Goal: Task Accomplishment & Management: Manage account settings

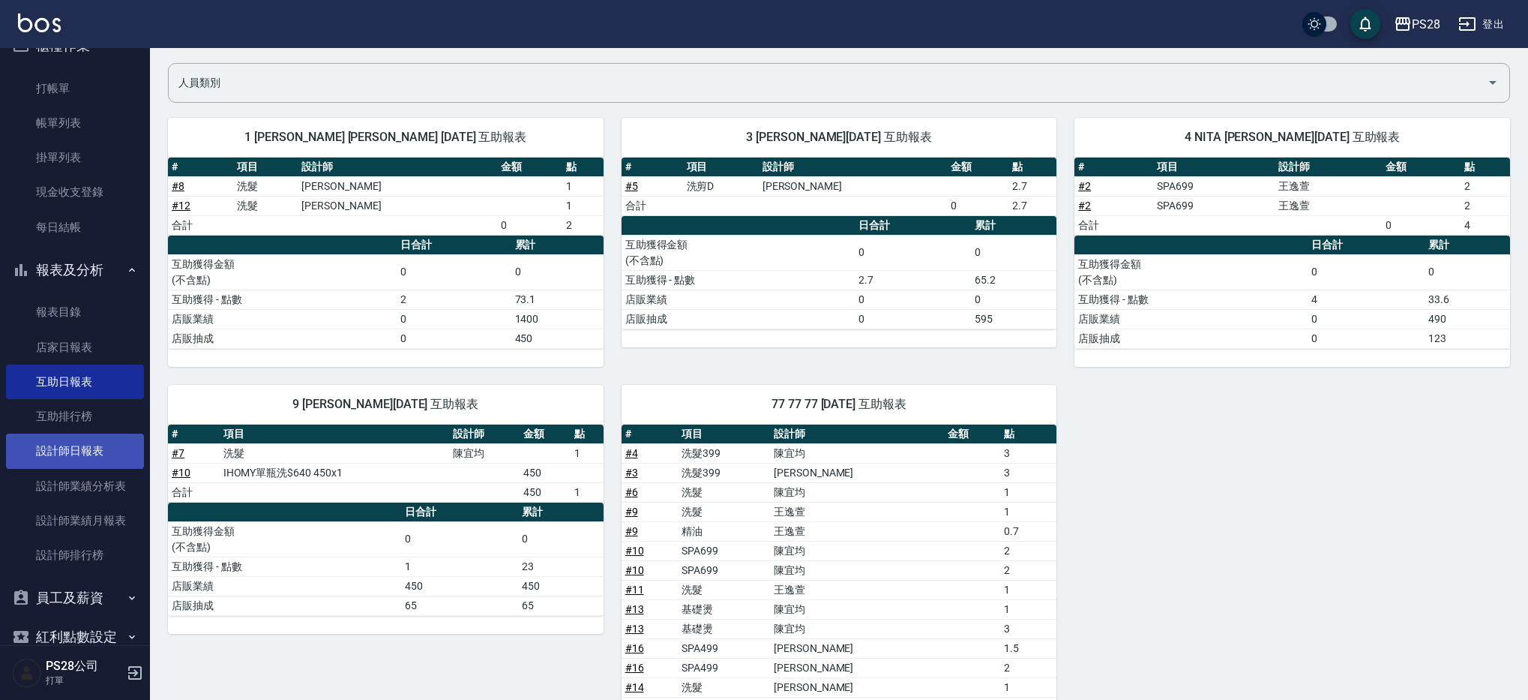
scroll to position [102, 0]
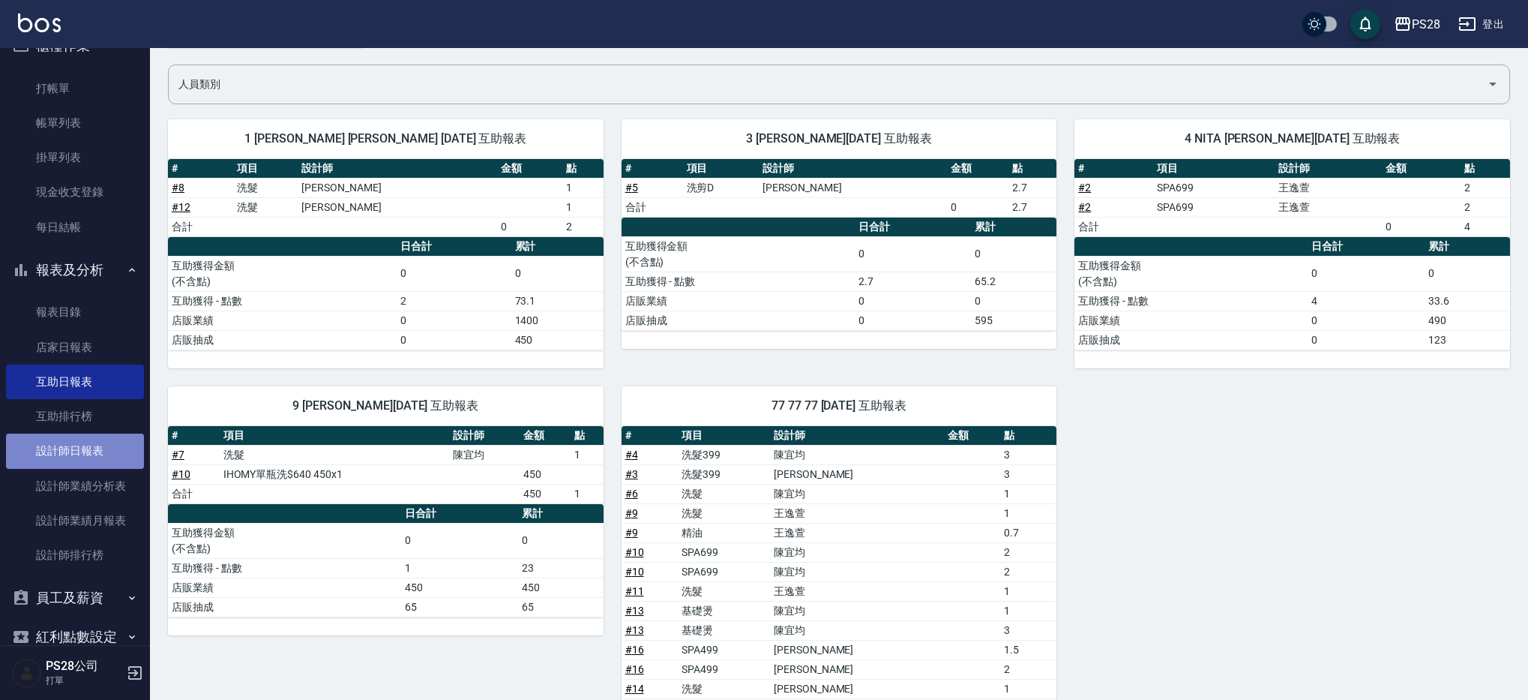
click at [77, 460] on link "設計師日報表" at bounding box center [75, 450] width 138 height 34
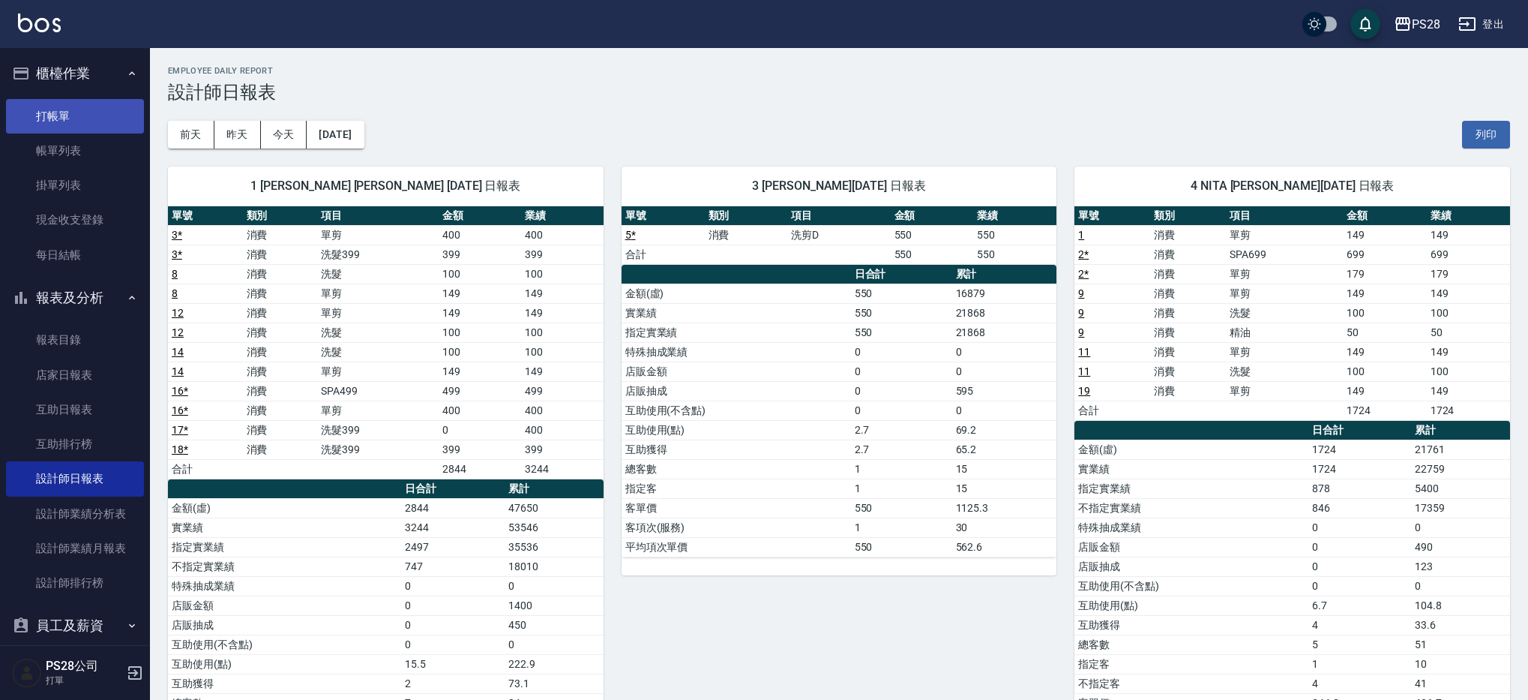
click at [33, 106] on link "打帳單" at bounding box center [75, 116] width 138 height 34
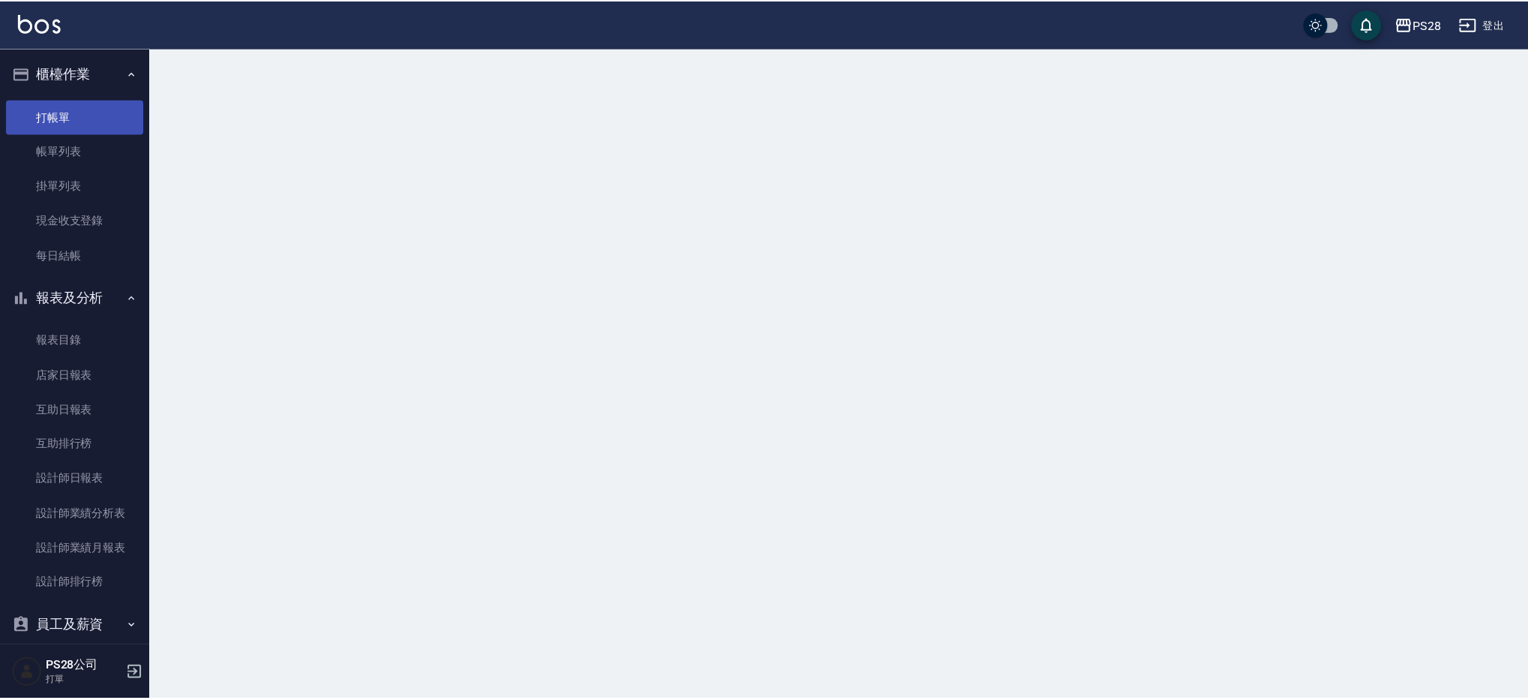
scroll to position [2, 0]
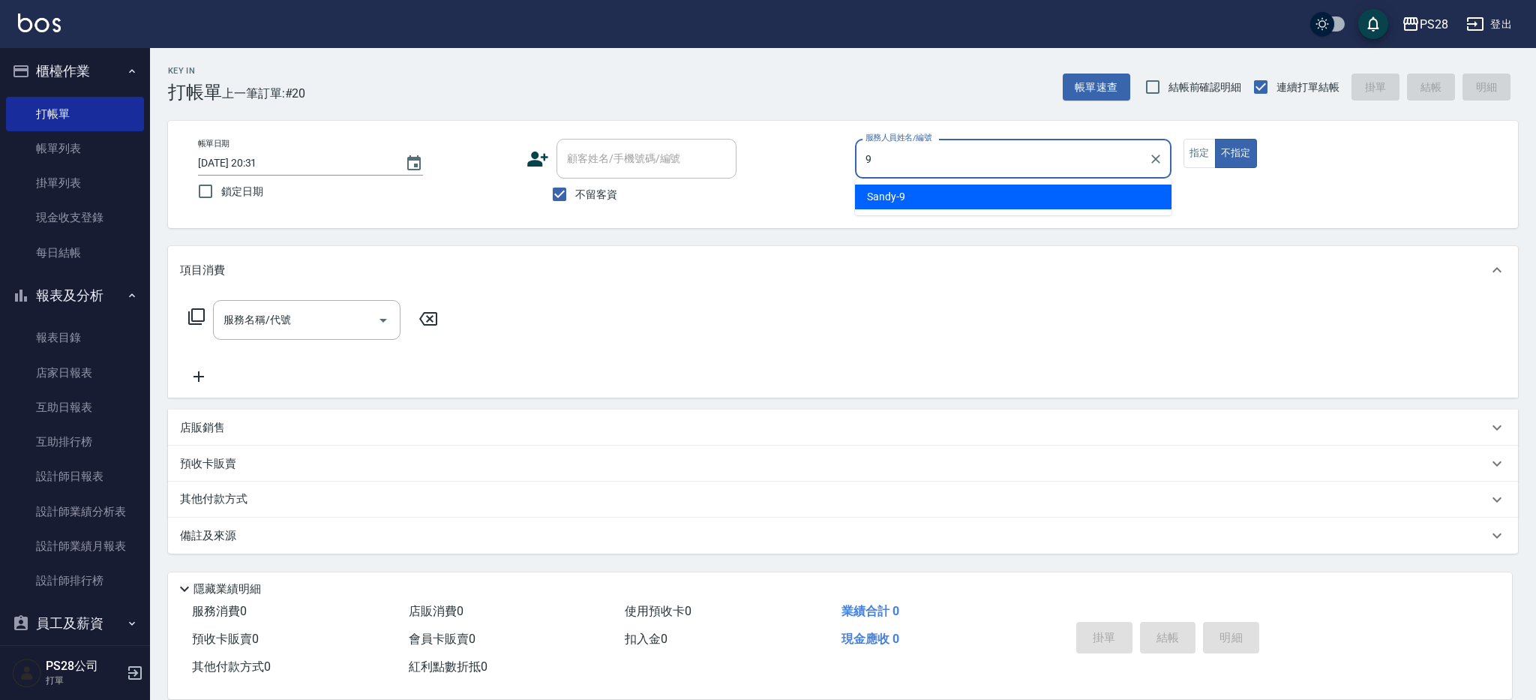
type input "Sandy-9"
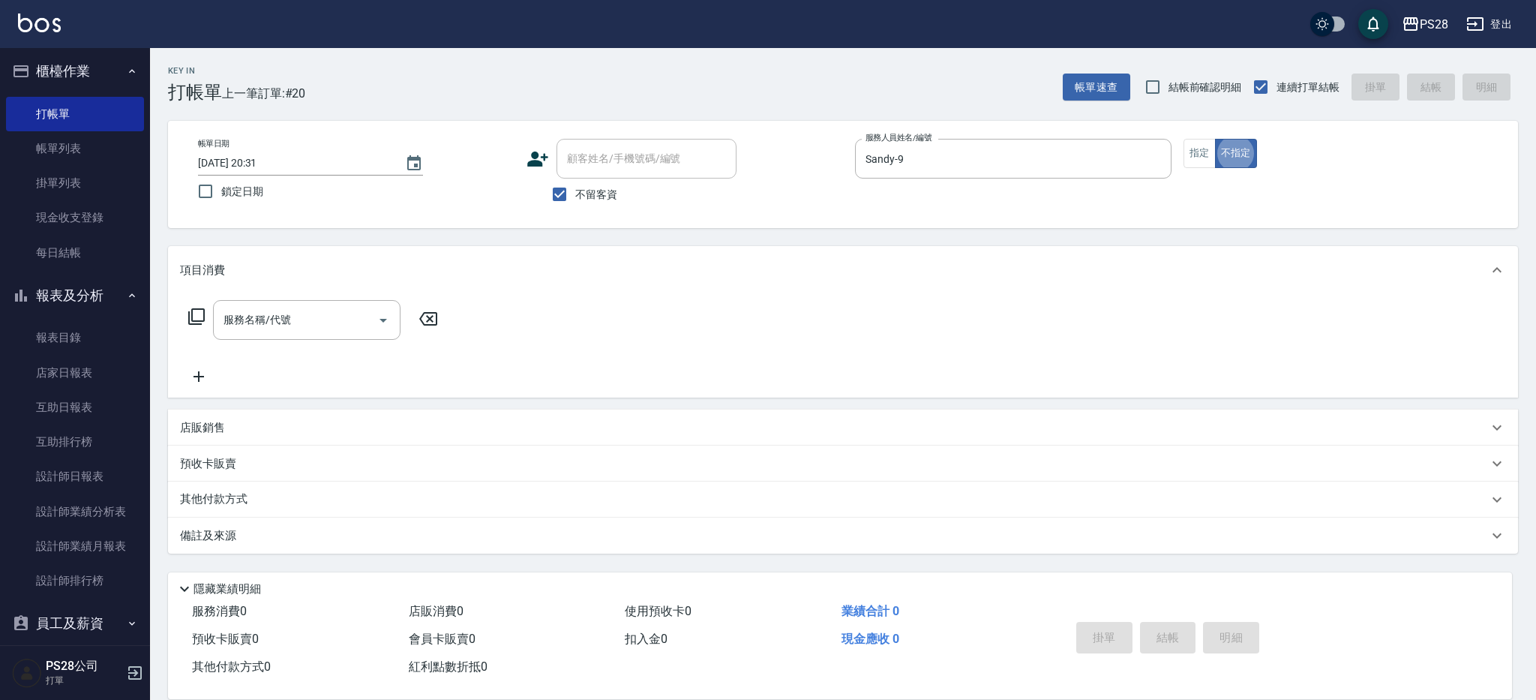
type button "false"
type input "9"
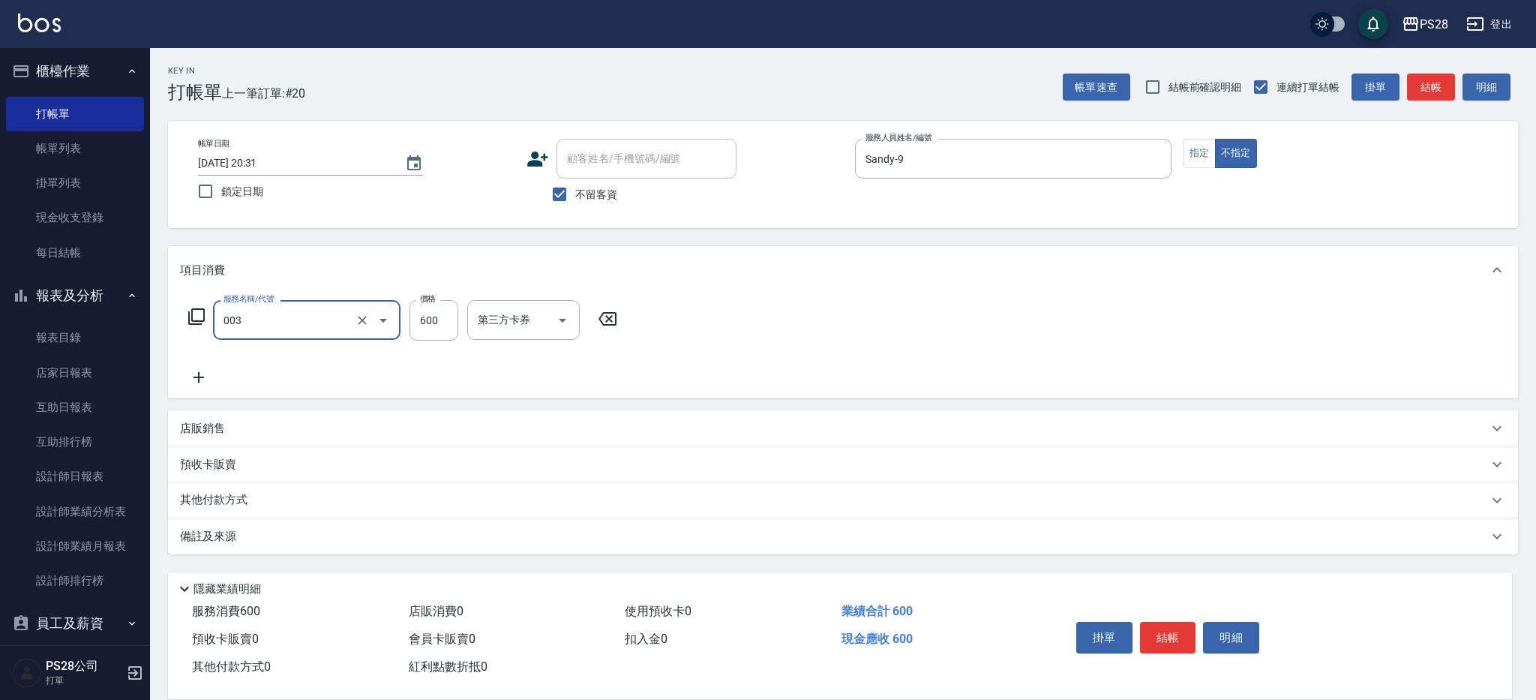
type input "洗剪C(003)"
type input "SAM-1"
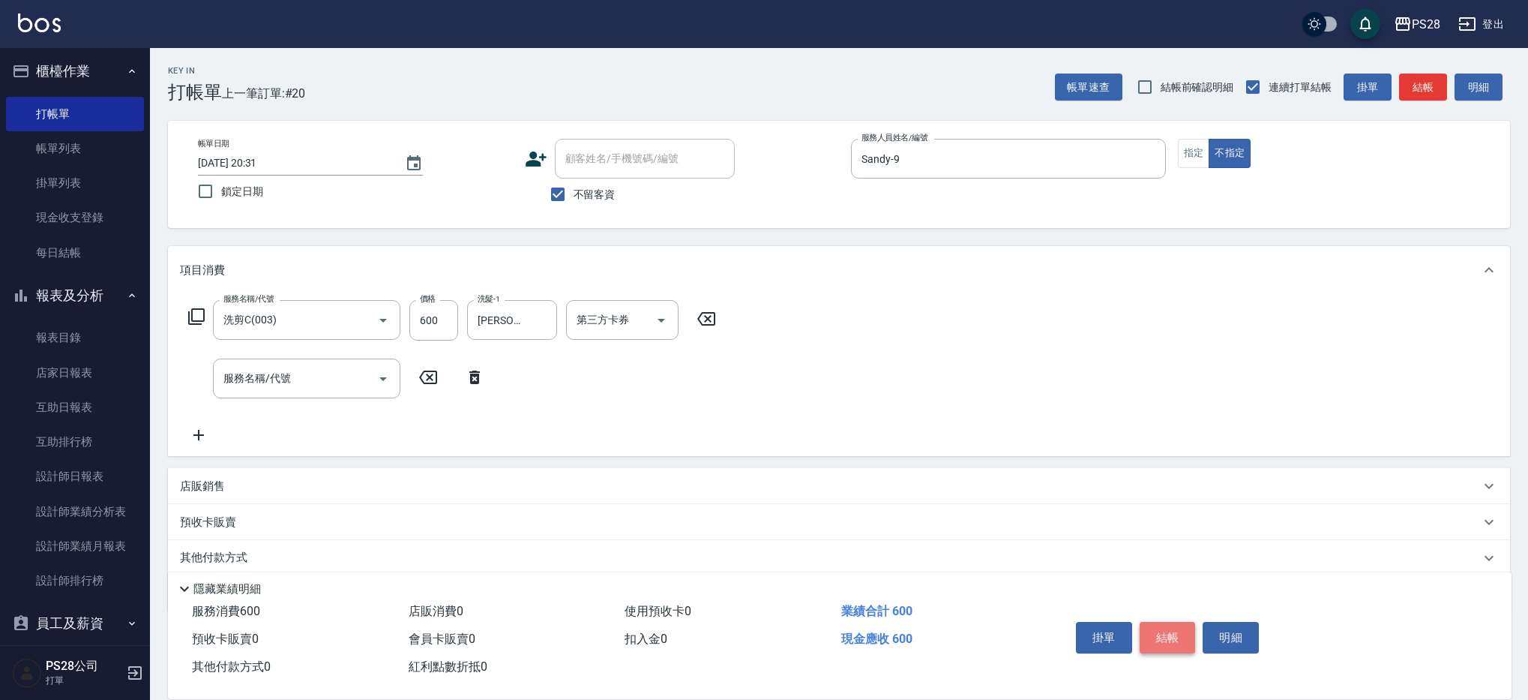
click at [1164, 640] on button "結帳" at bounding box center [1168, 637] width 56 height 31
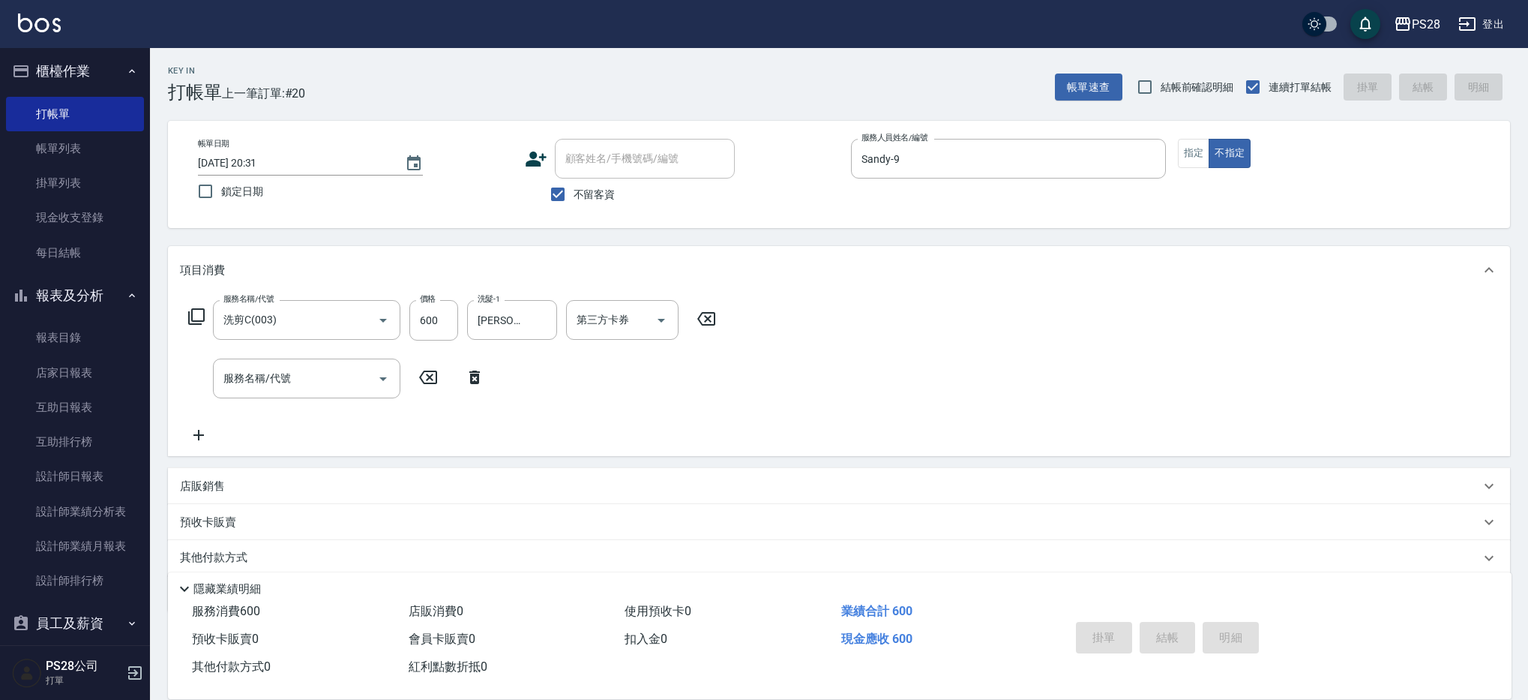
type input "2025/09/13 20:54"
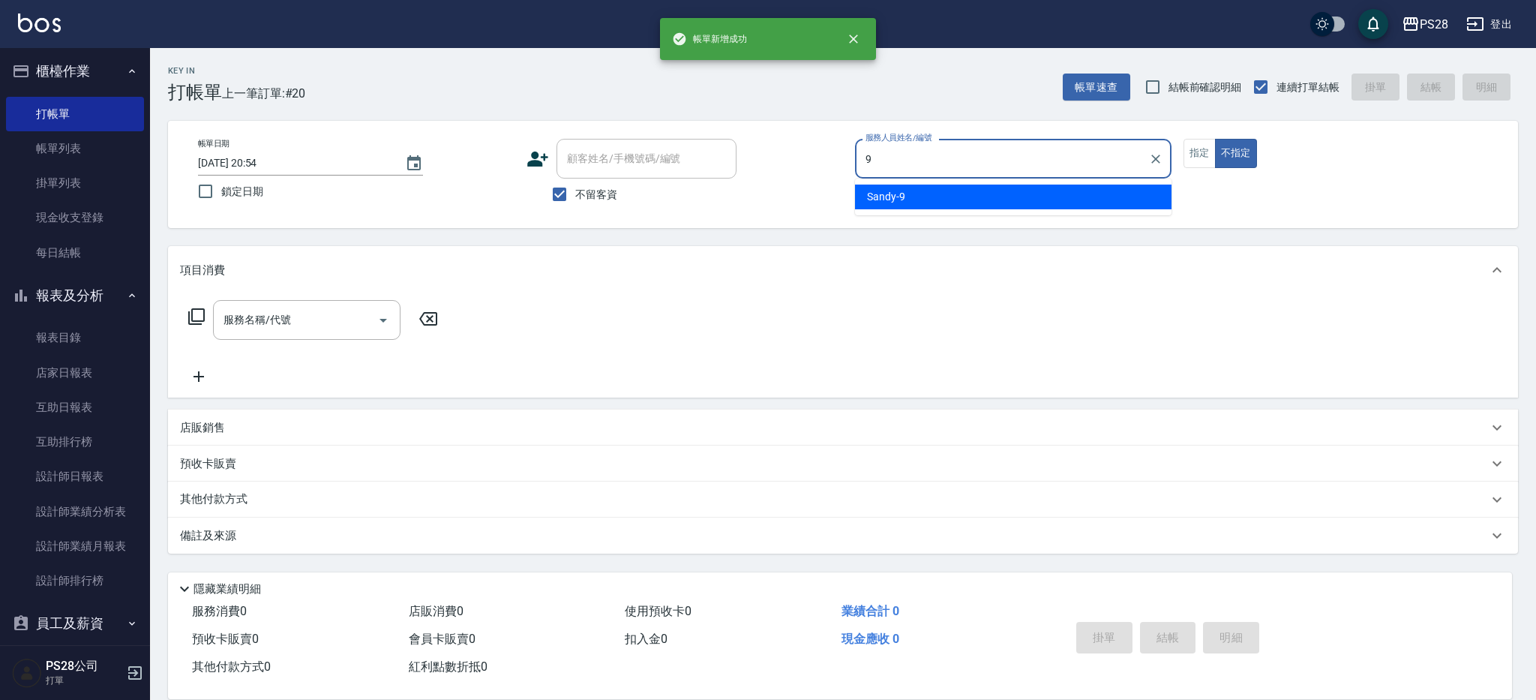
type input "Sandy-9"
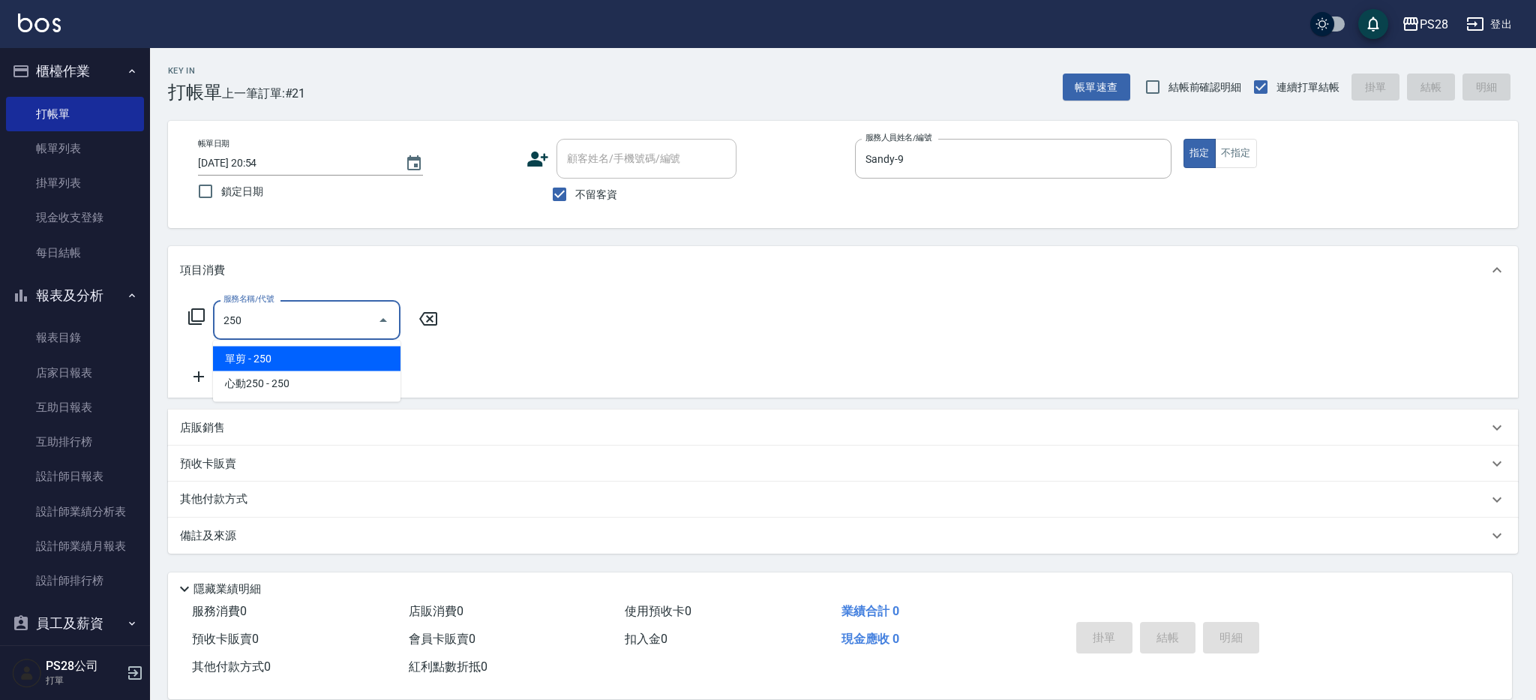
type input "單剪(250)"
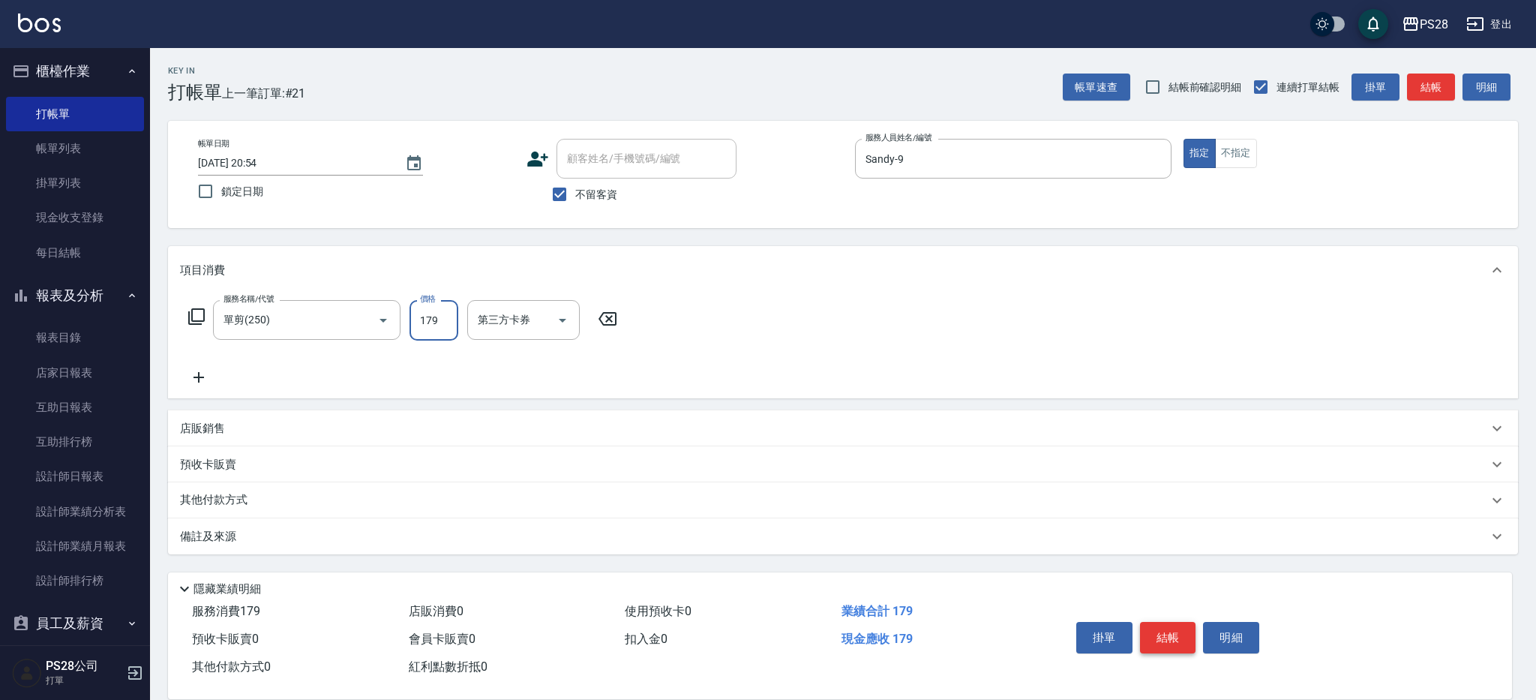
type input "179"
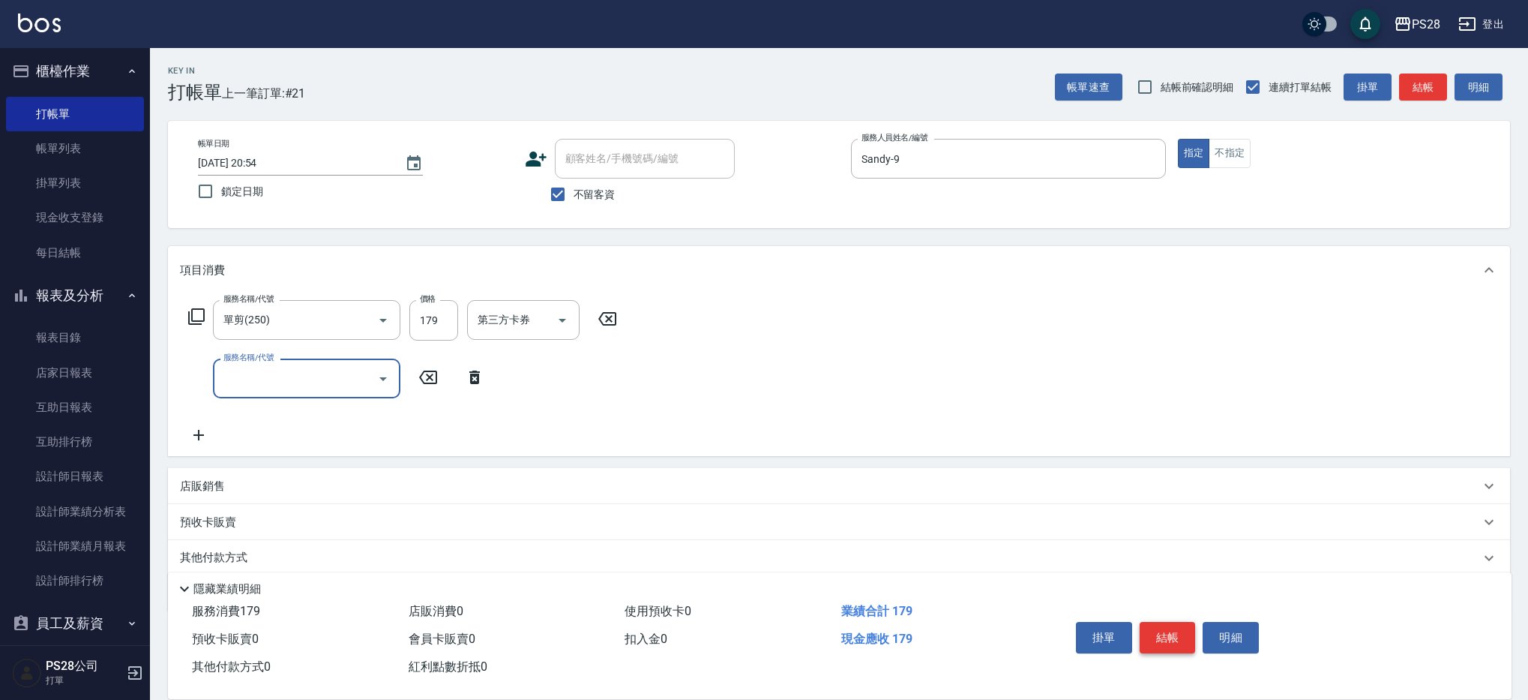
click at [1171, 631] on button "結帳" at bounding box center [1168, 637] width 56 height 31
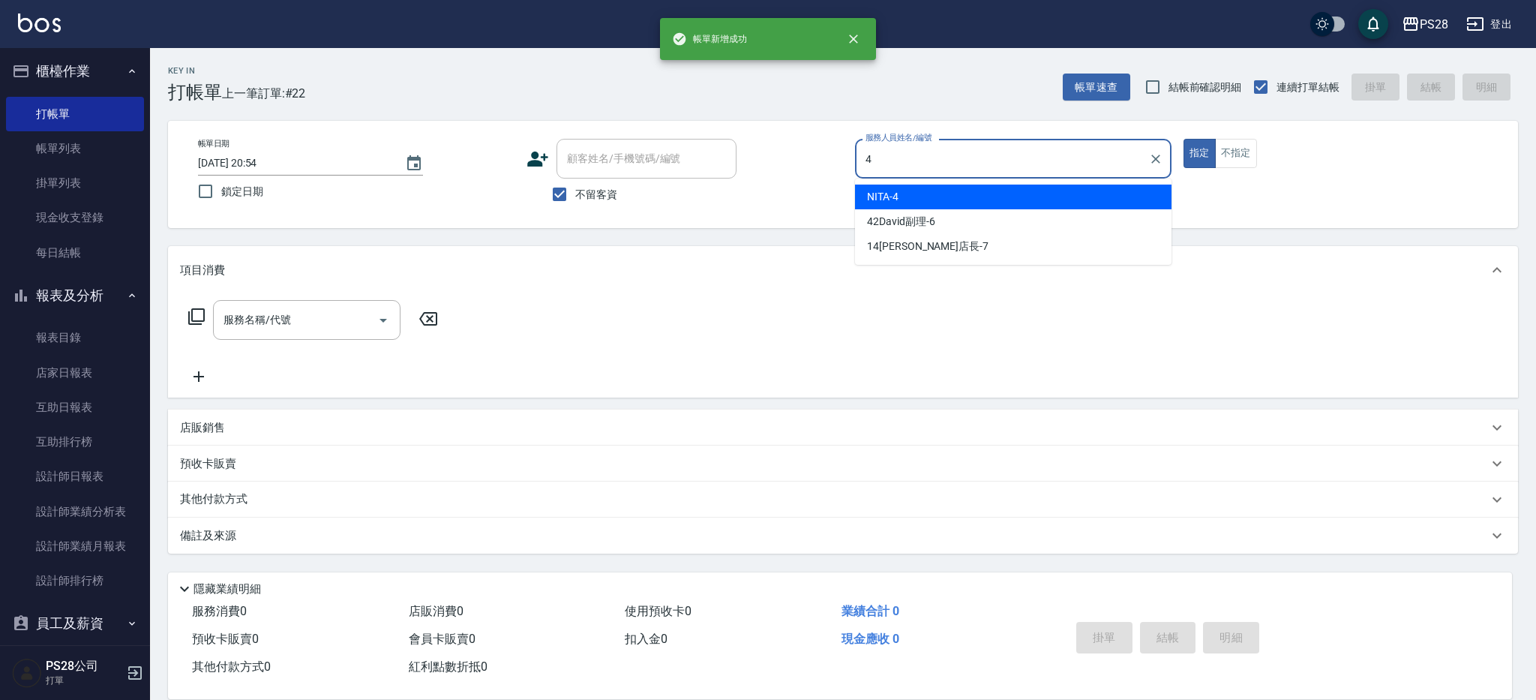
type input "NITA-4"
type button "true"
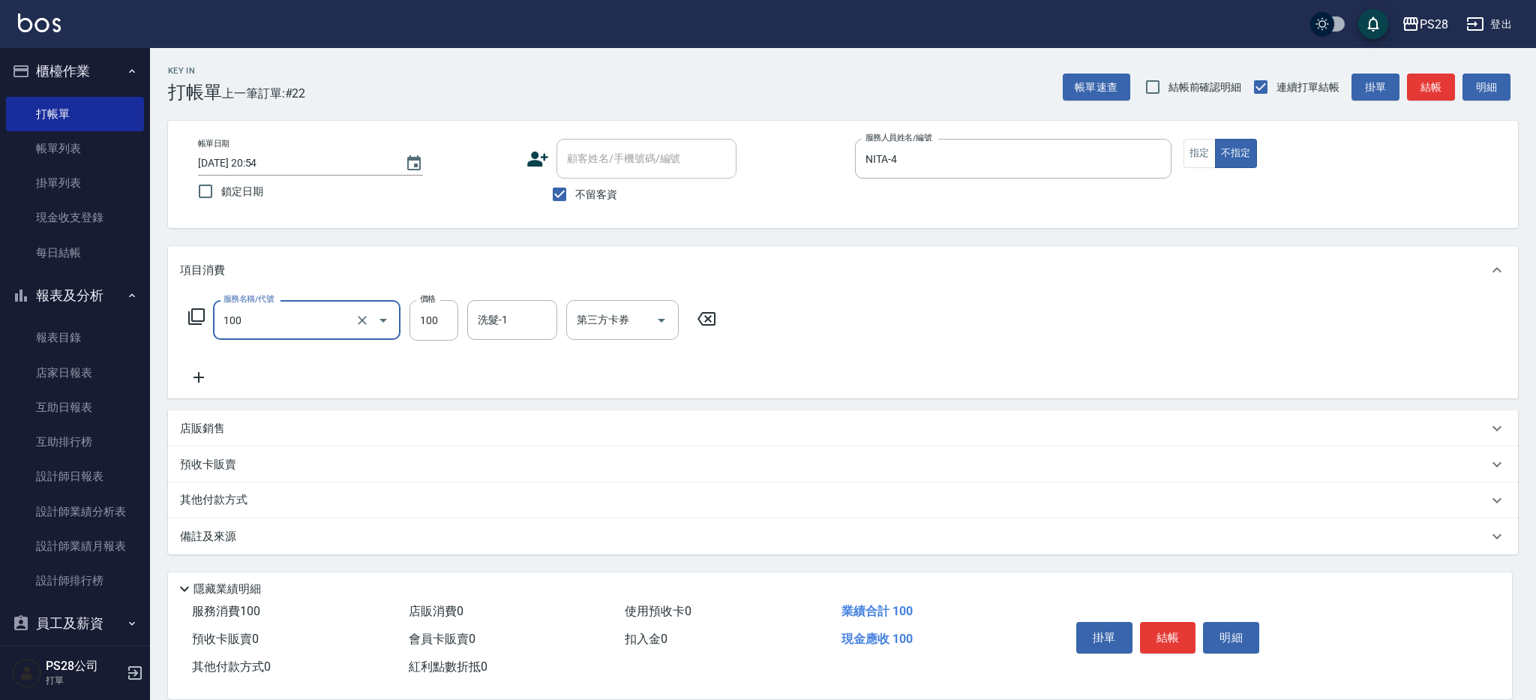
type input "洗髮(100)"
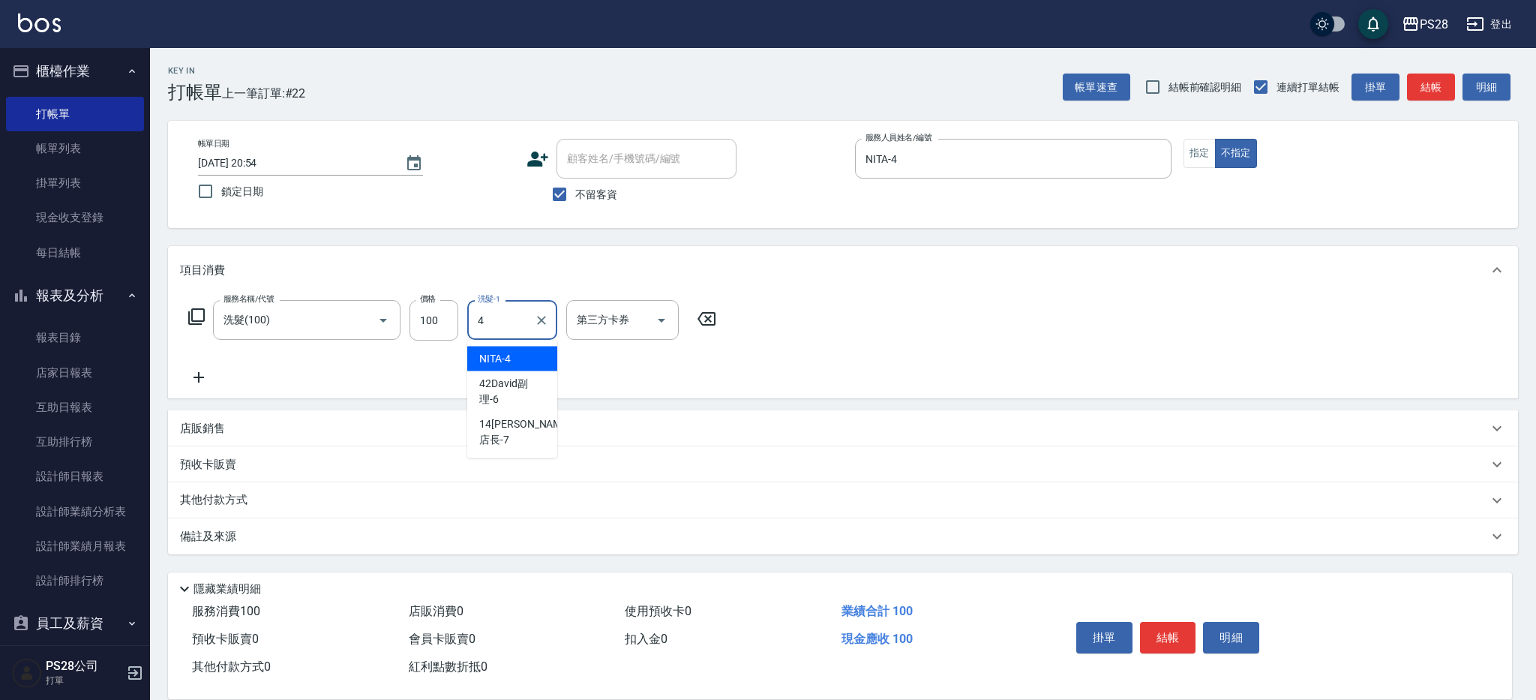
type input "NITA-4"
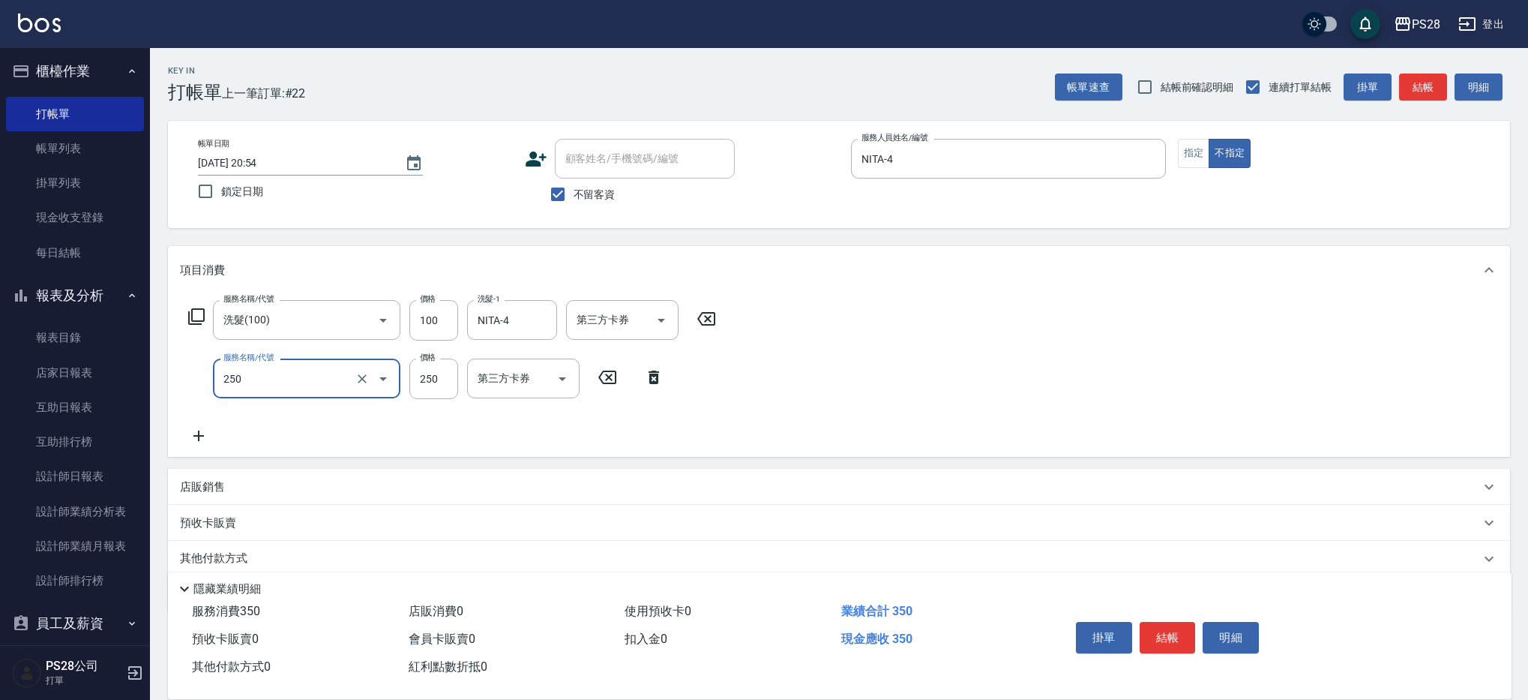
type input "單剪(250)"
type input "149"
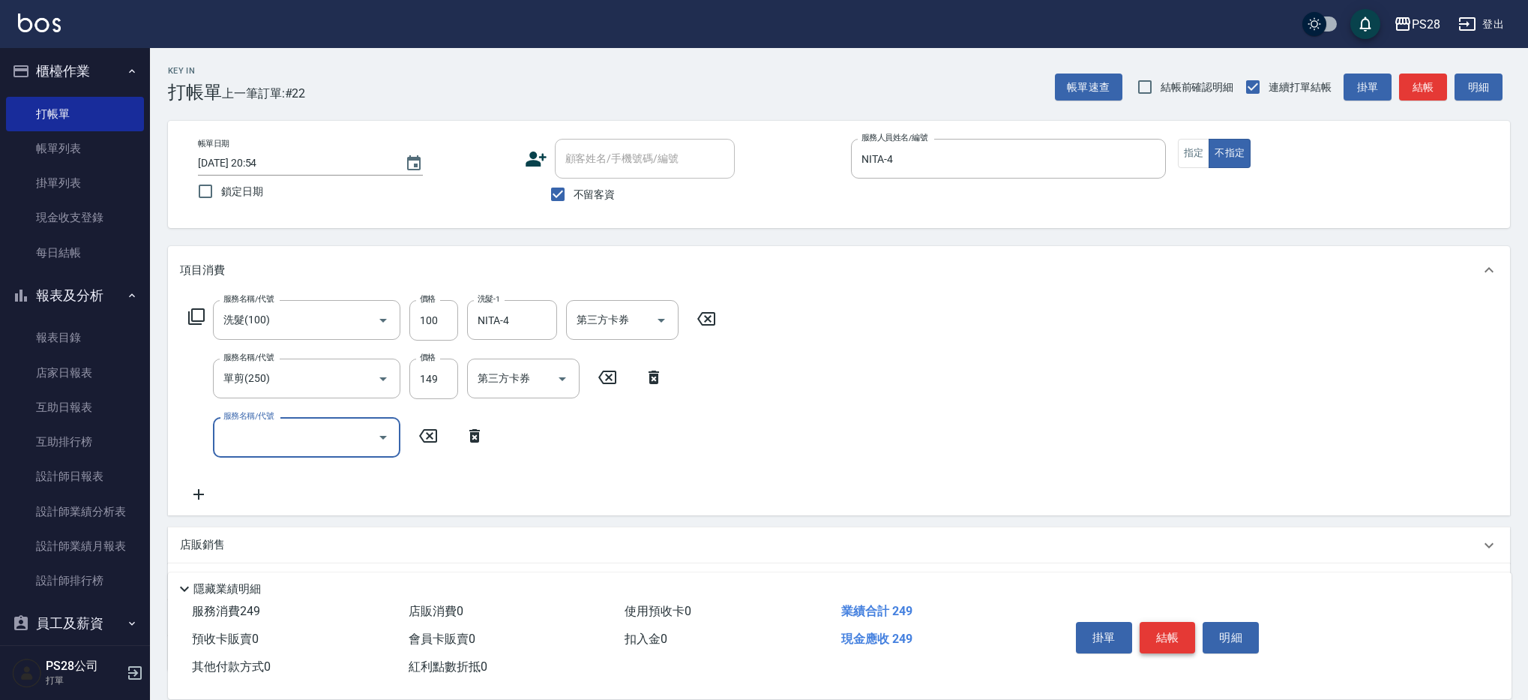
click at [1153, 637] on button "結帳" at bounding box center [1168, 637] width 56 height 31
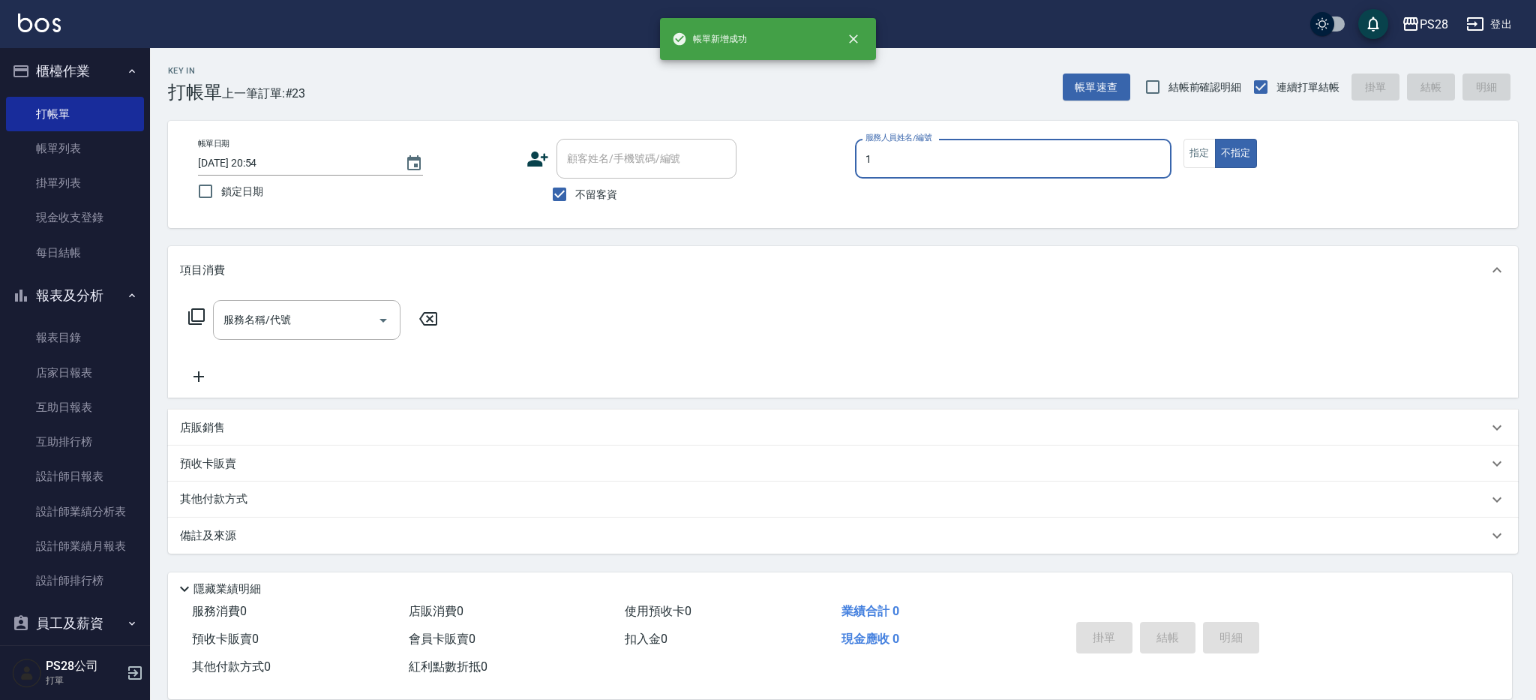
type input "SAM-1"
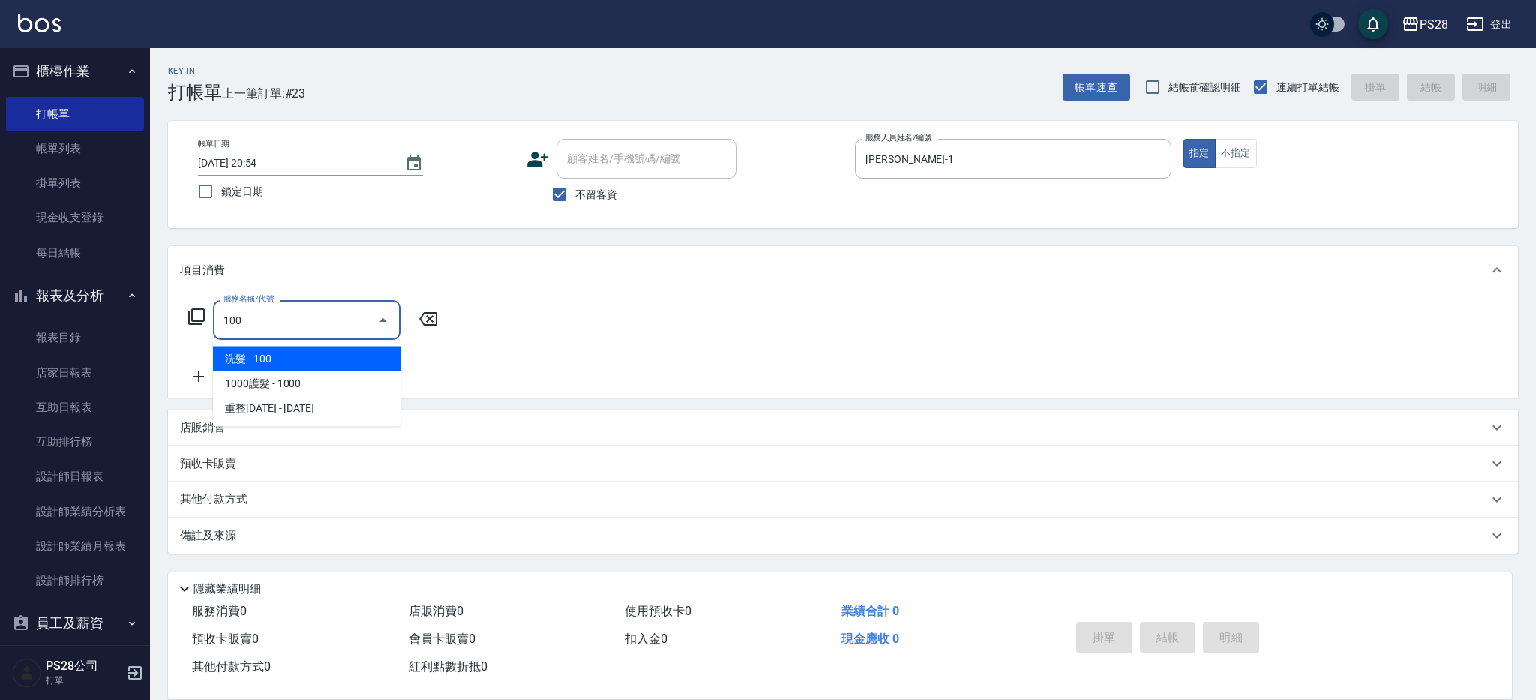
type input "洗髮(100)"
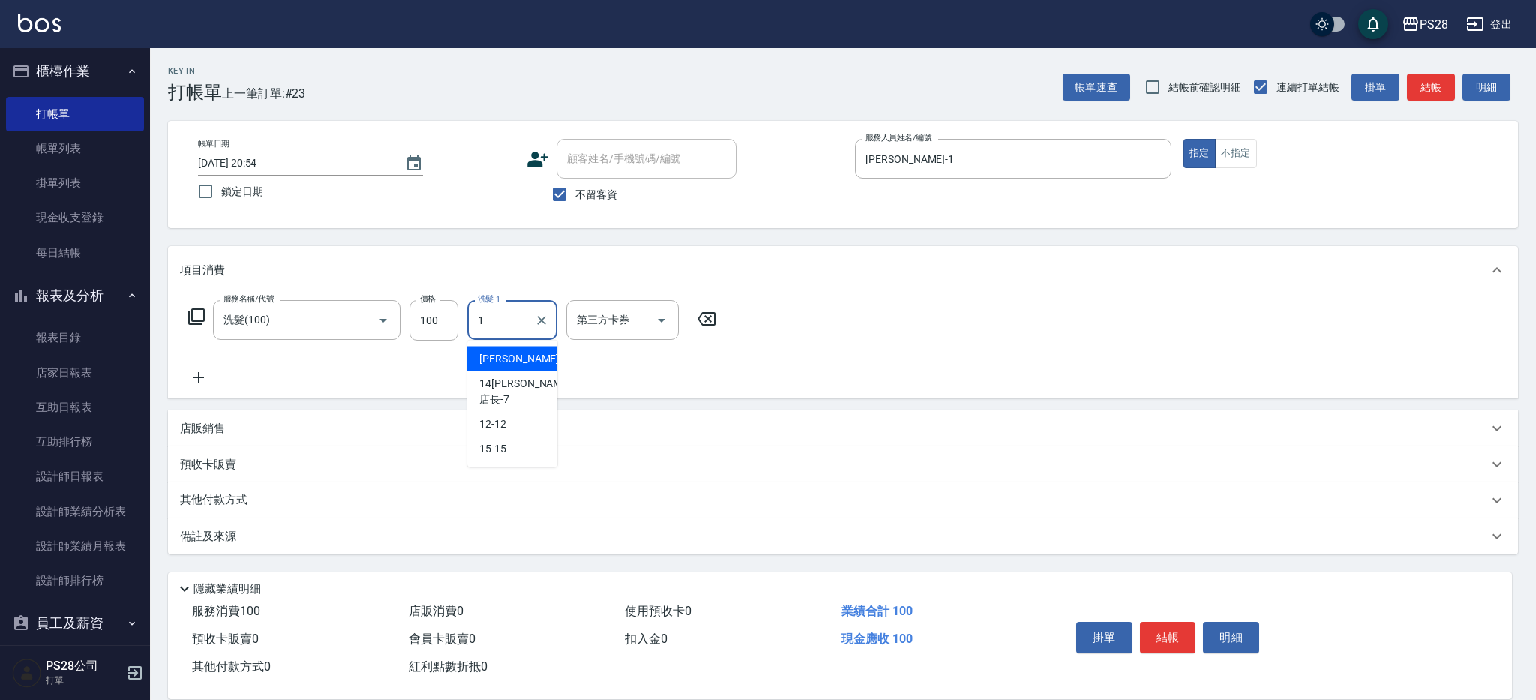
type input "SAM-1"
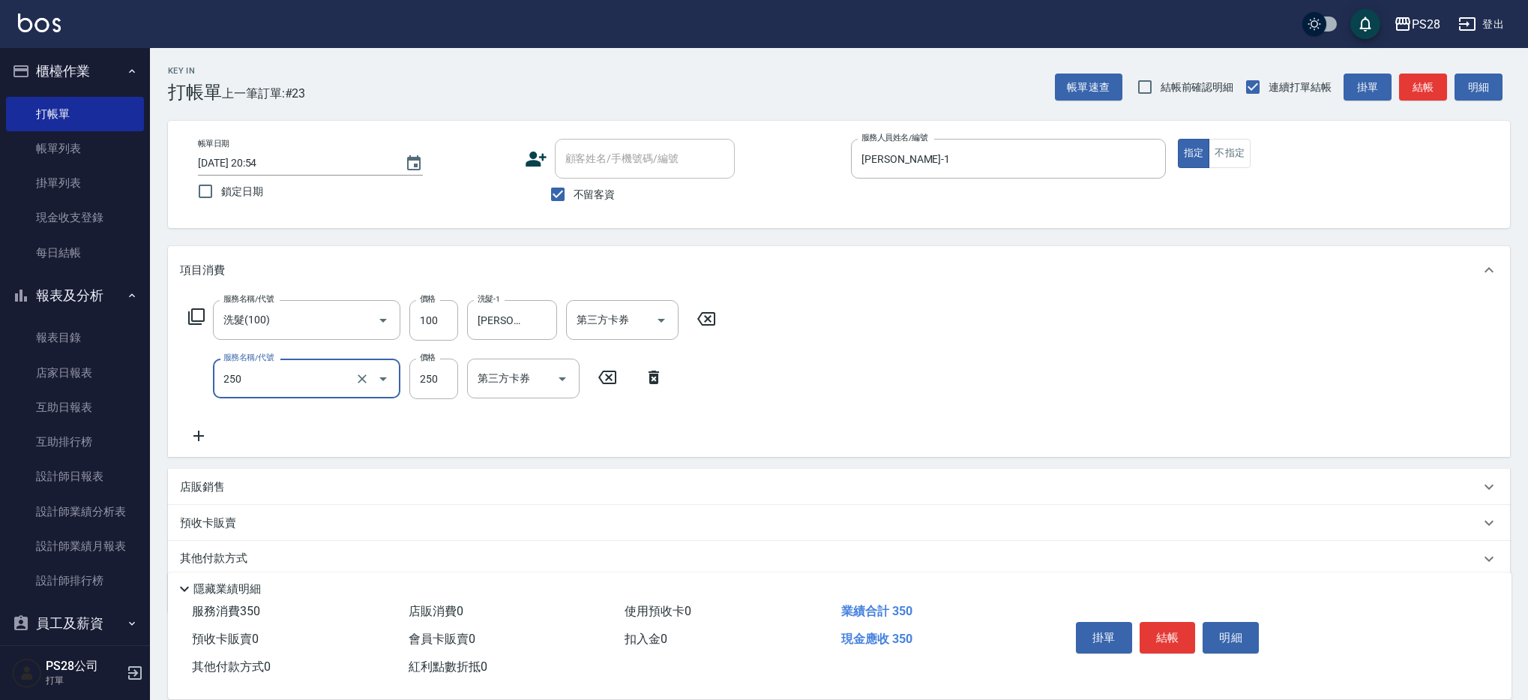
type input "單剪(250)"
type input "350"
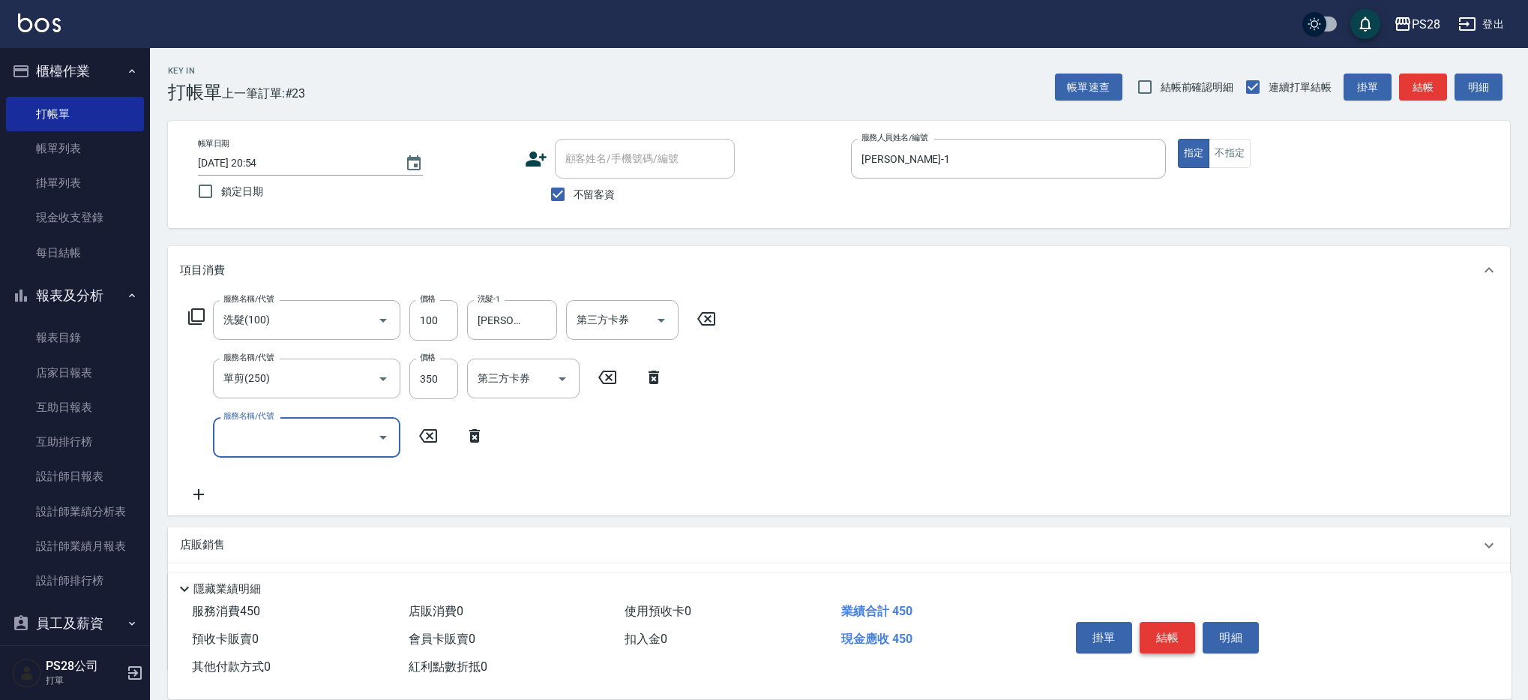
click at [1165, 636] on button "結帳" at bounding box center [1168, 637] width 56 height 31
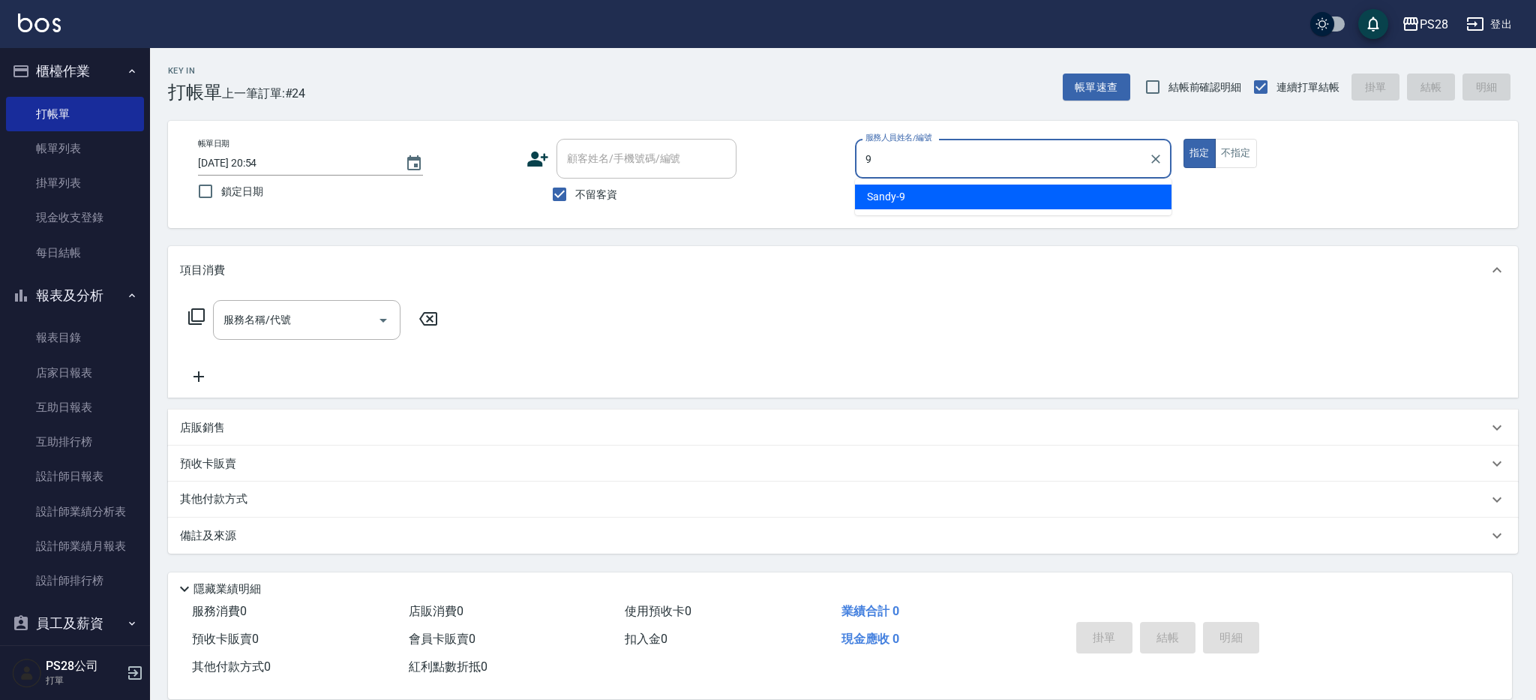
type input "Sandy-9"
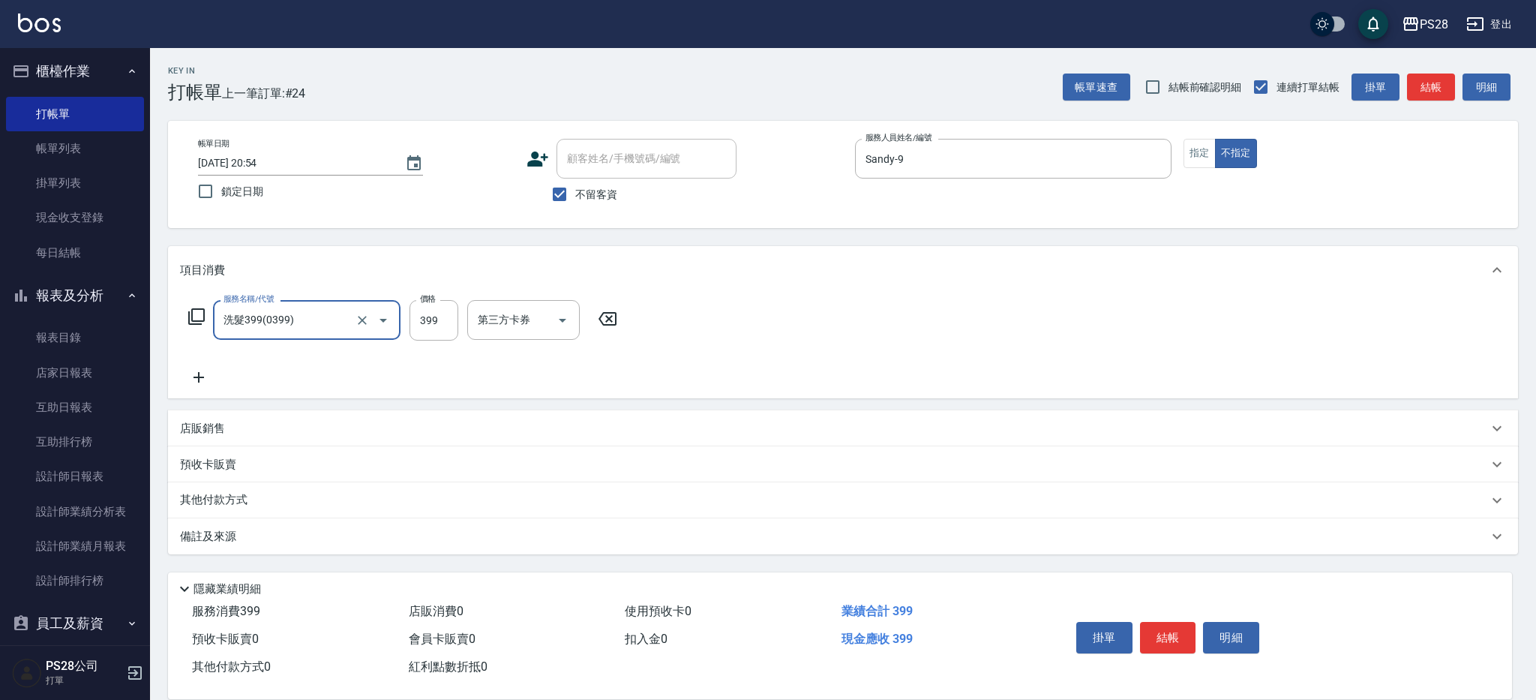
type input "洗髮399(0399)"
type input "Sandy-9"
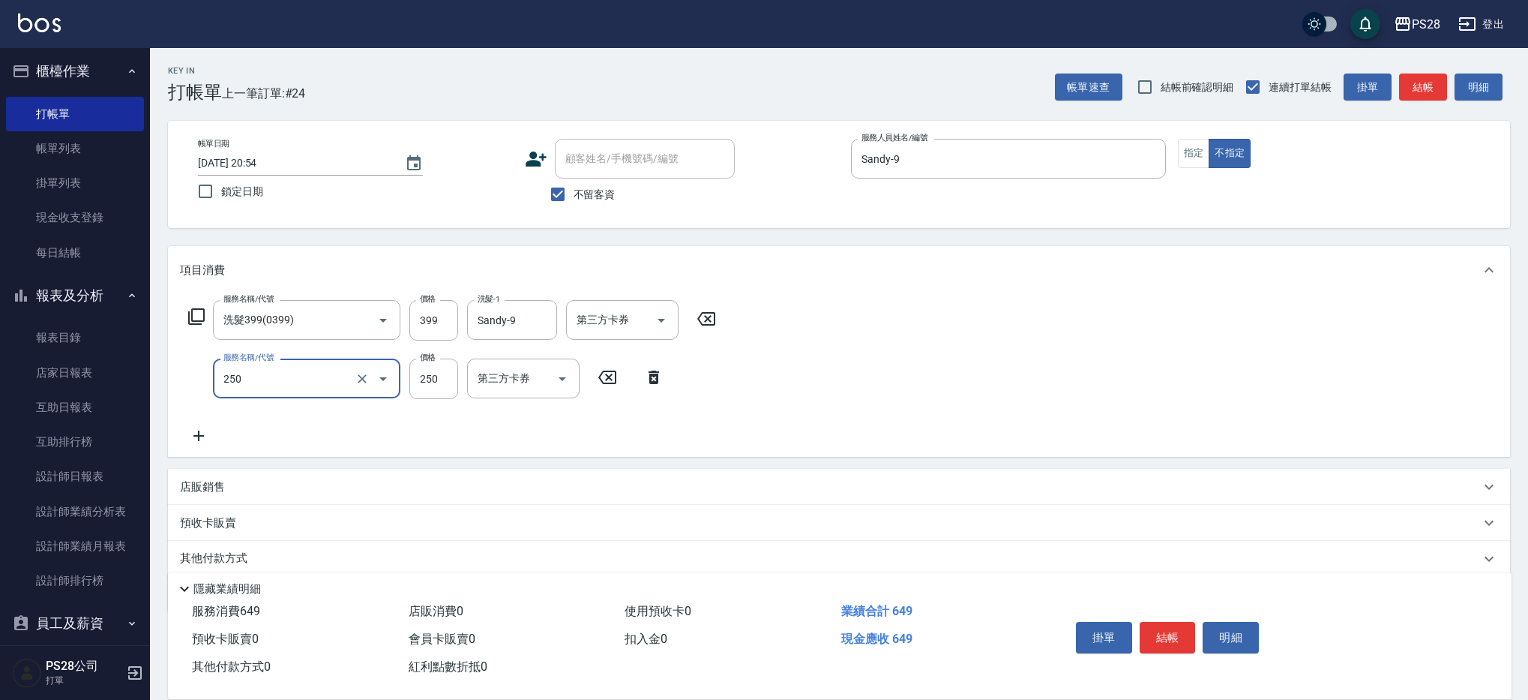
type input "單剪(250)"
type input "149"
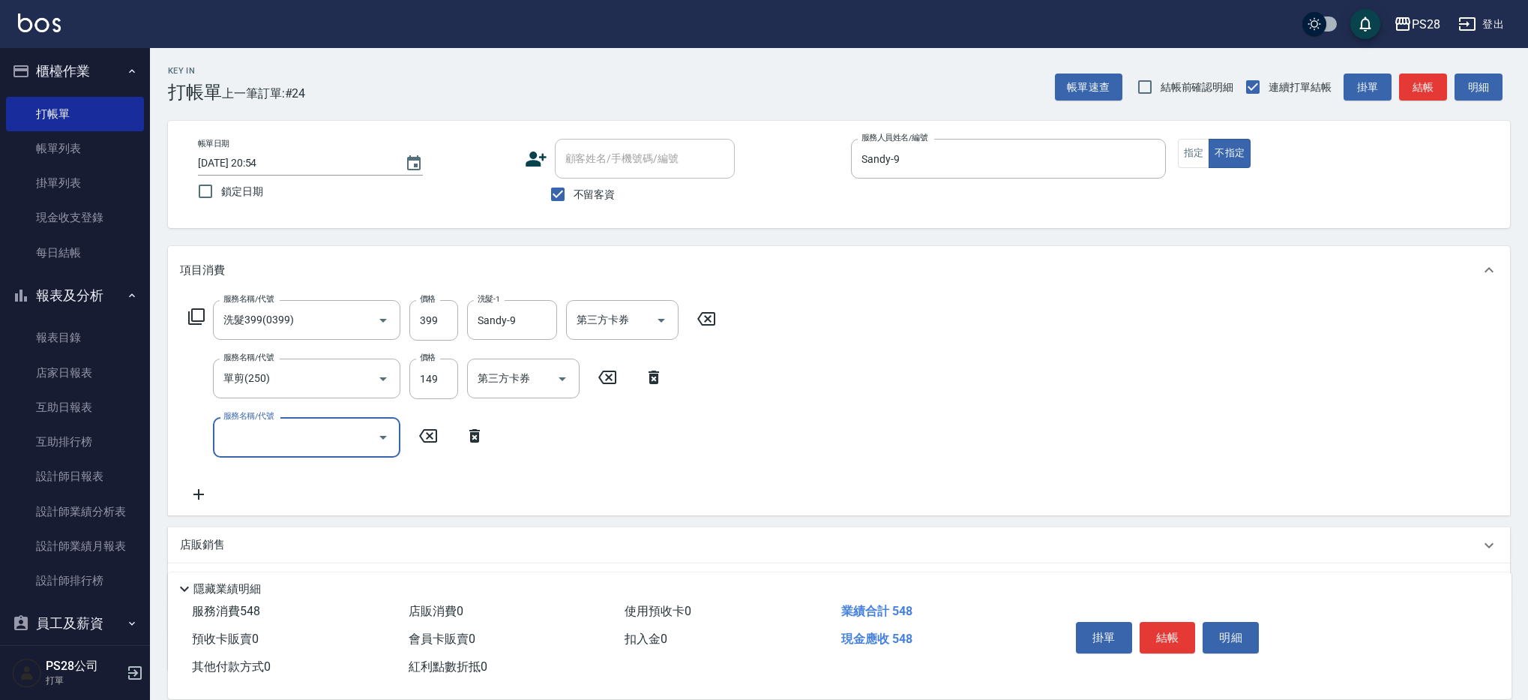
click at [1171, 631] on button "結帳" at bounding box center [1168, 637] width 56 height 31
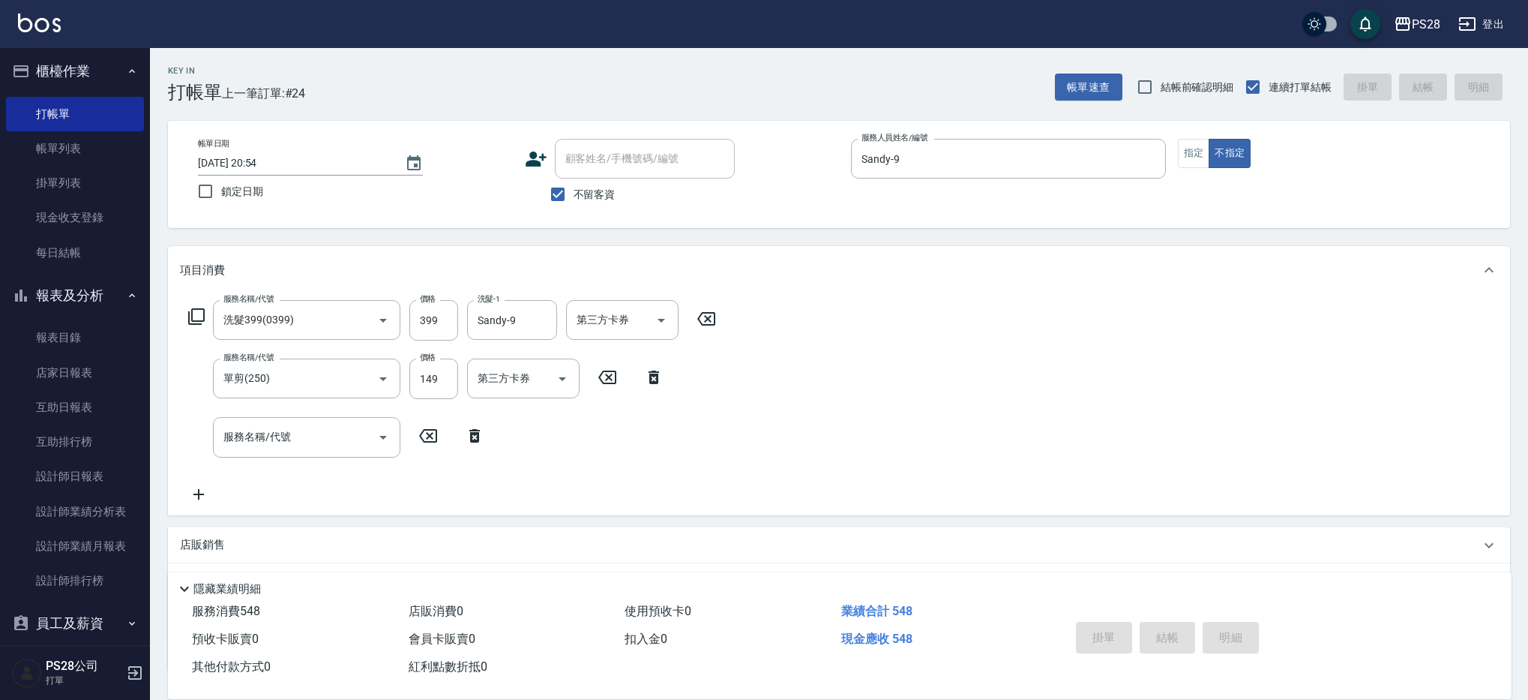
type input "2025/09/13 20:55"
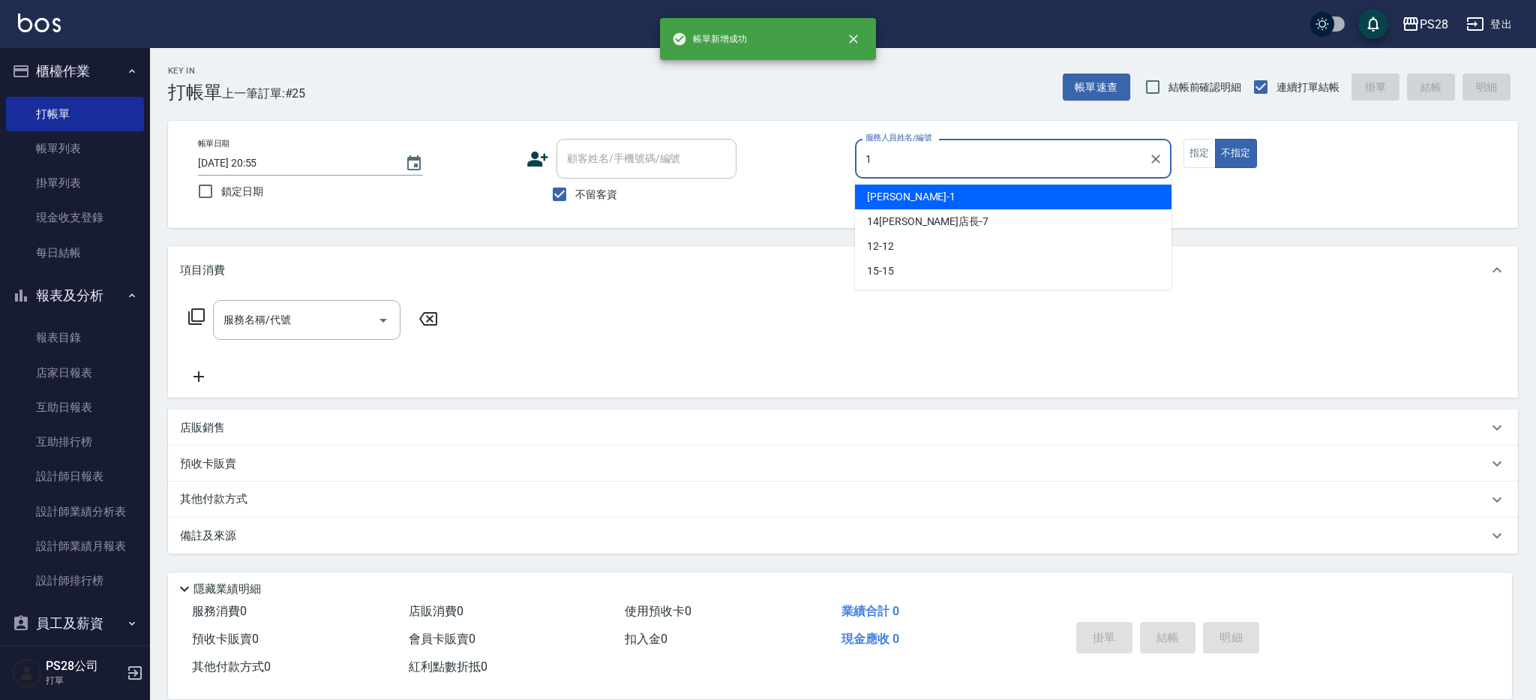
type input "SAM-1"
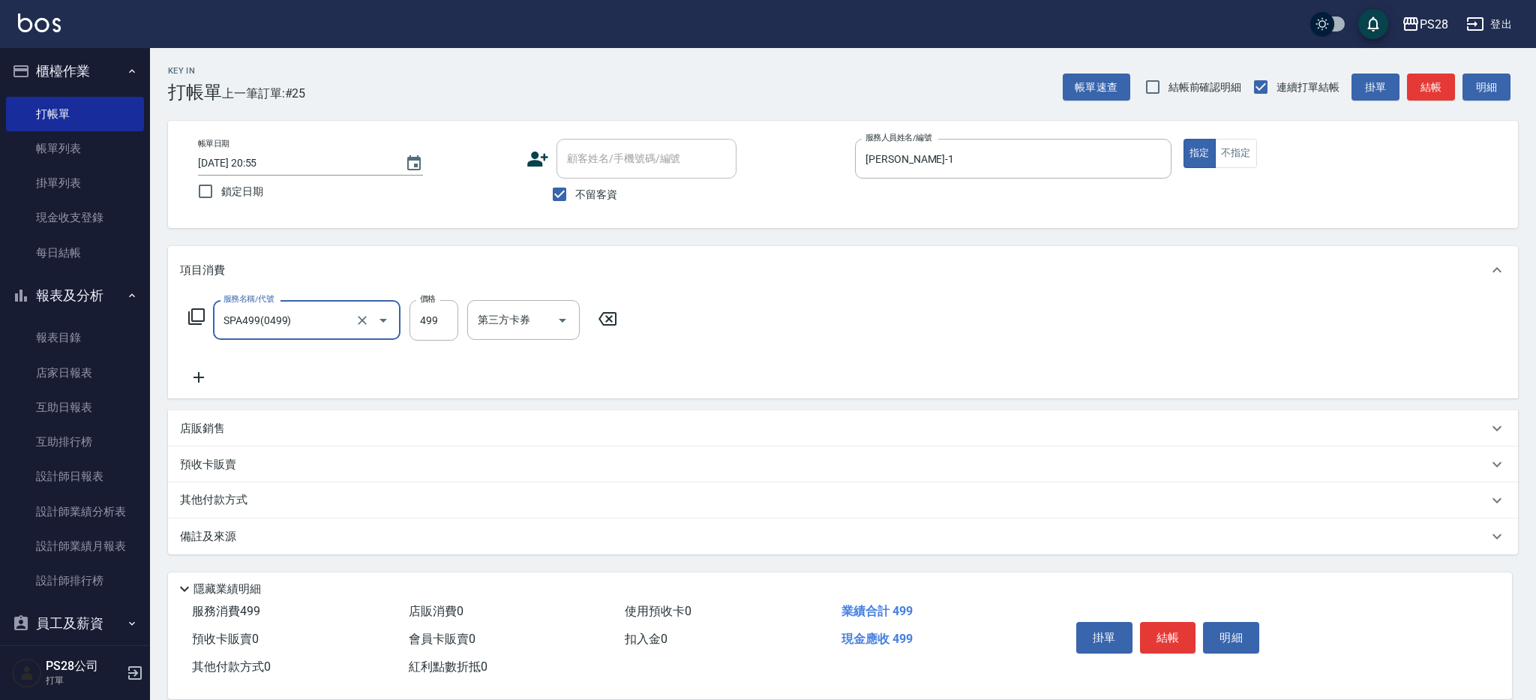
type input "SPA499(0499)"
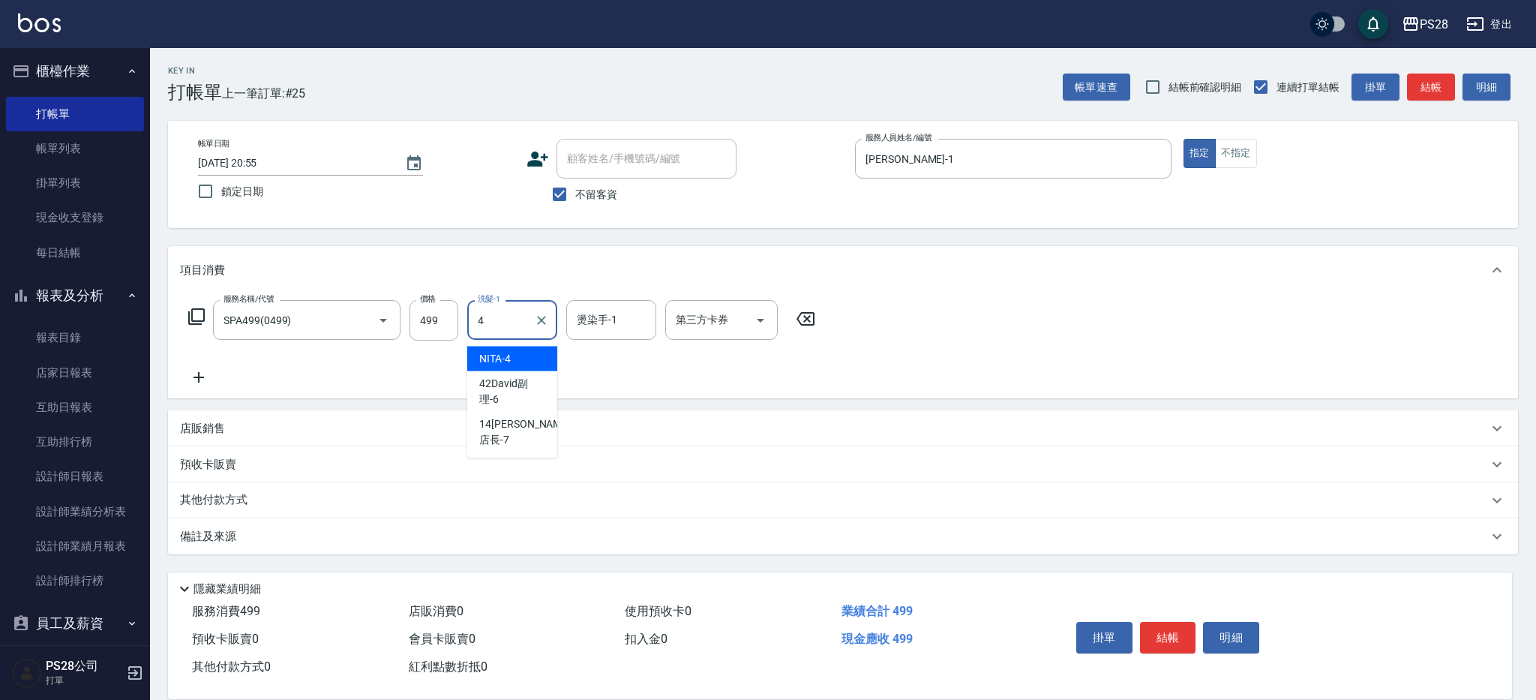
type input "NITA-4"
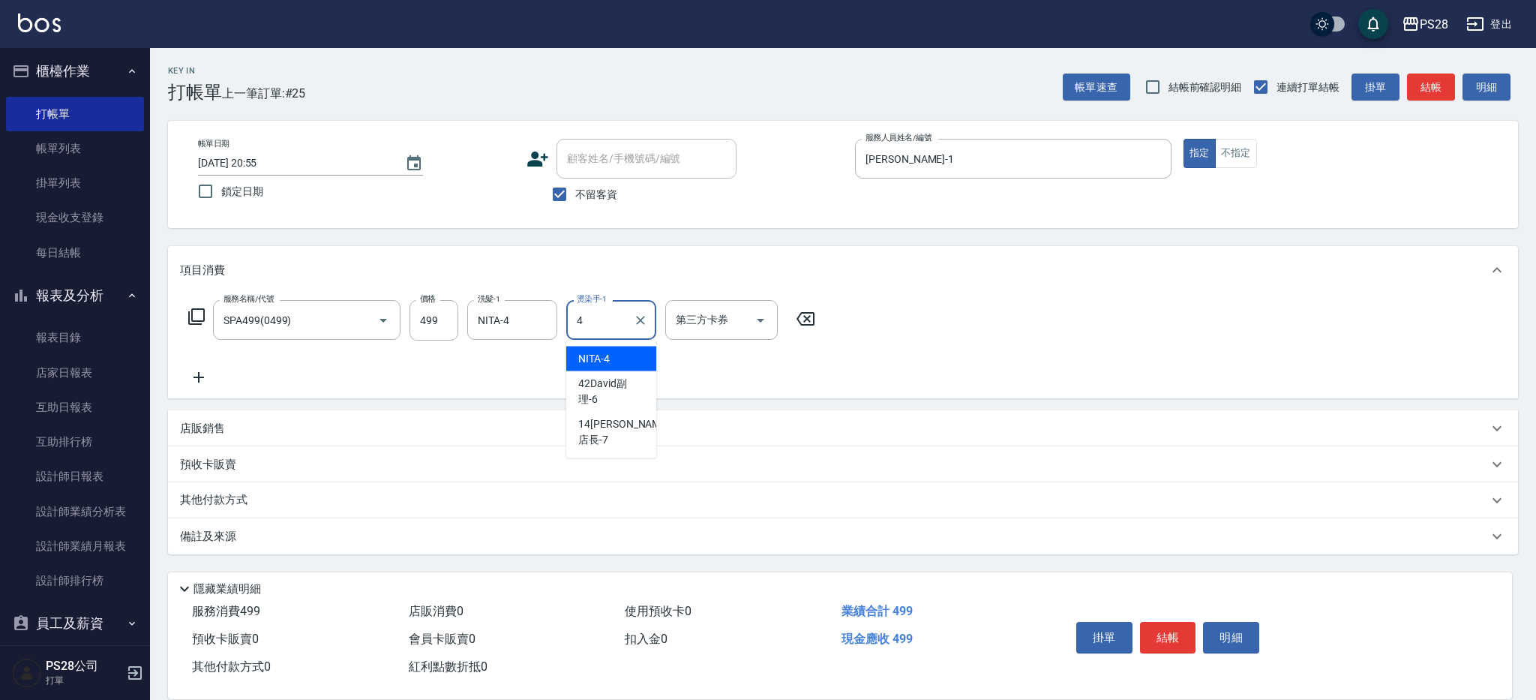
type input "NITA-4"
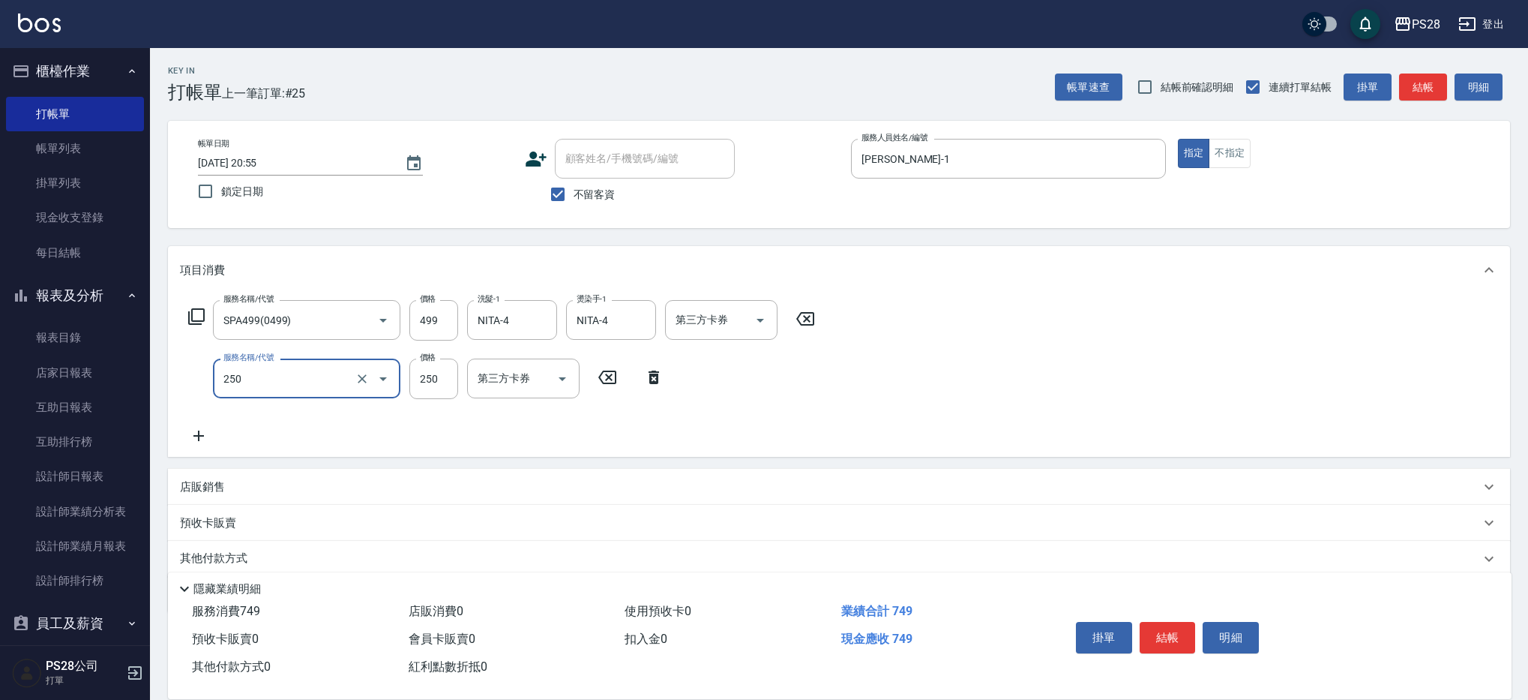
type input "單剪(250)"
type input "400"
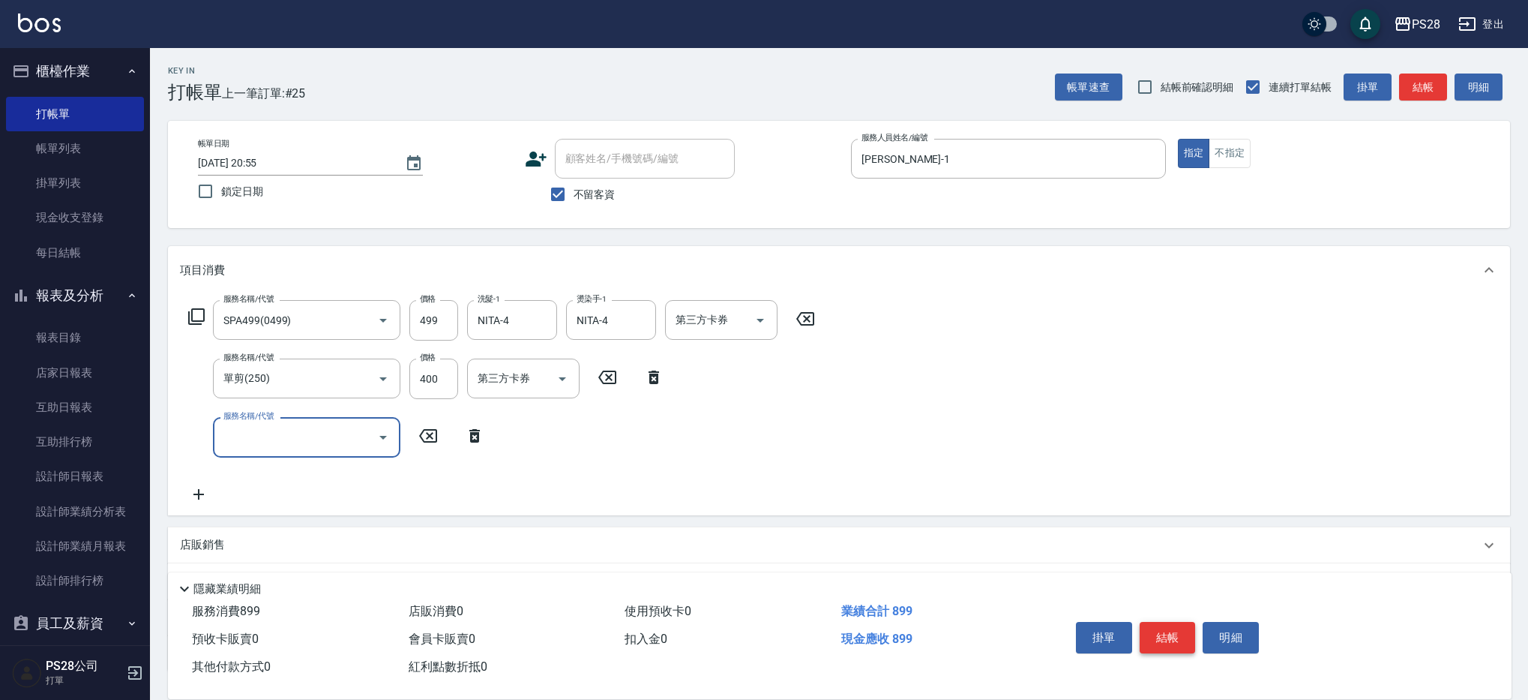
click at [1172, 624] on button "結帳" at bounding box center [1168, 637] width 56 height 31
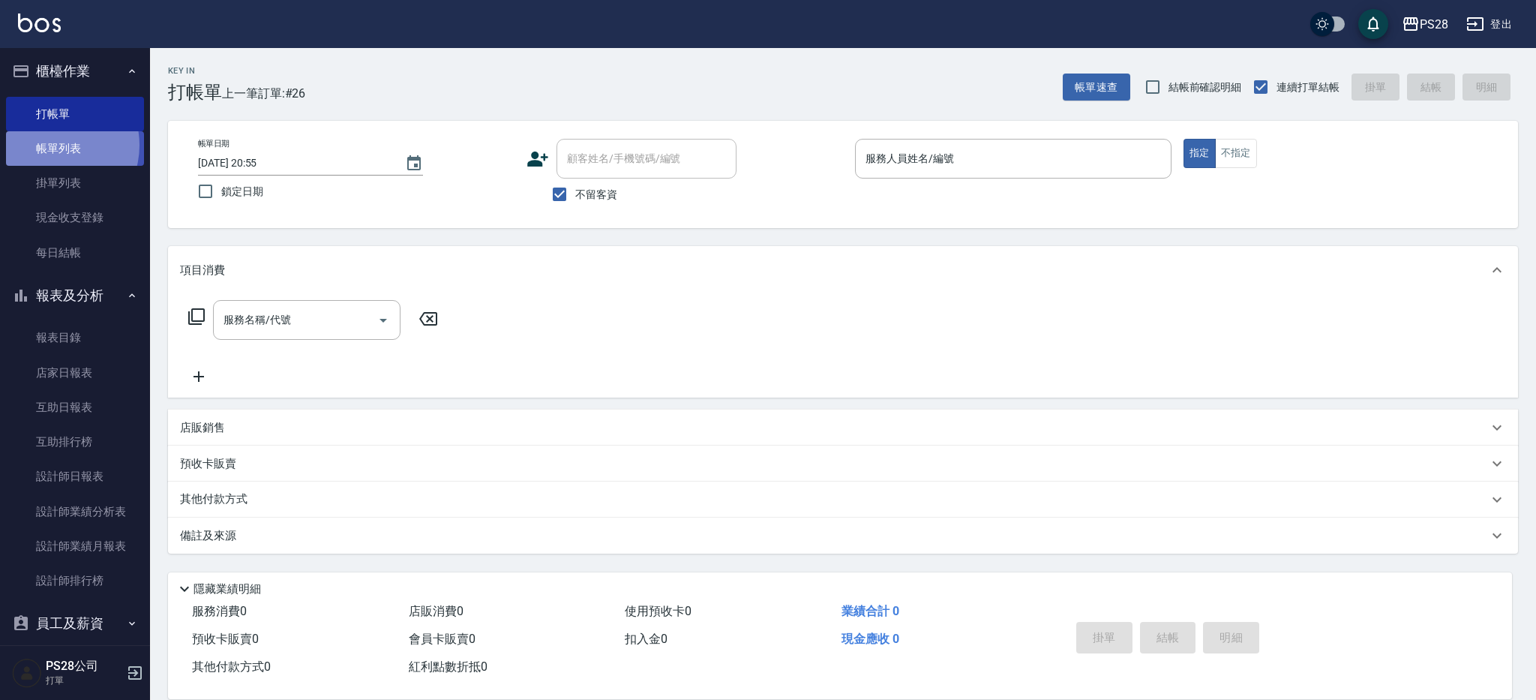
click at [54, 145] on link "帳單列表" at bounding box center [75, 148] width 138 height 34
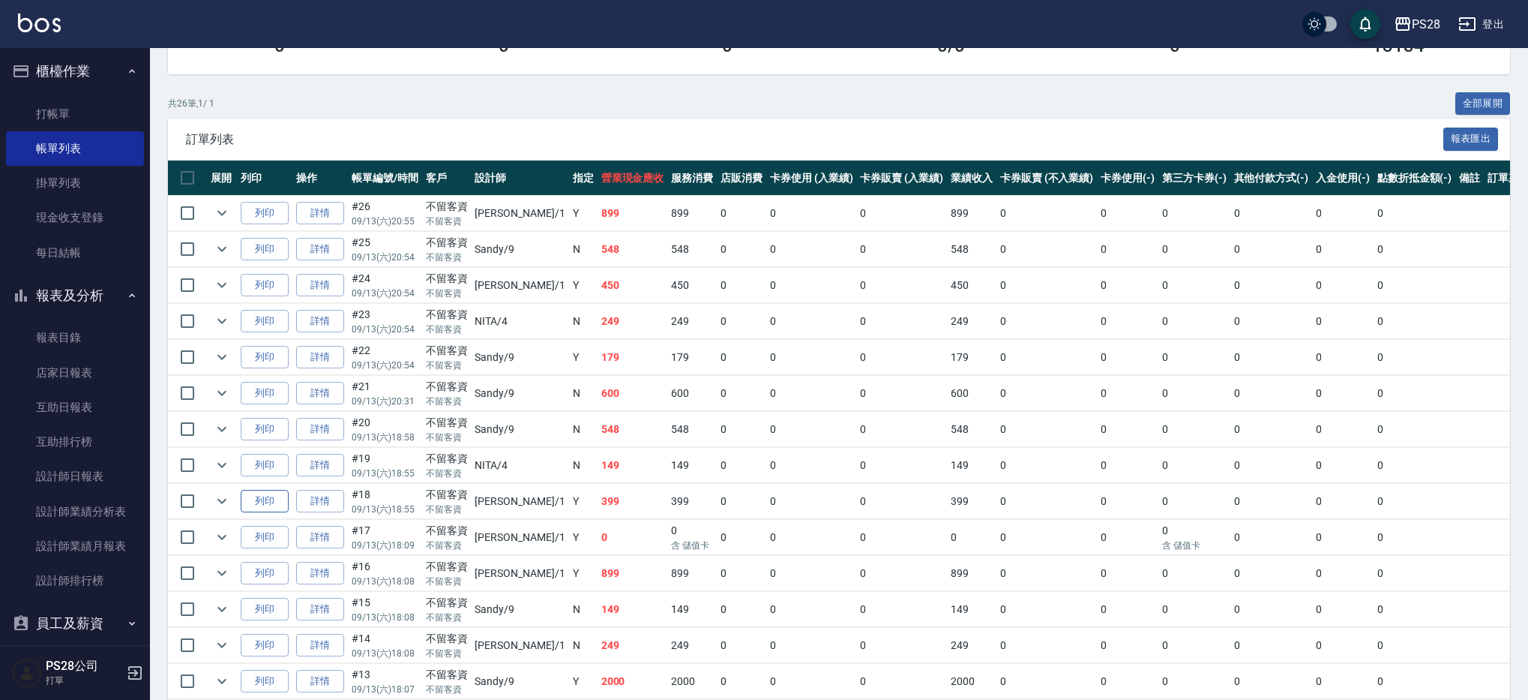
scroll to position [253, 0]
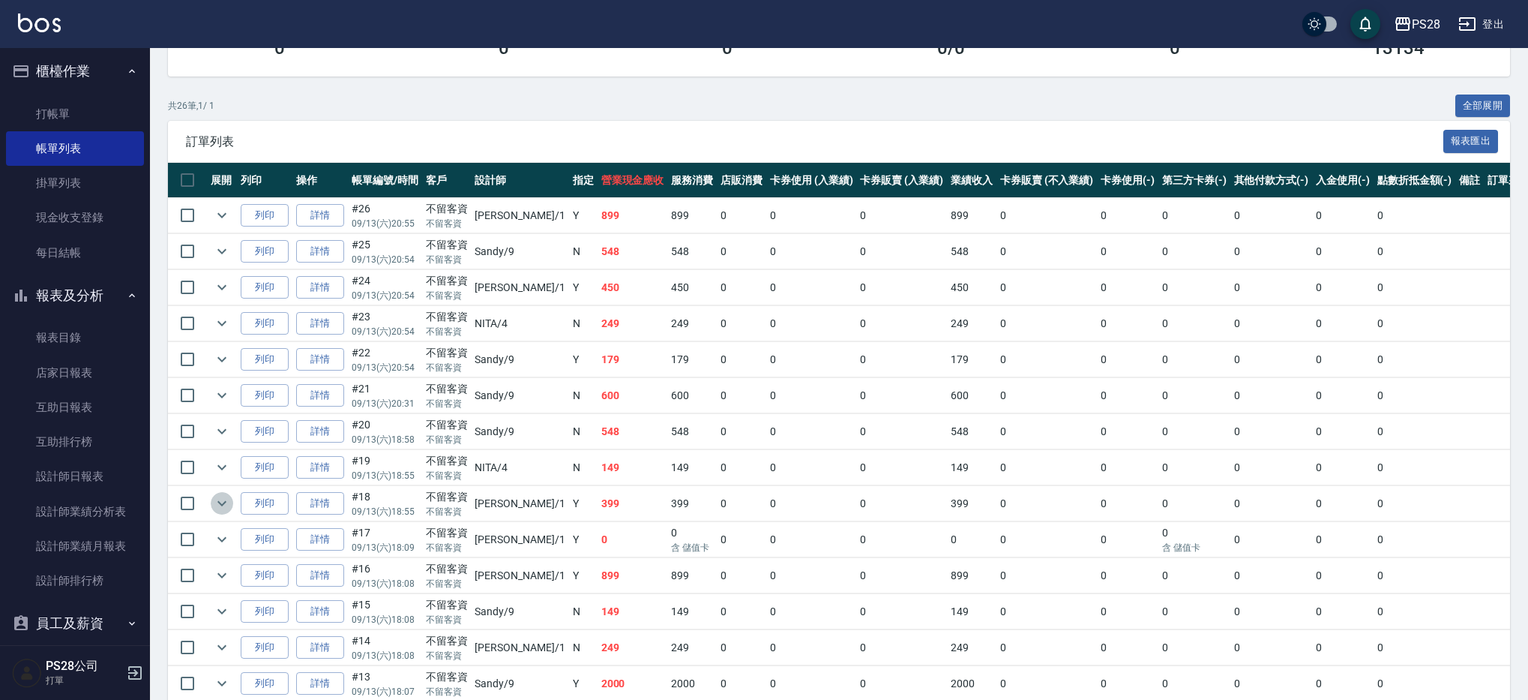
click at [226, 500] on icon "expand row" at bounding box center [222, 503] width 18 height 18
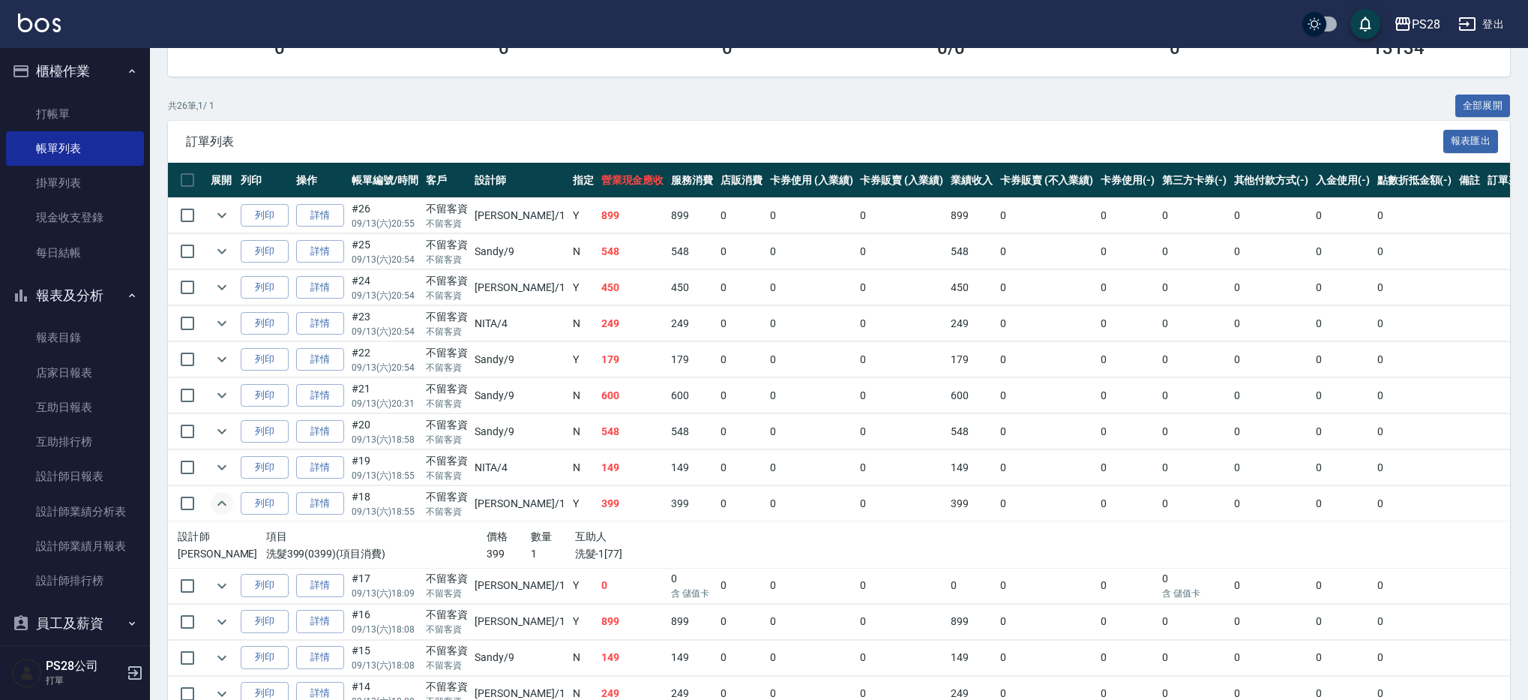
scroll to position [256, 0]
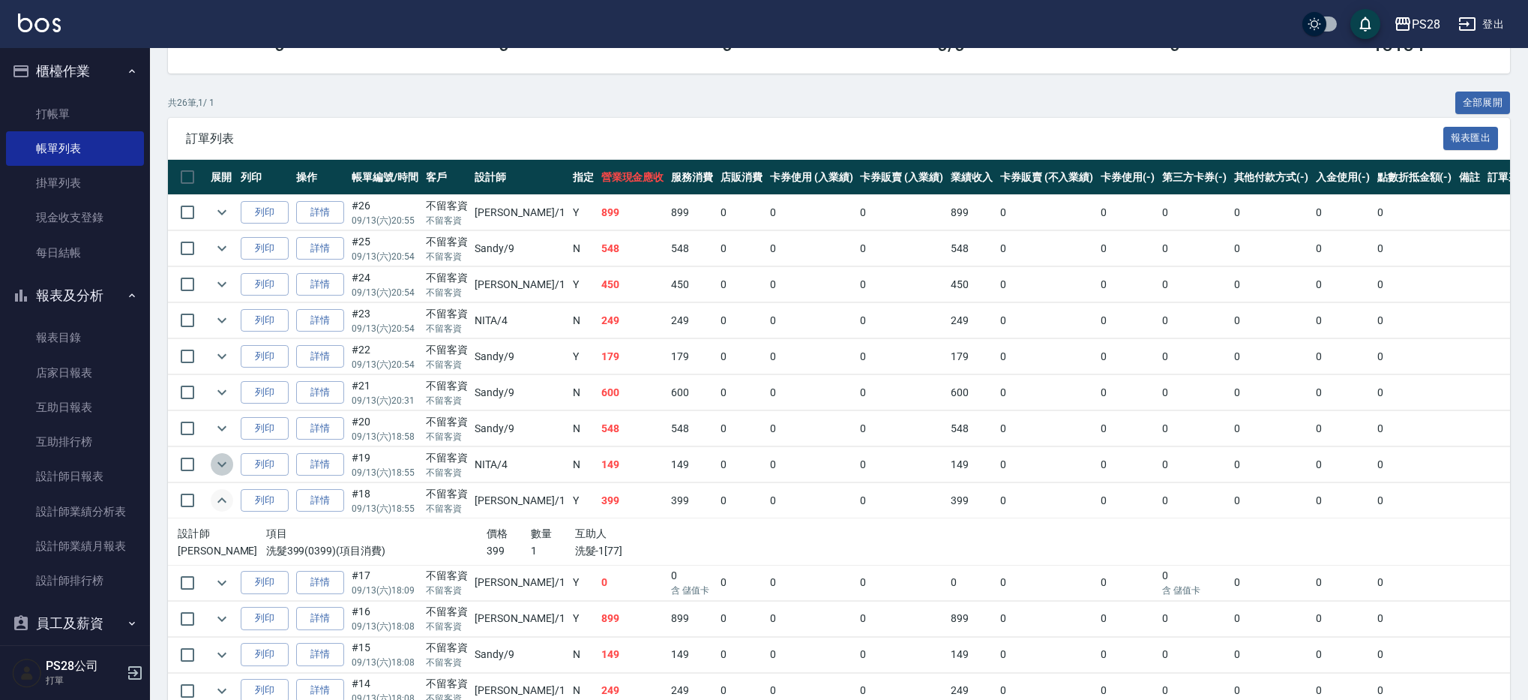
click at [230, 464] on icon "expand row" at bounding box center [222, 464] width 18 height 18
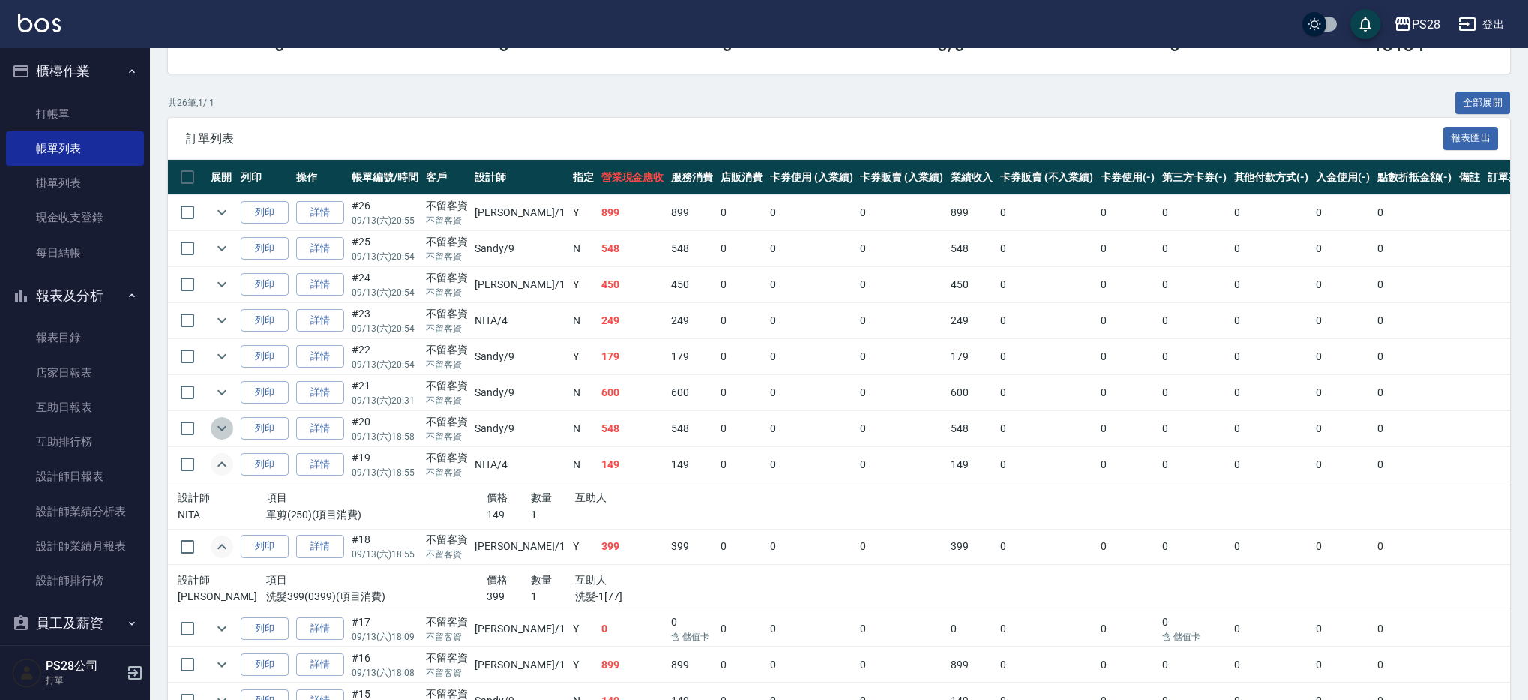
click at [221, 430] on icon "expand row" at bounding box center [221, 428] width 9 height 5
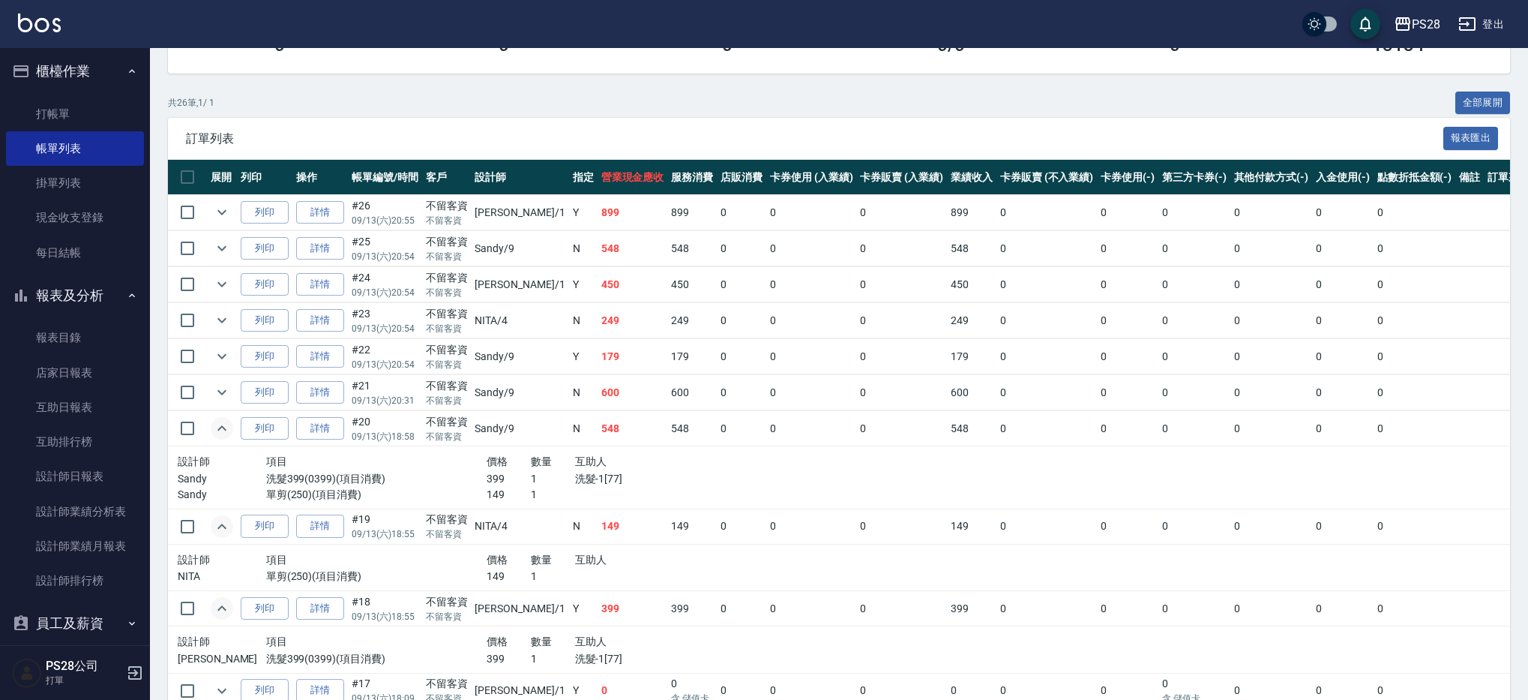
scroll to position [237, 0]
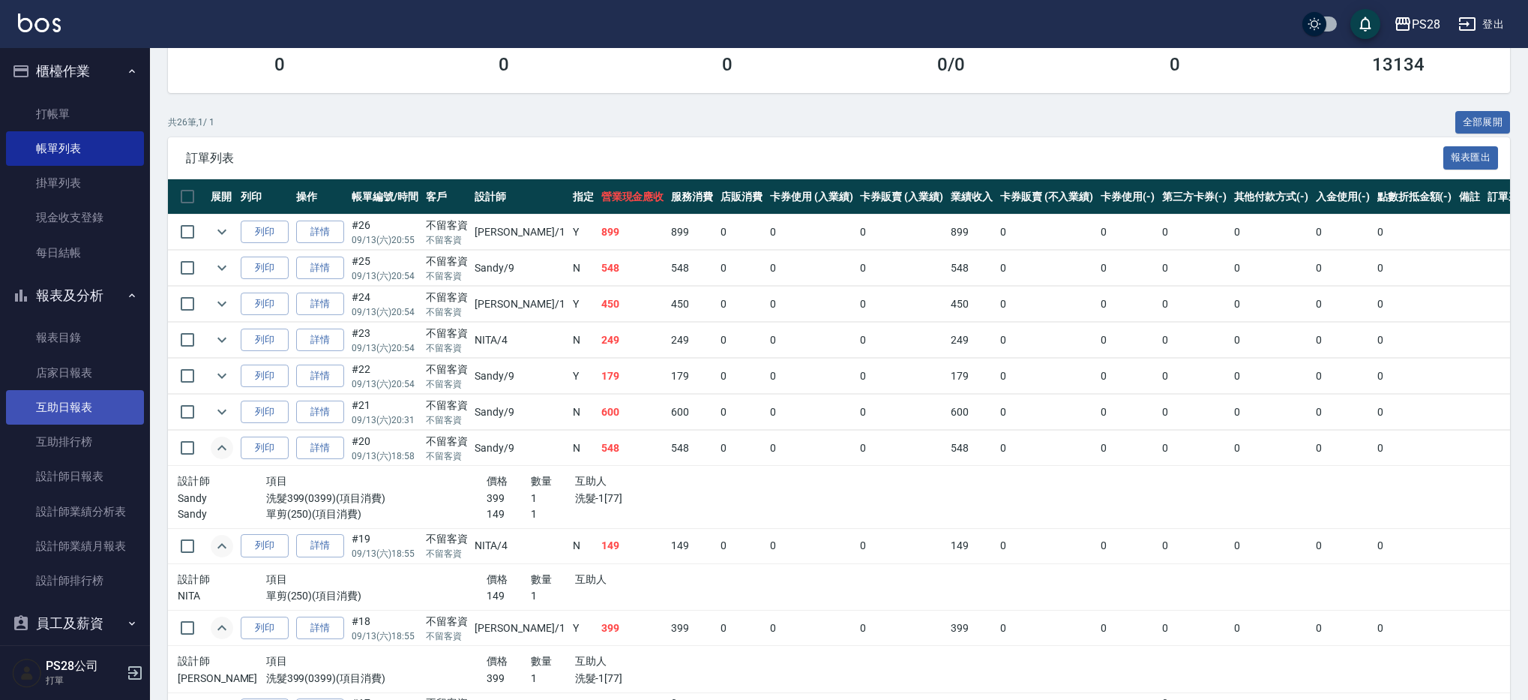
click at [110, 408] on link "互助日報表" at bounding box center [75, 407] width 138 height 34
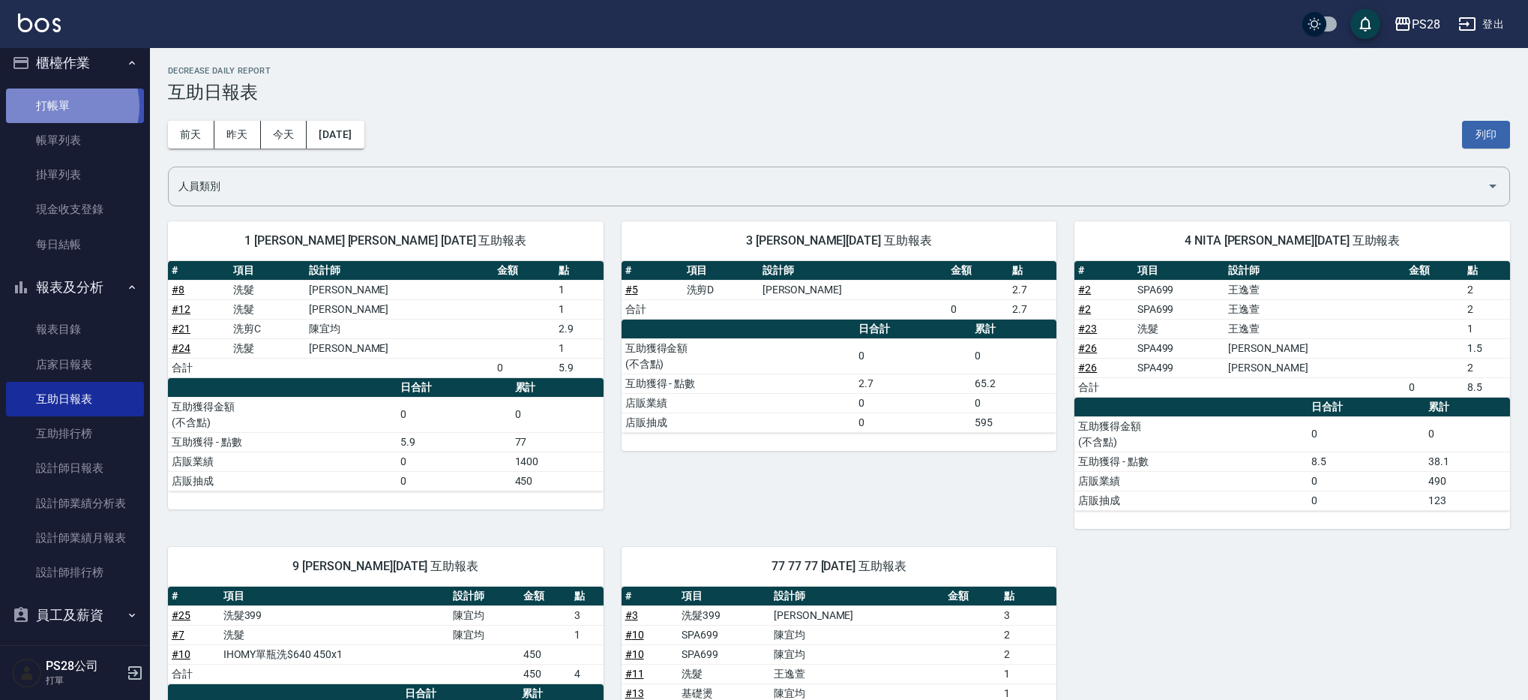
click at [64, 106] on link "打帳單" at bounding box center [75, 105] width 138 height 34
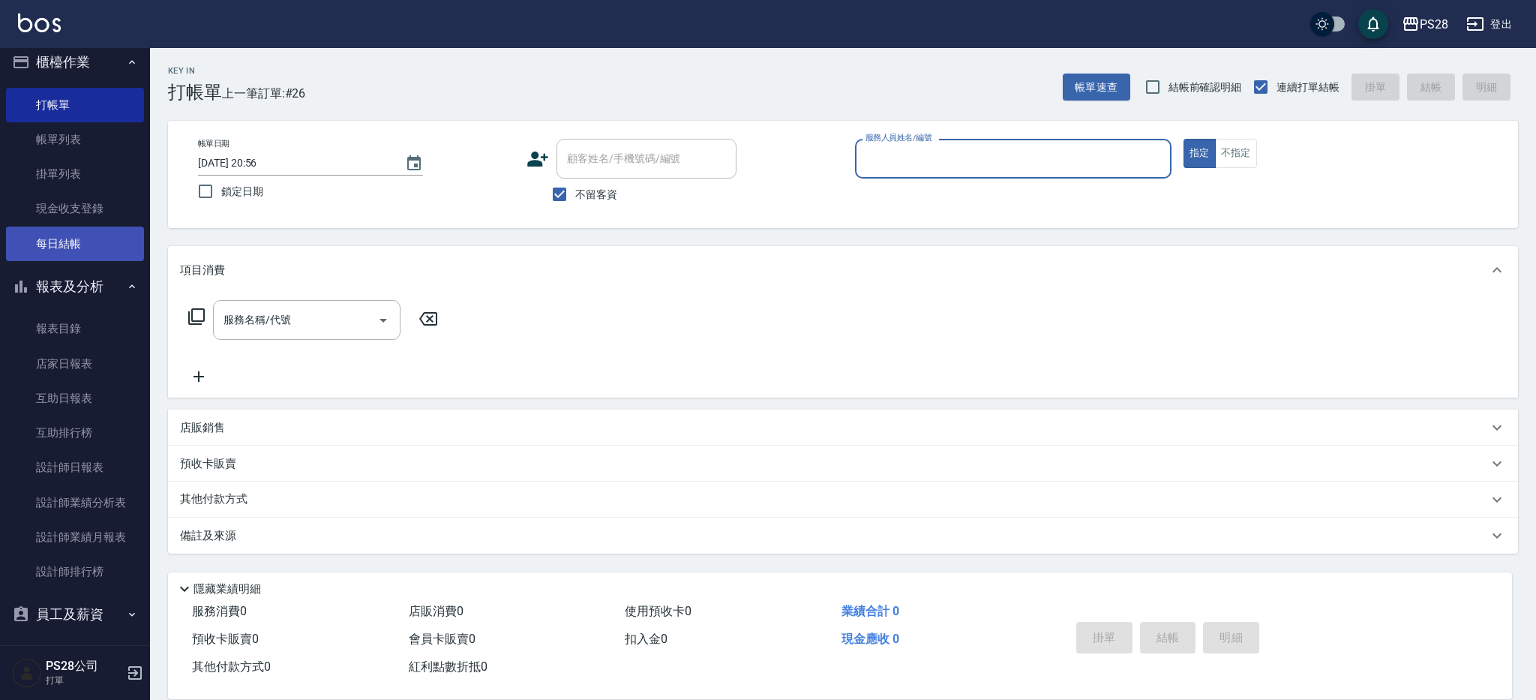
click at [82, 234] on link "每日結帳" at bounding box center [75, 243] width 138 height 34
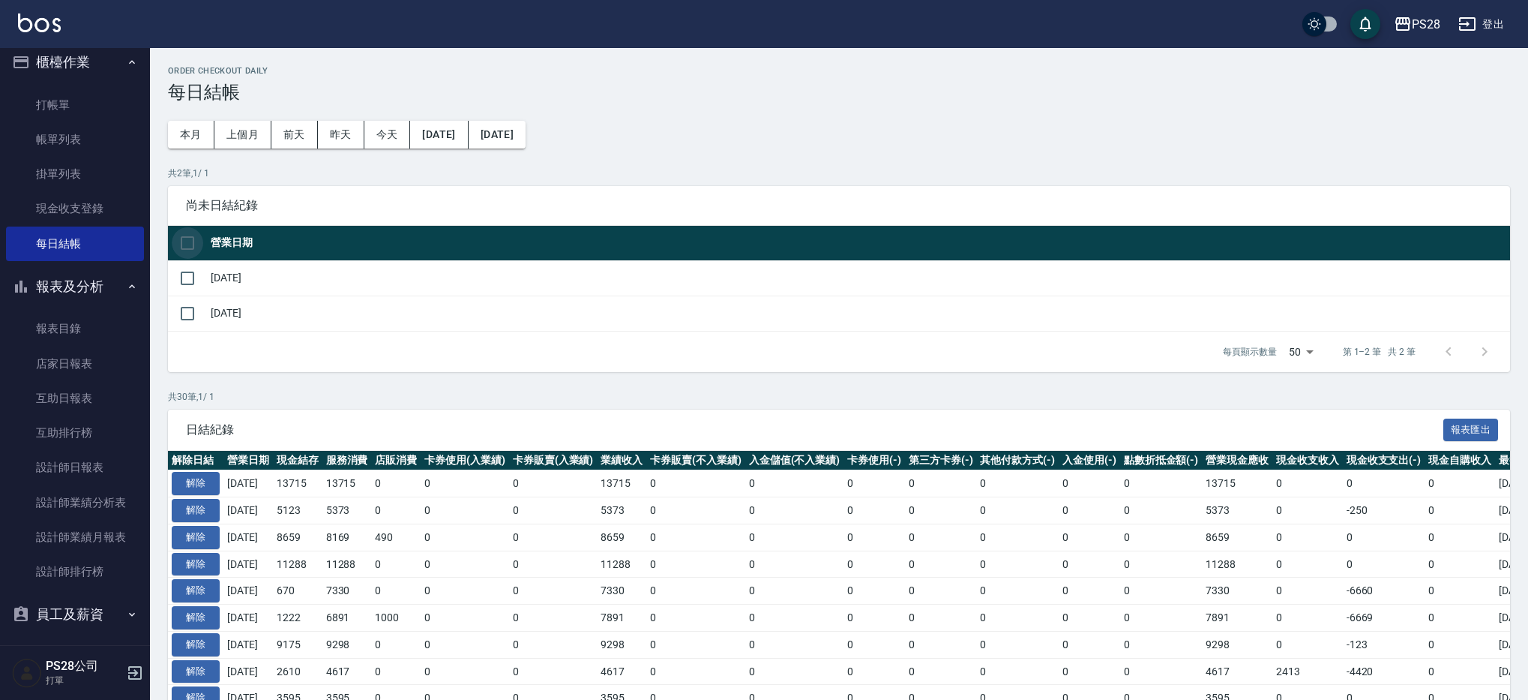
click at [191, 242] on input "checkbox" at bounding box center [187, 242] width 31 height 31
checkbox input "true"
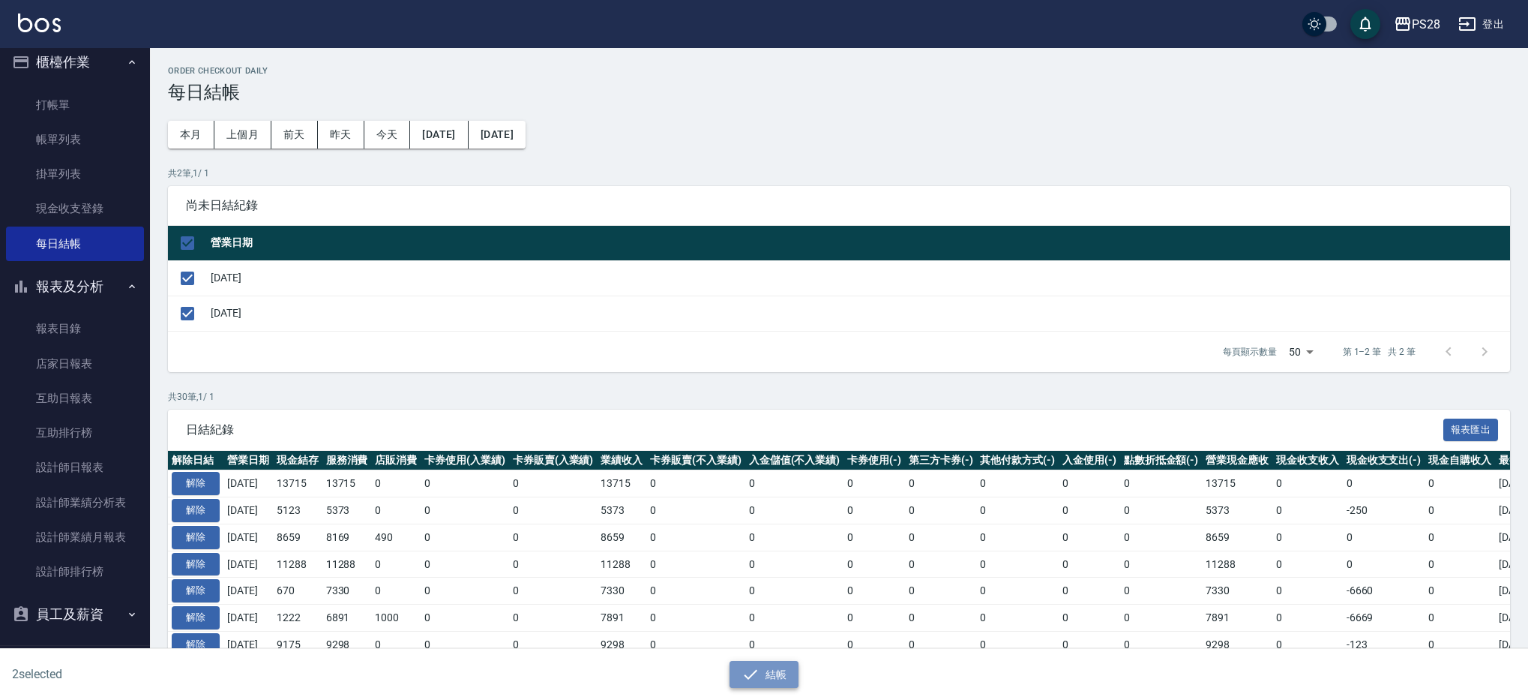
click at [772, 679] on button "結帳" at bounding box center [765, 675] width 70 height 28
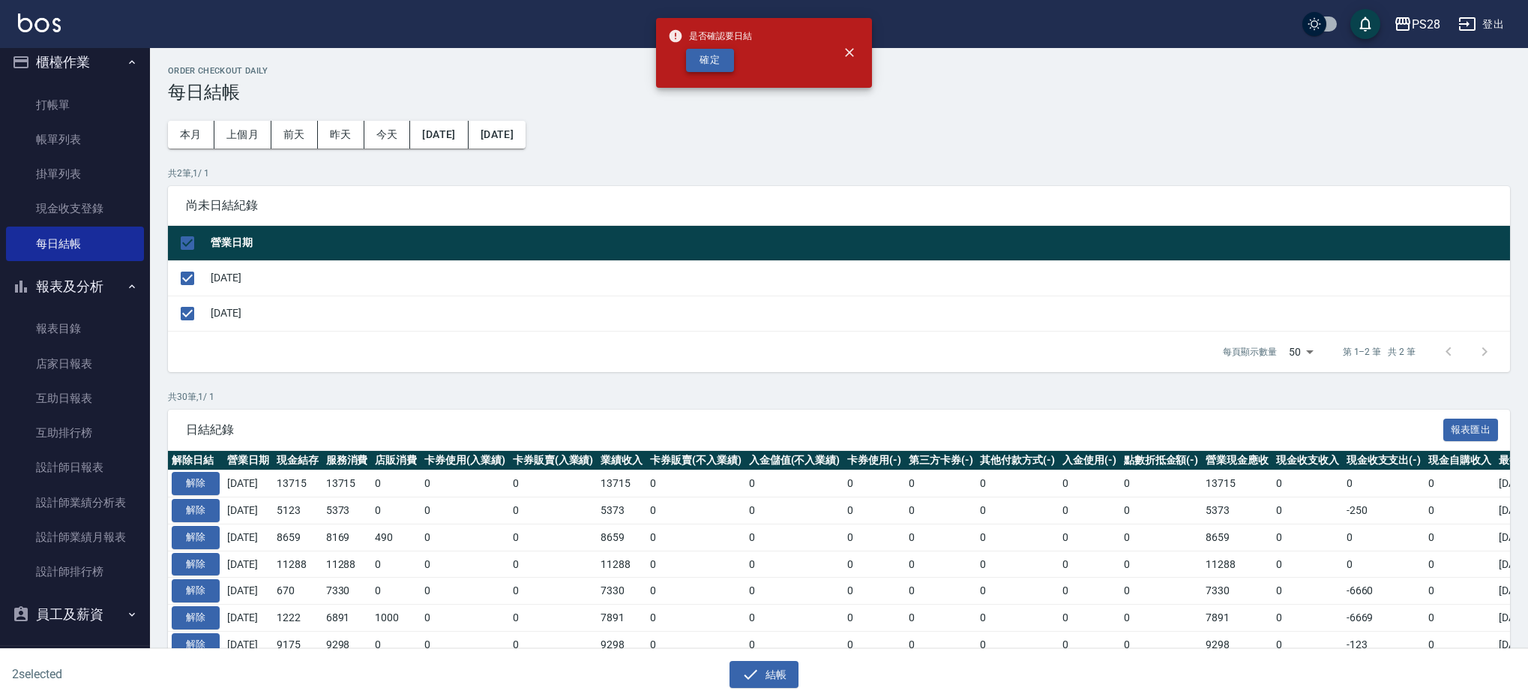
click at [725, 61] on button "確定" at bounding box center [710, 60] width 48 height 23
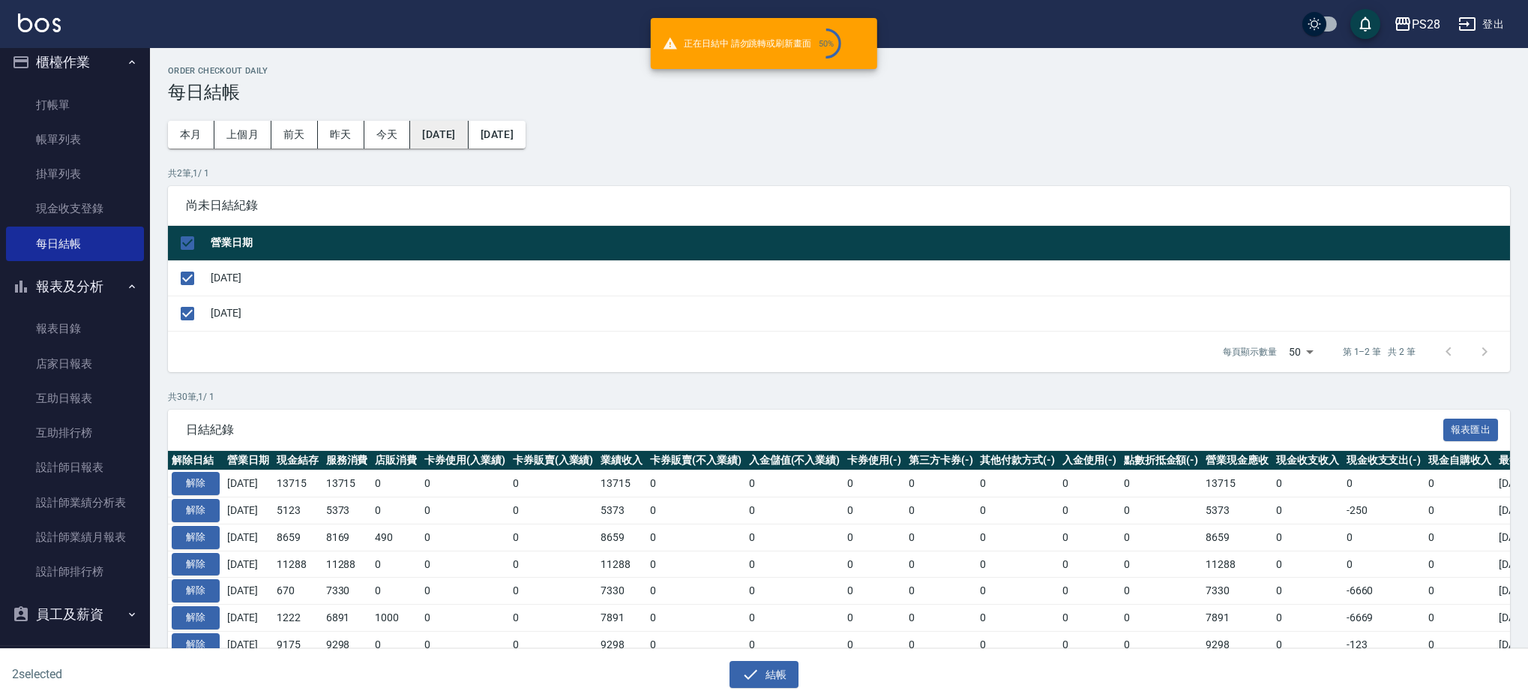
checkbox input "false"
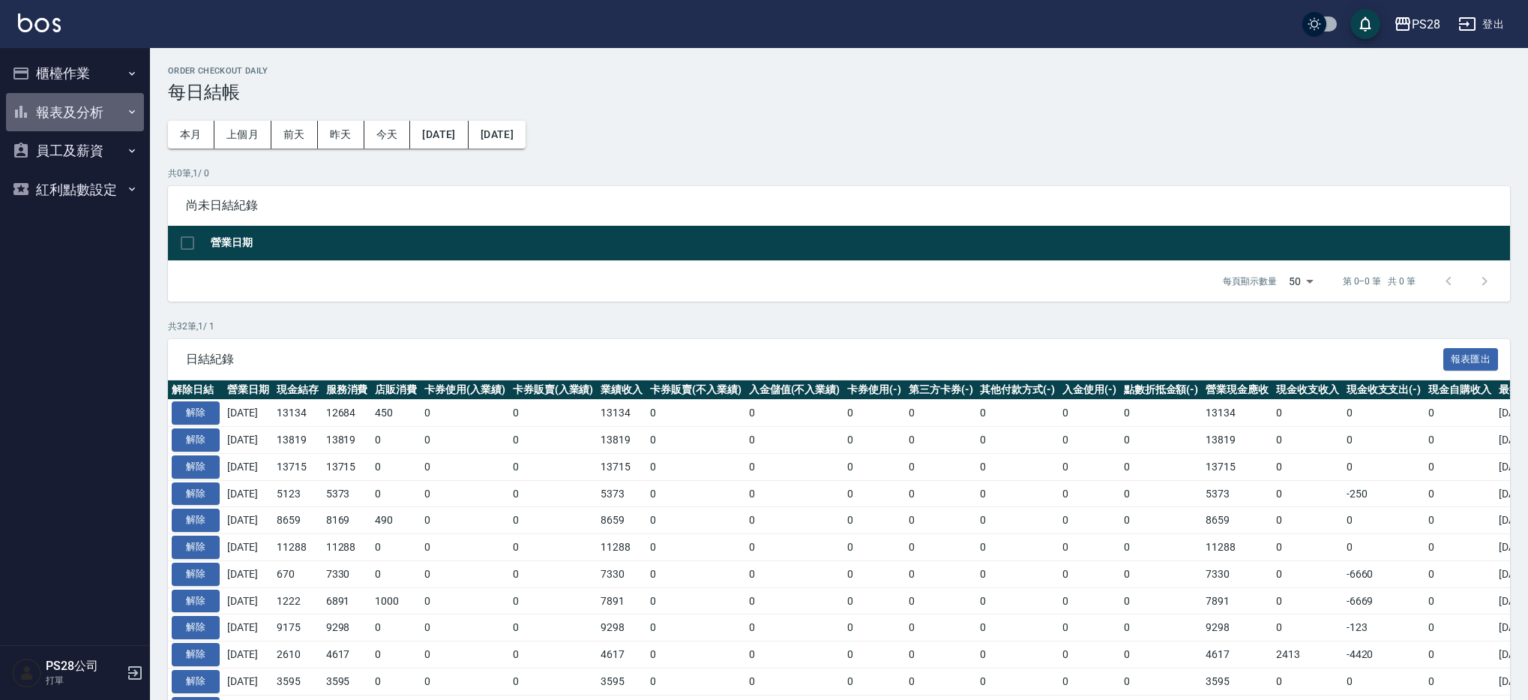
click at [83, 111] on button "報表及分析" at bounding box center [75, 112] width 138 height 39
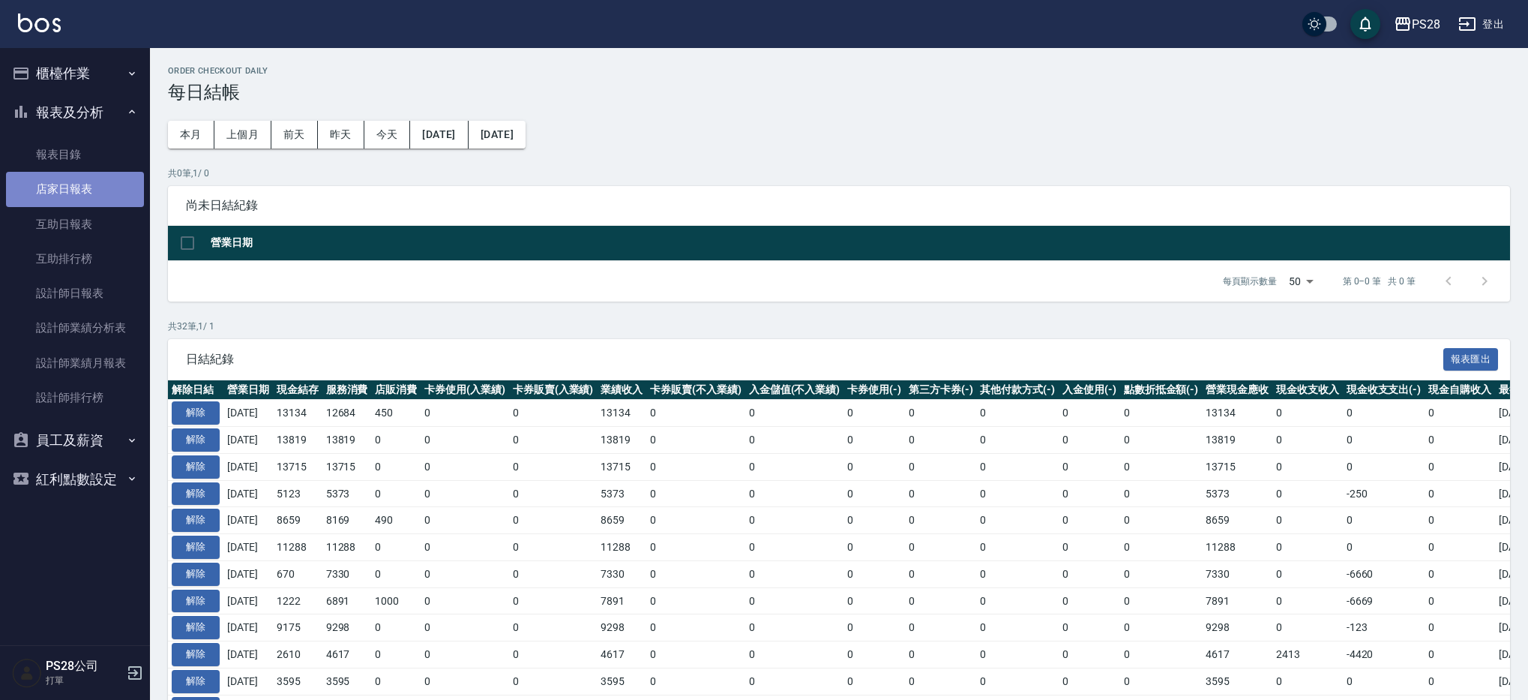
click at [83, 199] on link "店家日報表" at bounding box center [75, 189] width 138 height 34
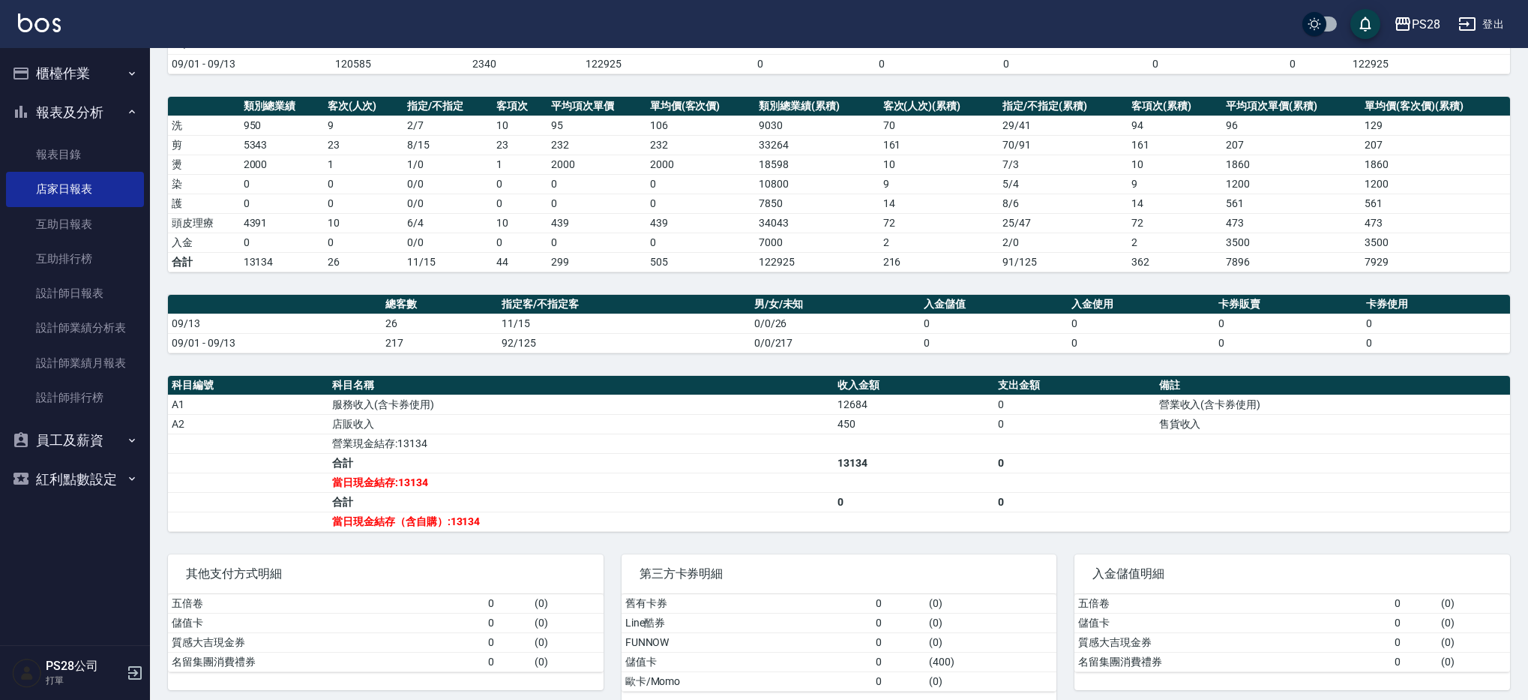
scroll to position [193, 0]
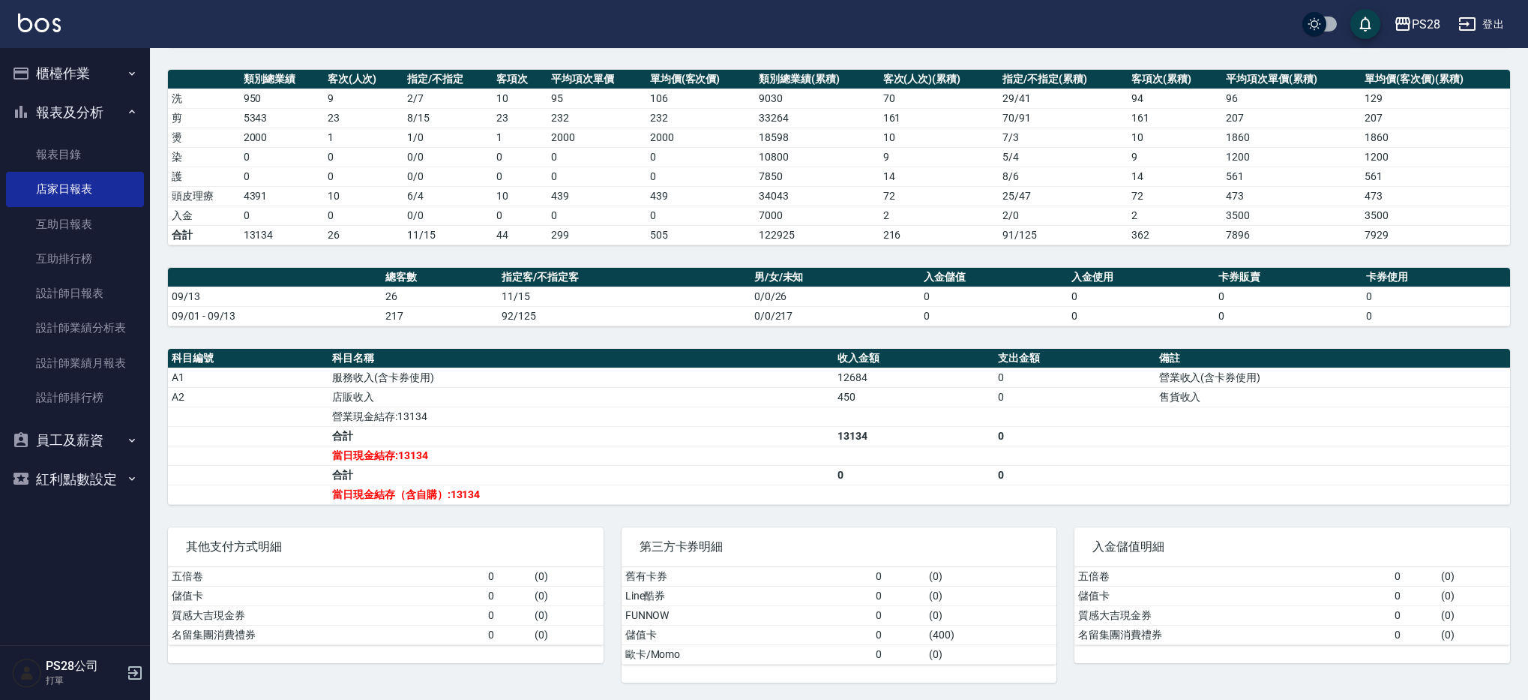
click at [61, 61] on button "櫃檯作業" at bounding box center [75, 73] width 138 height 39
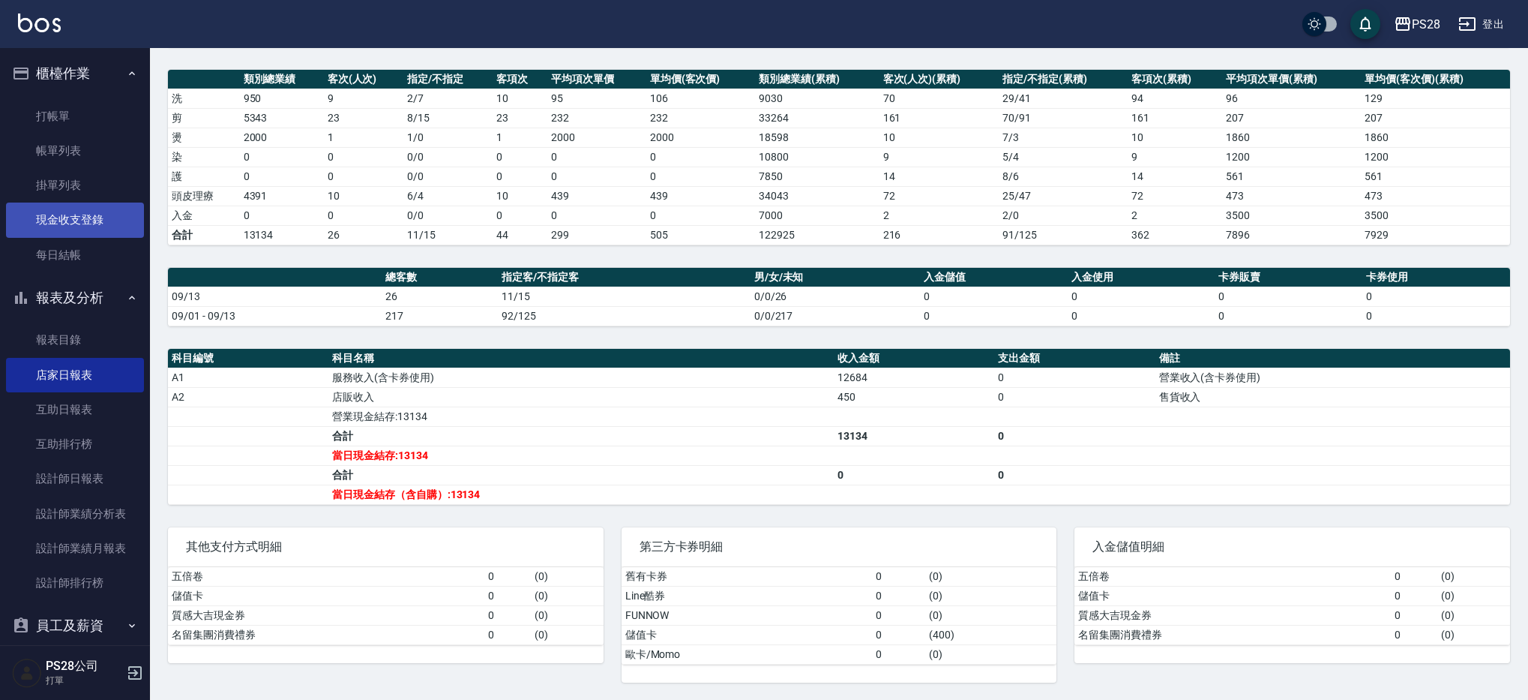
click at [89, 215] on link "現金收支登錄" at bounding box center [75, 219] width 138 height 34
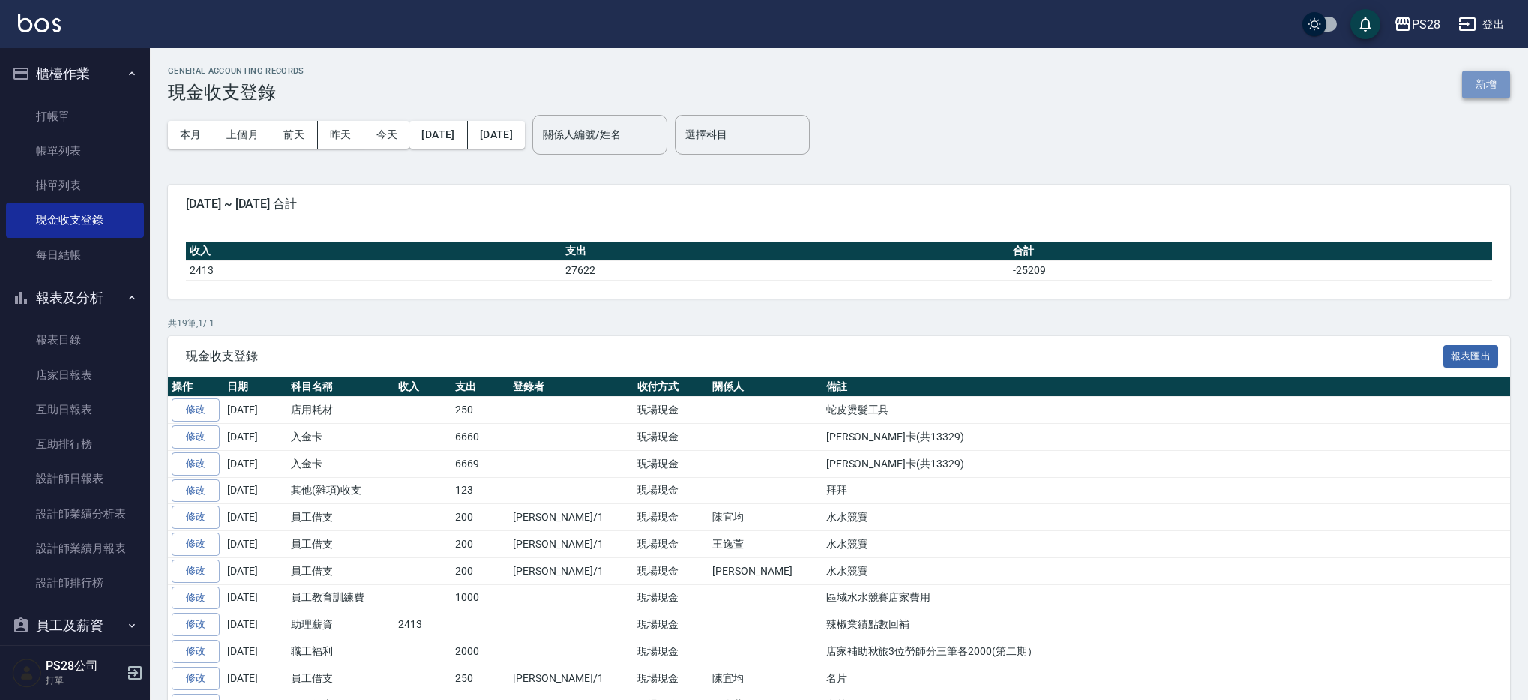
click at [1497, 86] on button "新增" at bounding box center [1486, 84] width 48 height 28
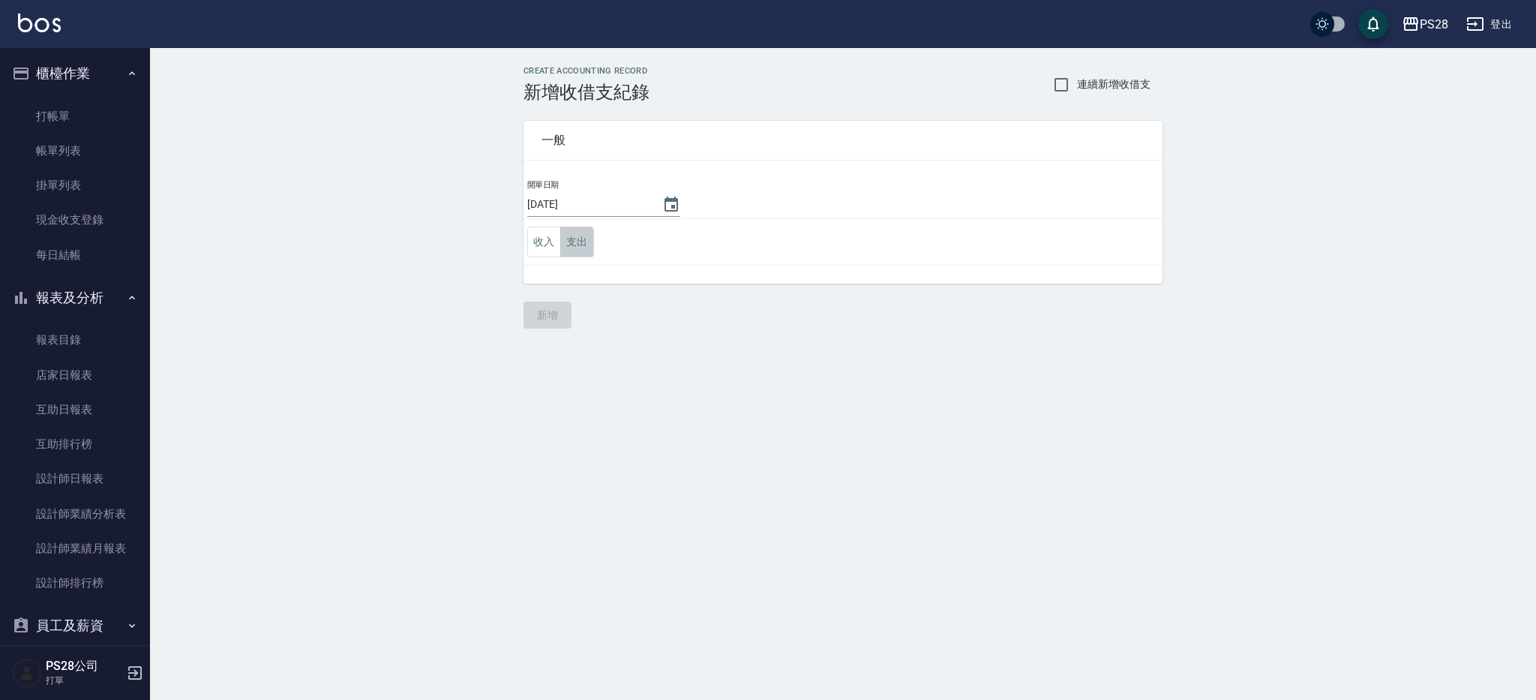
click at [570, 247] on button "支出" at bounding box center [577, 241] width 34 height 31
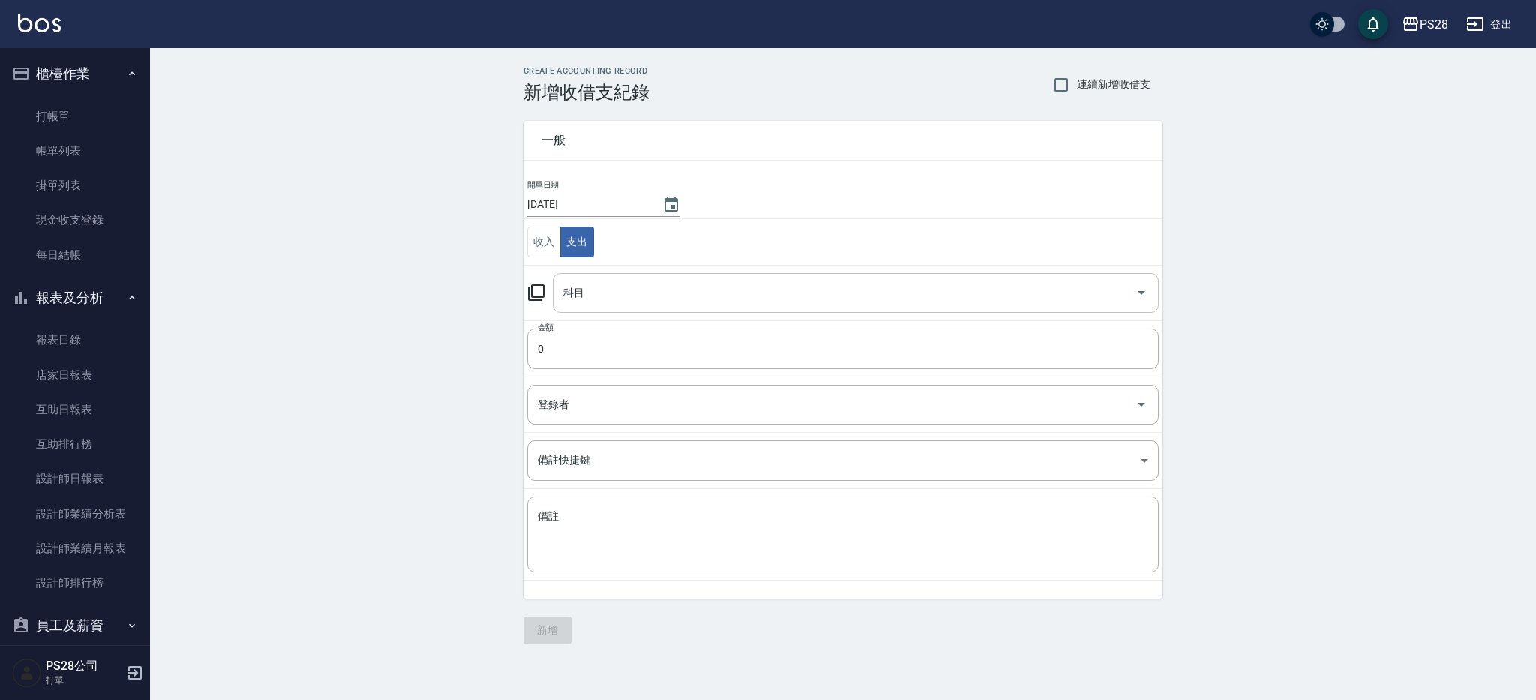
click at [586, 298] on input "科目" at bounding box center [844, 293] width 570 height 26
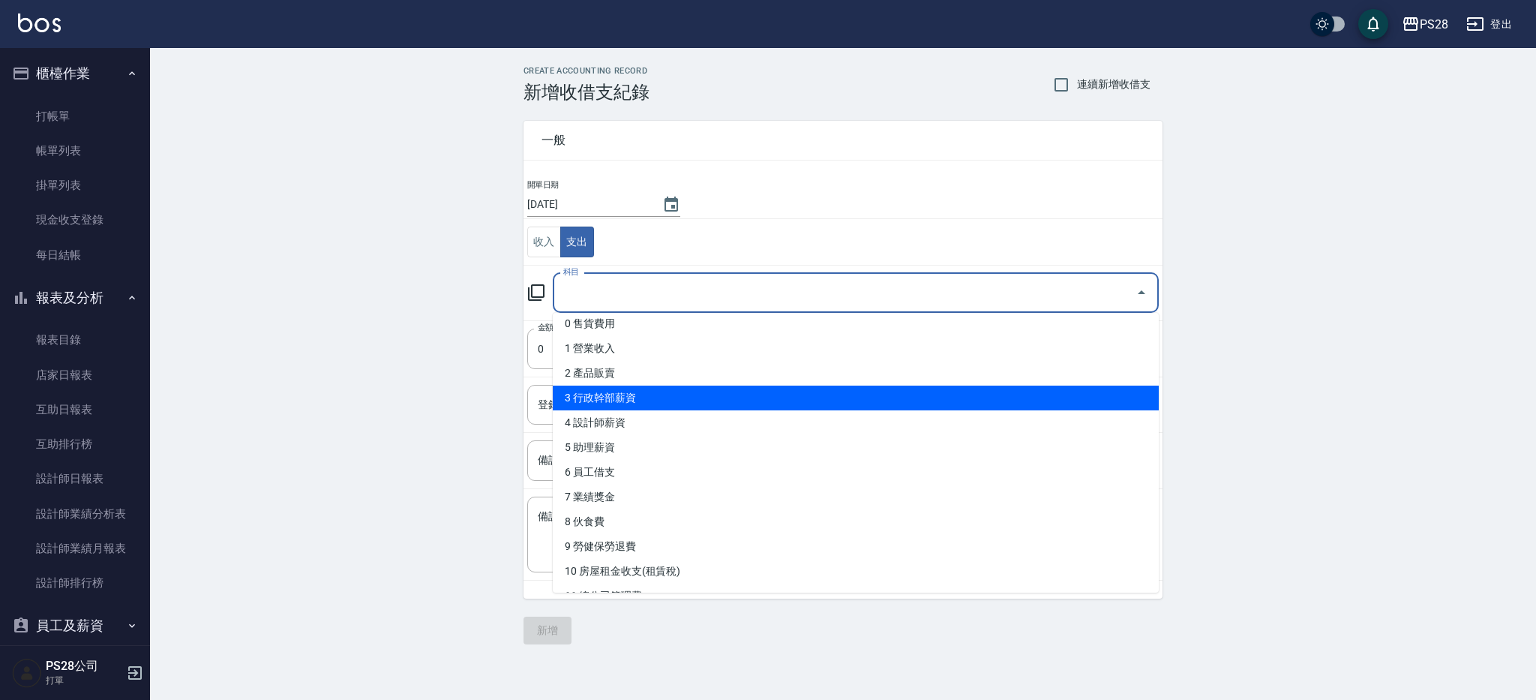
scroll to position [14, 0]
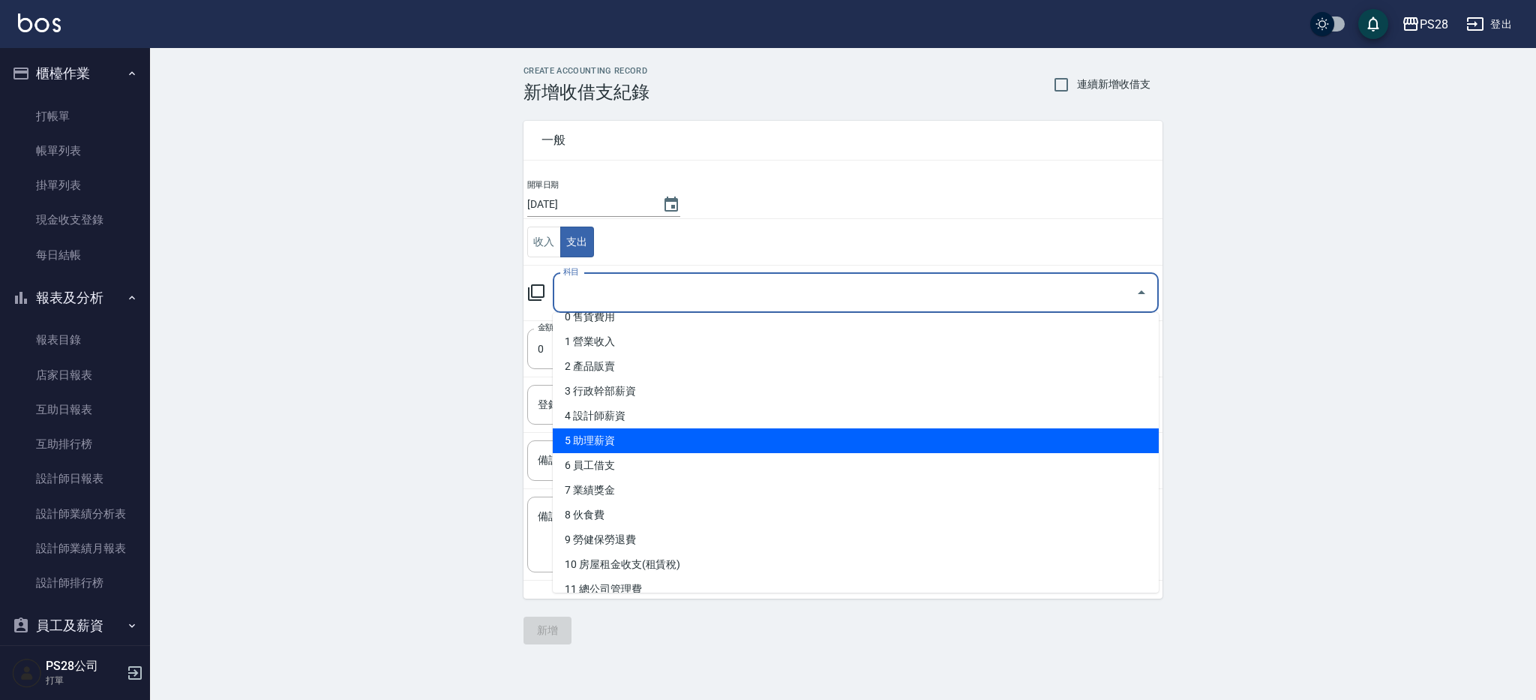
click at [644, 433] on li "5 助理薪資" at bounding box center [856, 440] width 606 height 25
type input "5 助理薪資"
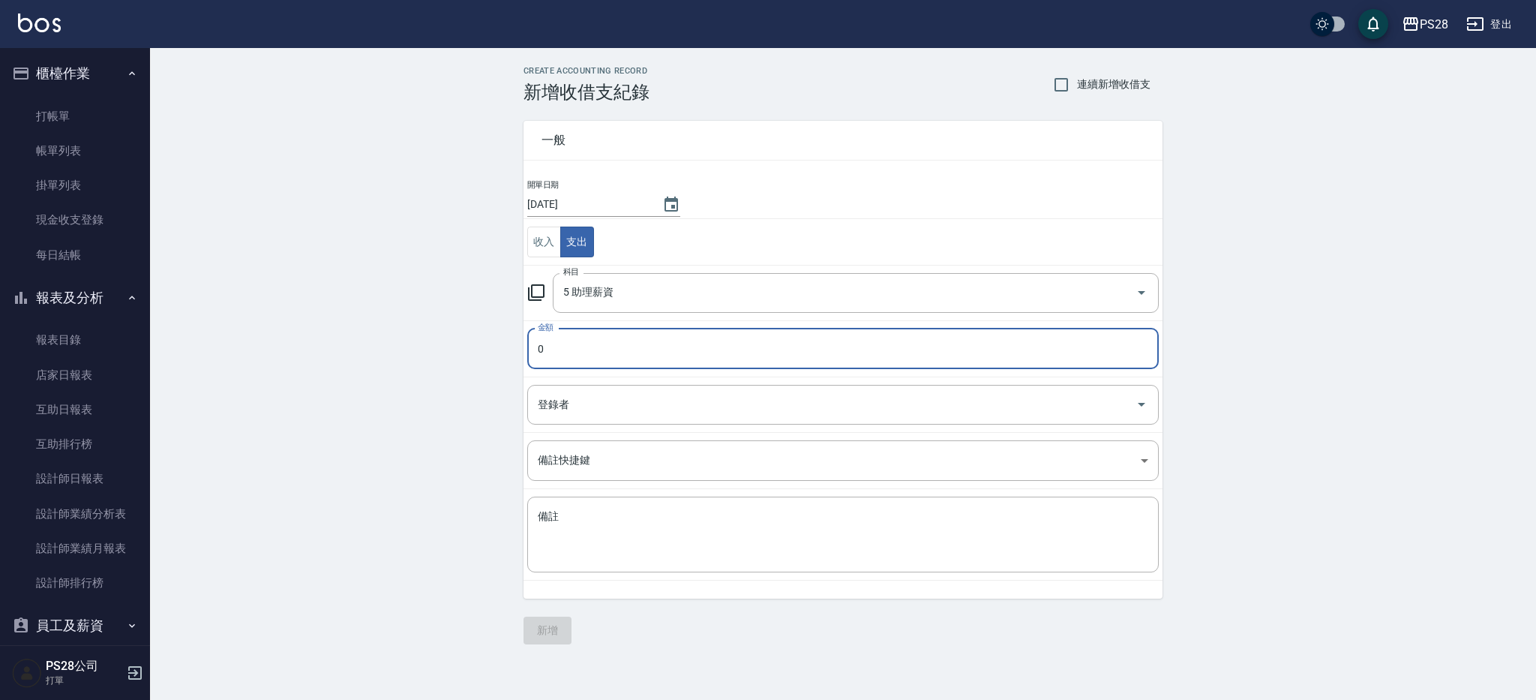
type input "0"
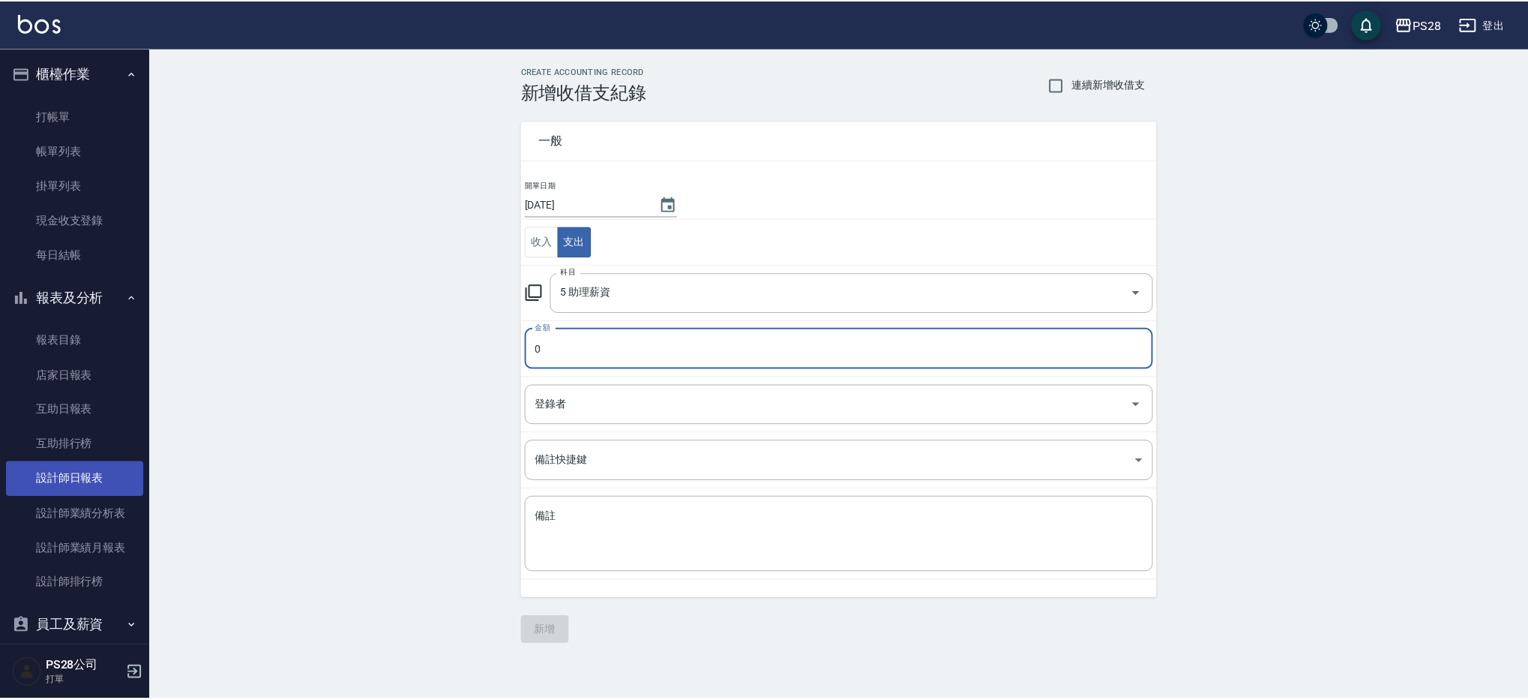
scroll to position [56, 0]
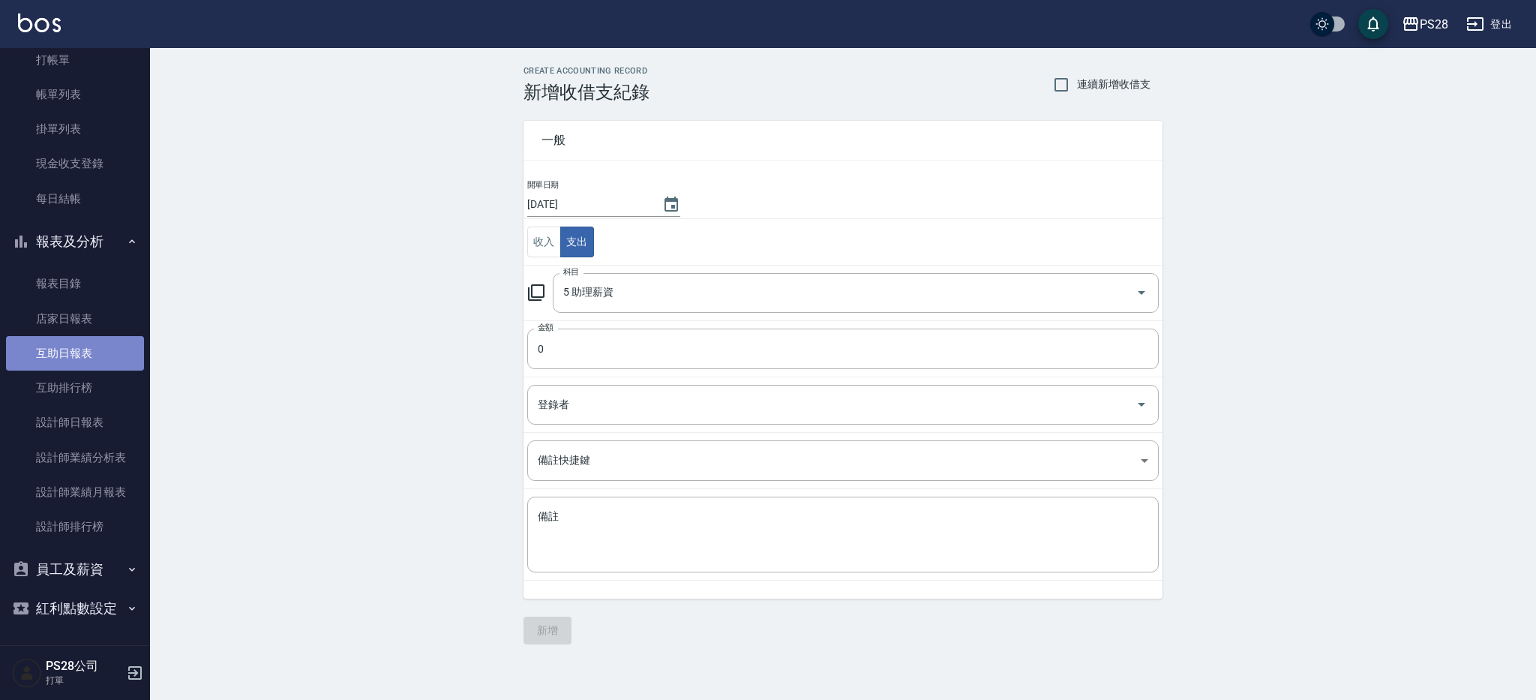
click at [76, 353] on link "互助日報表" at bounding box center [75, 353] width 138 height 34
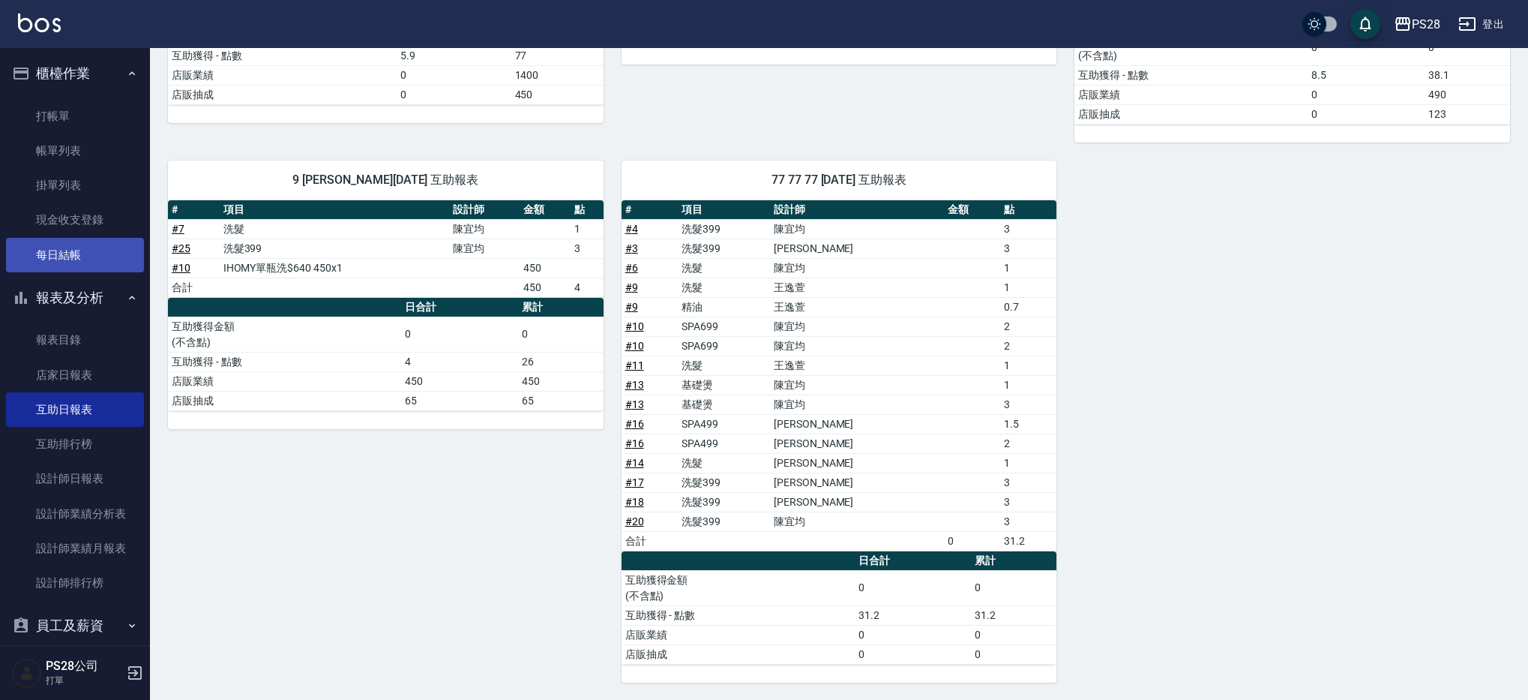
click at [82, 257] on link "每日結帳" at bounding box center [75, 255] width 138 height 34
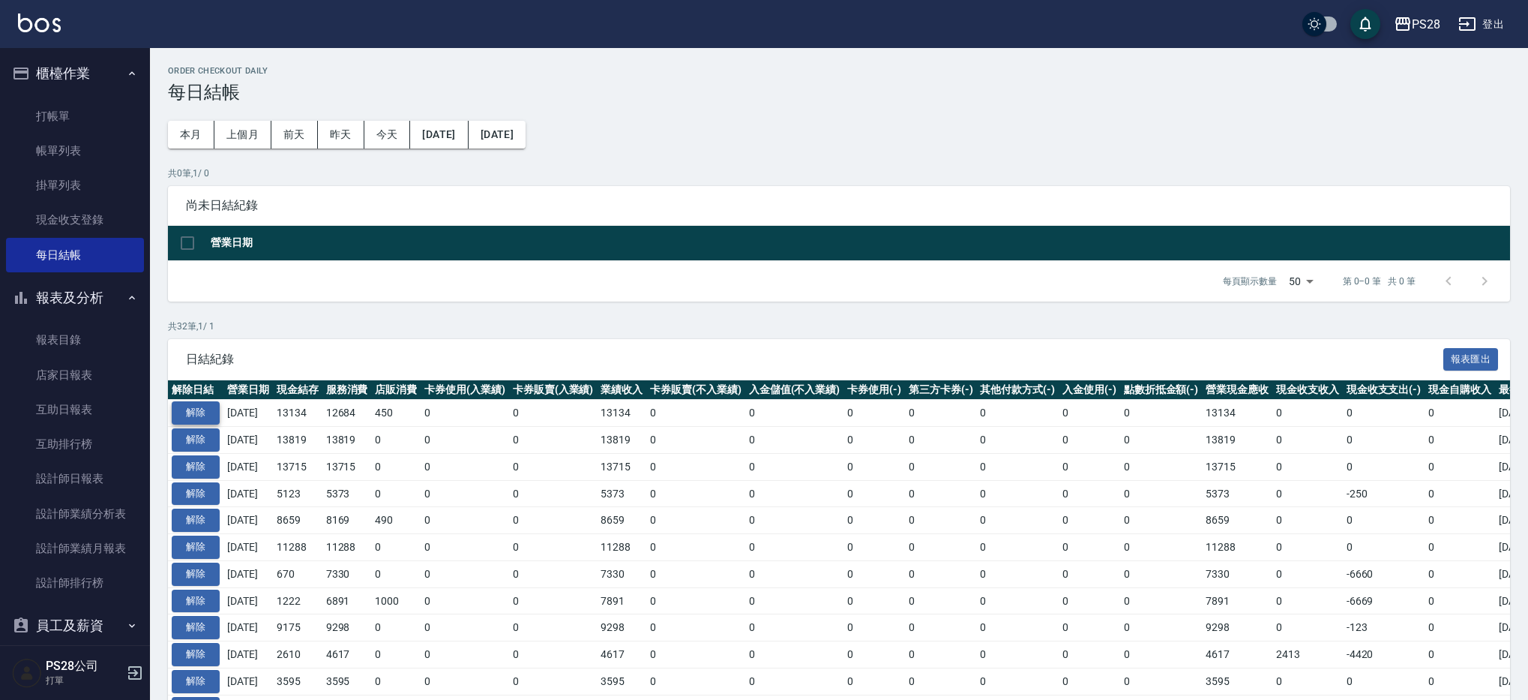
click at [193, 406] on button "解除" at bounding box center [196, 412] width 48 height 23
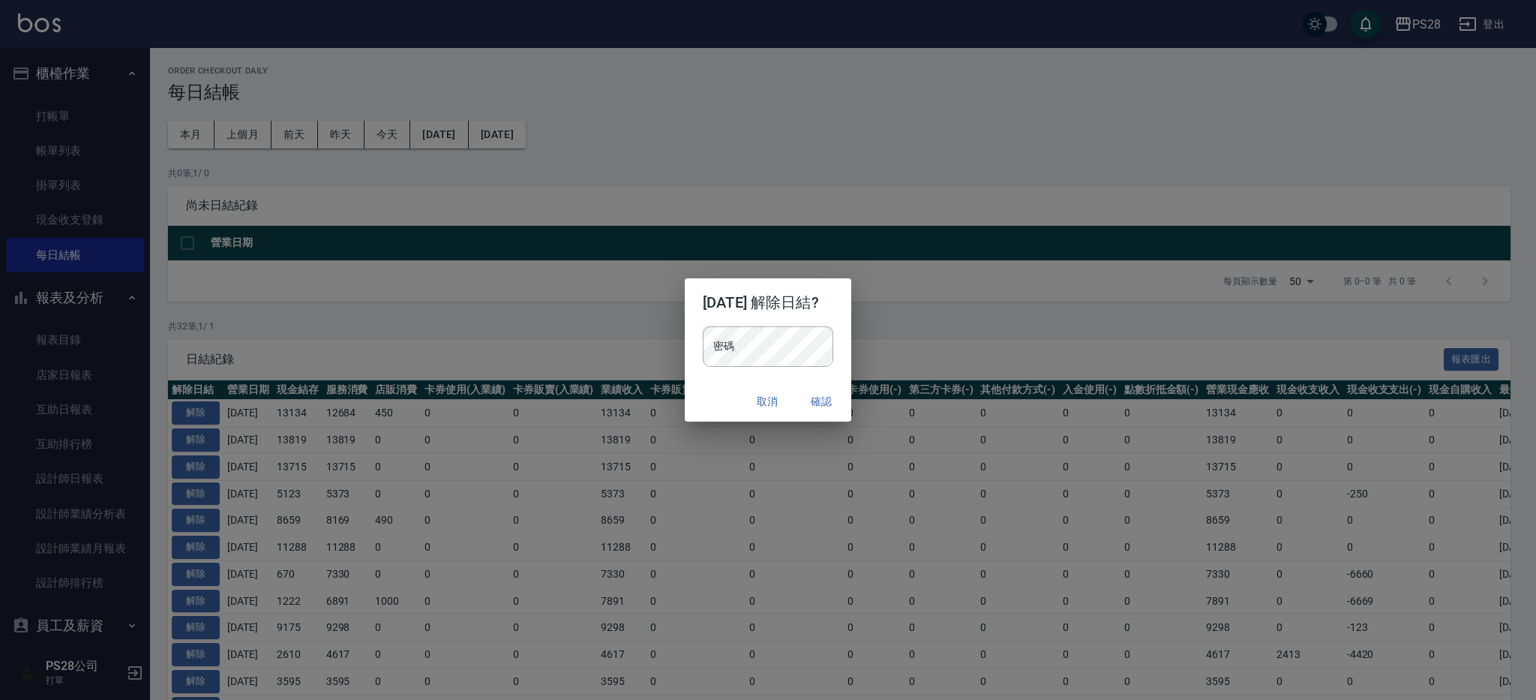
click at [214, 182] on div "2025/09/13 解除日結? 密碼 密碼 取消 確認" at bounding box center [768, 350] width 1536 height 700
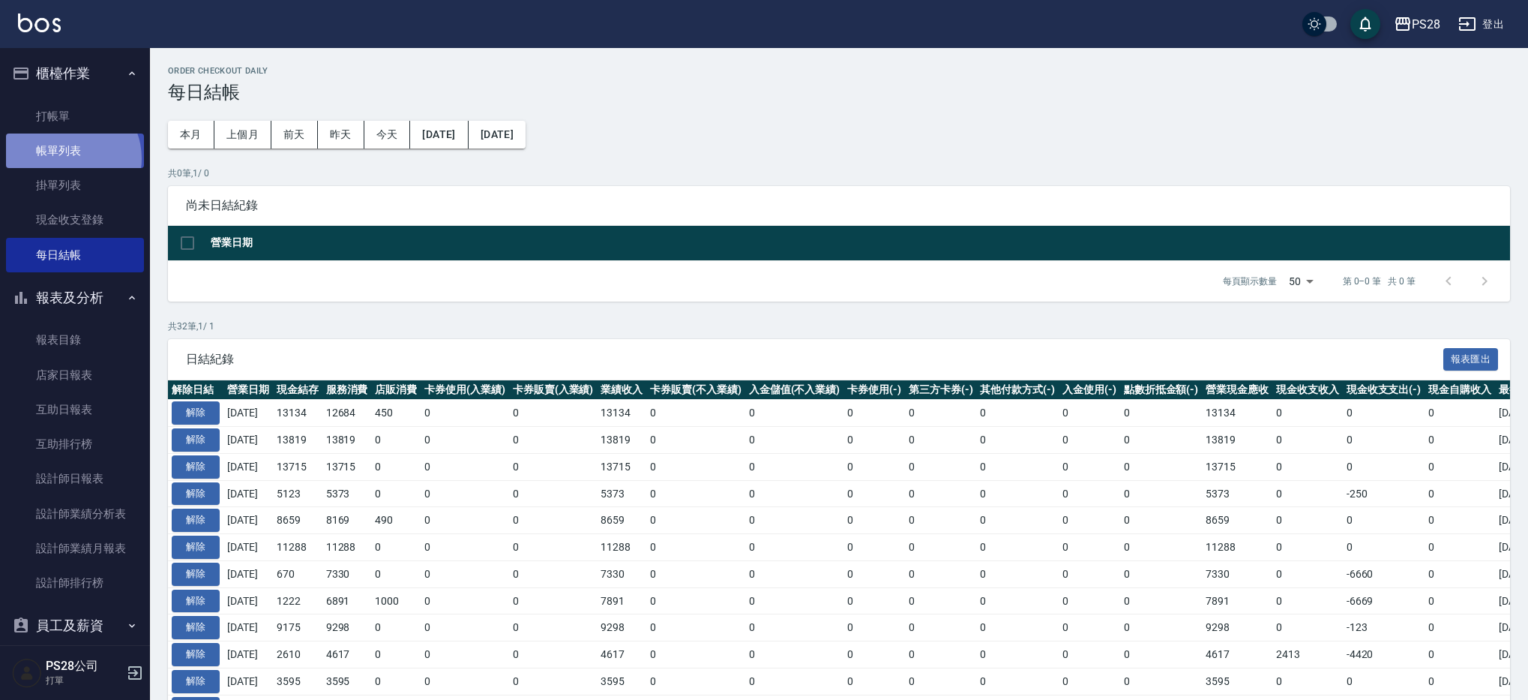
click at [67, 158] on link "帳單列表" at bounding box center [75, 150] width 138 height 34
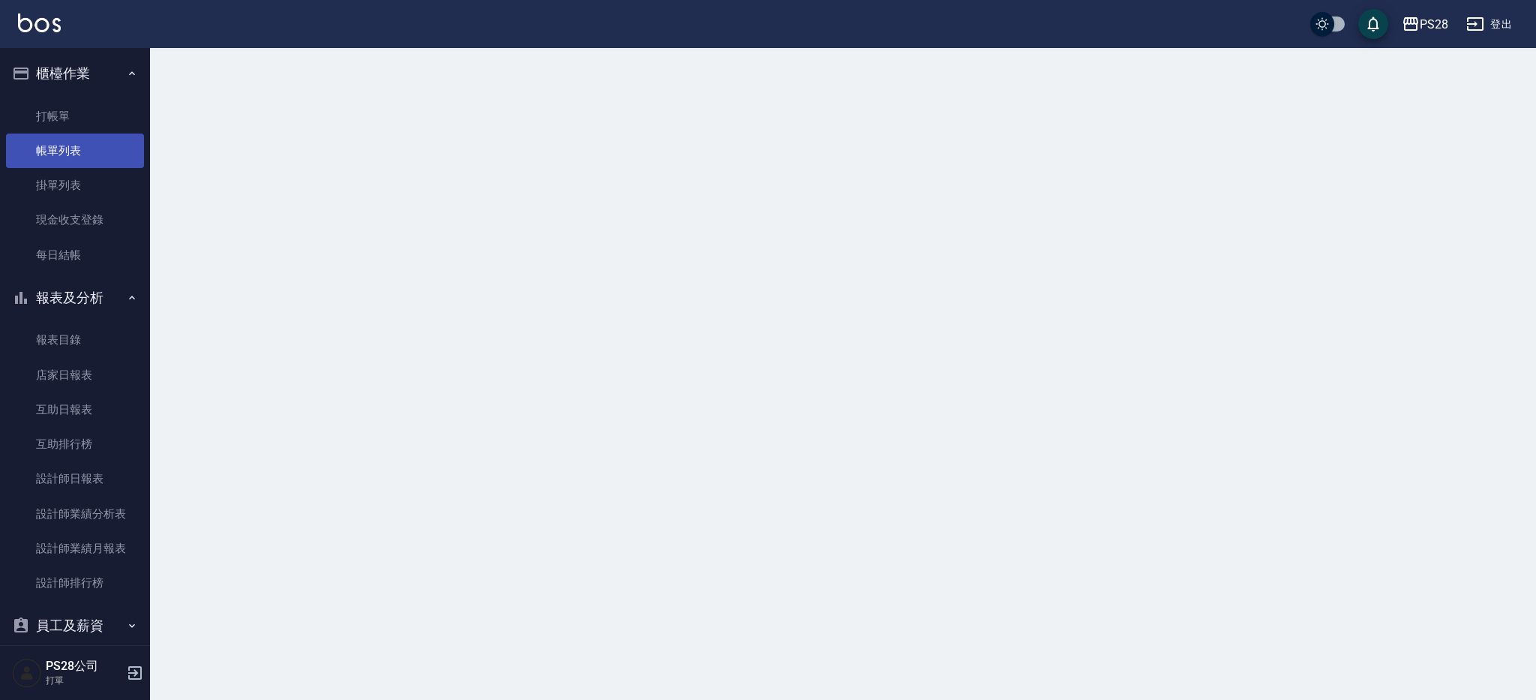
scroll to position [5, 0]
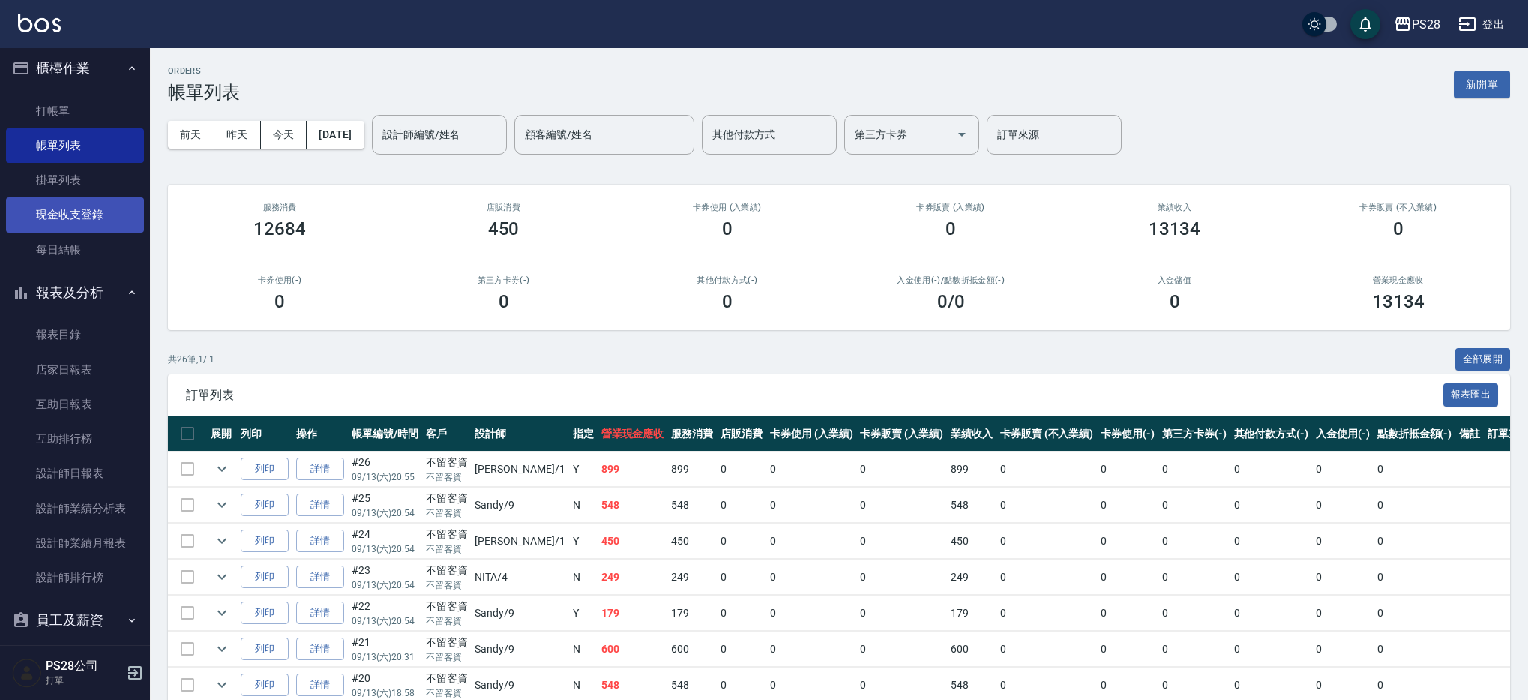
click at [52, 215] on link "現金收支登錄" at bounding box center [75, 214] width 138 height 34
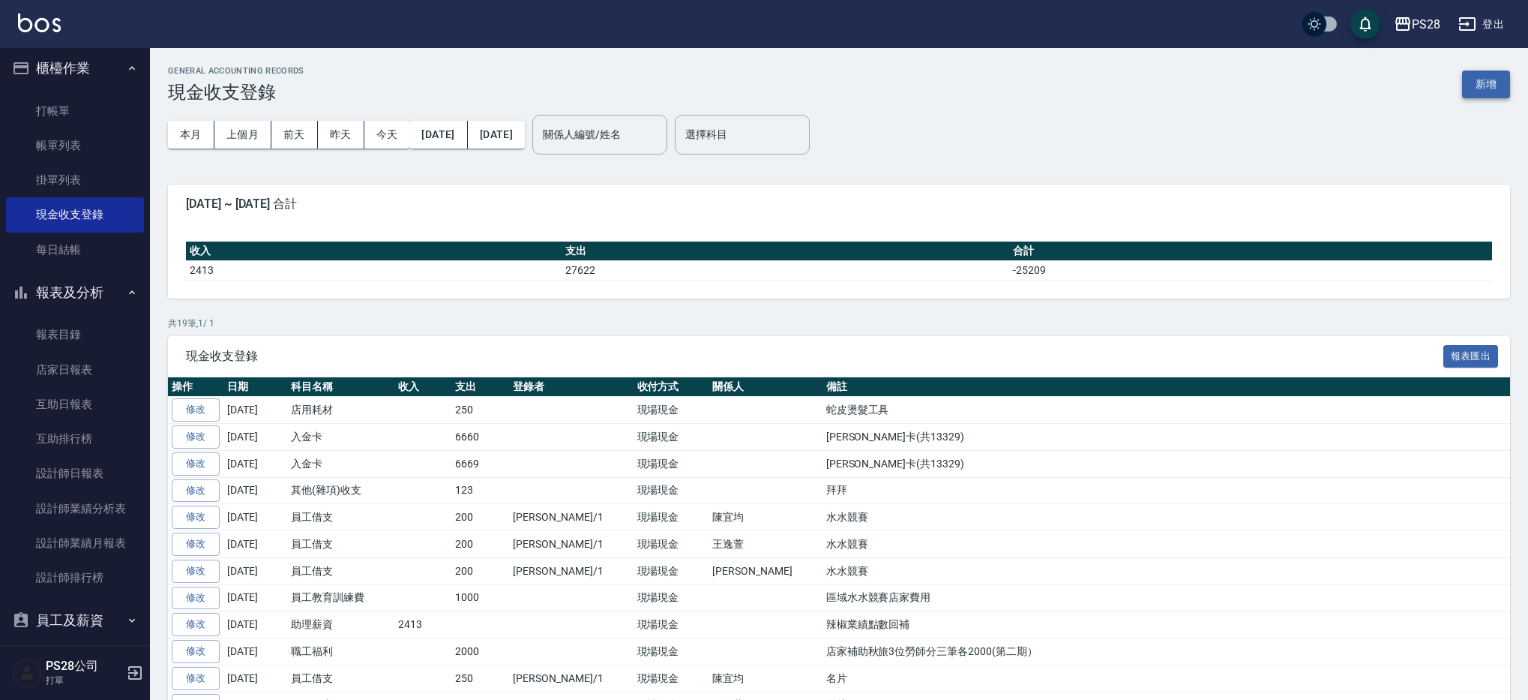
click at [1474, 82] on button "新增" at bounding box center [1486, 84] width 48 height 28
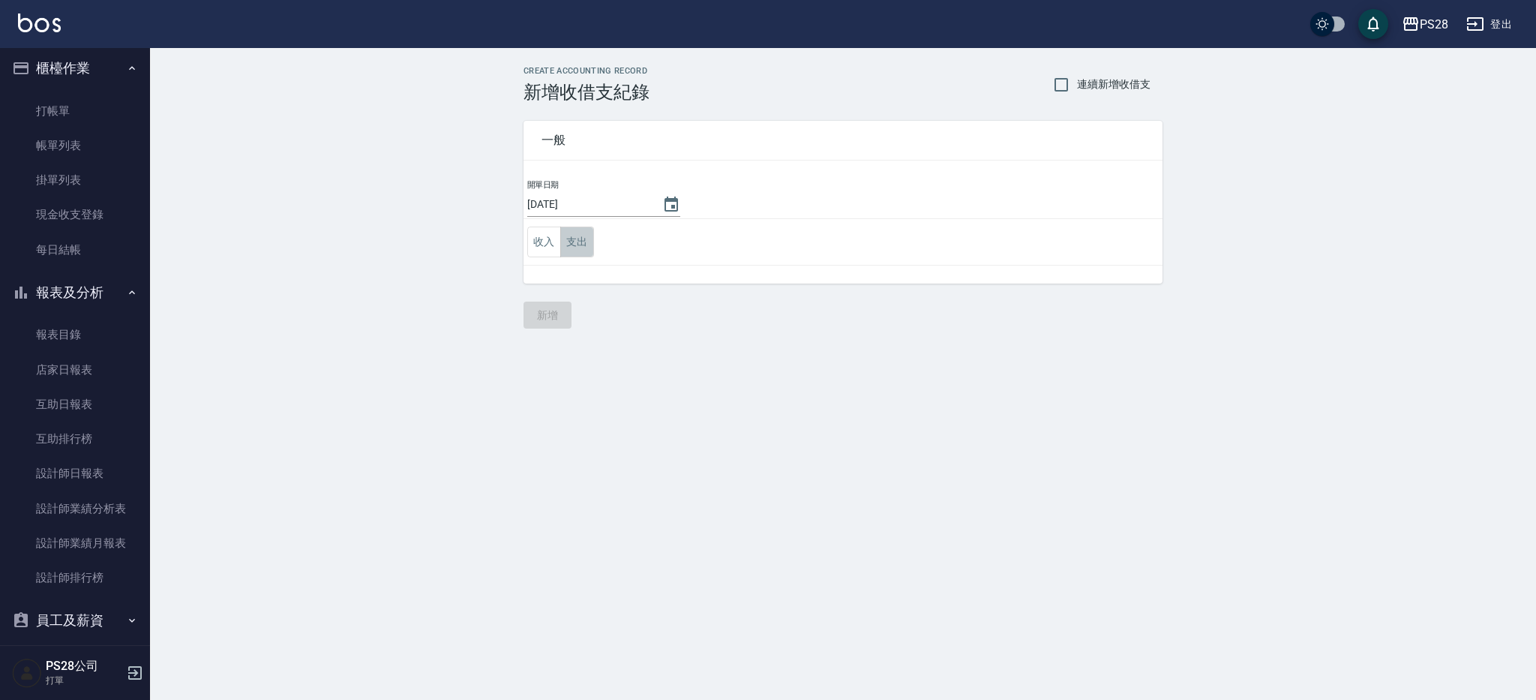
click at [586, 242] on button "支出" at bounding box center [577, 241] width 34 height 31
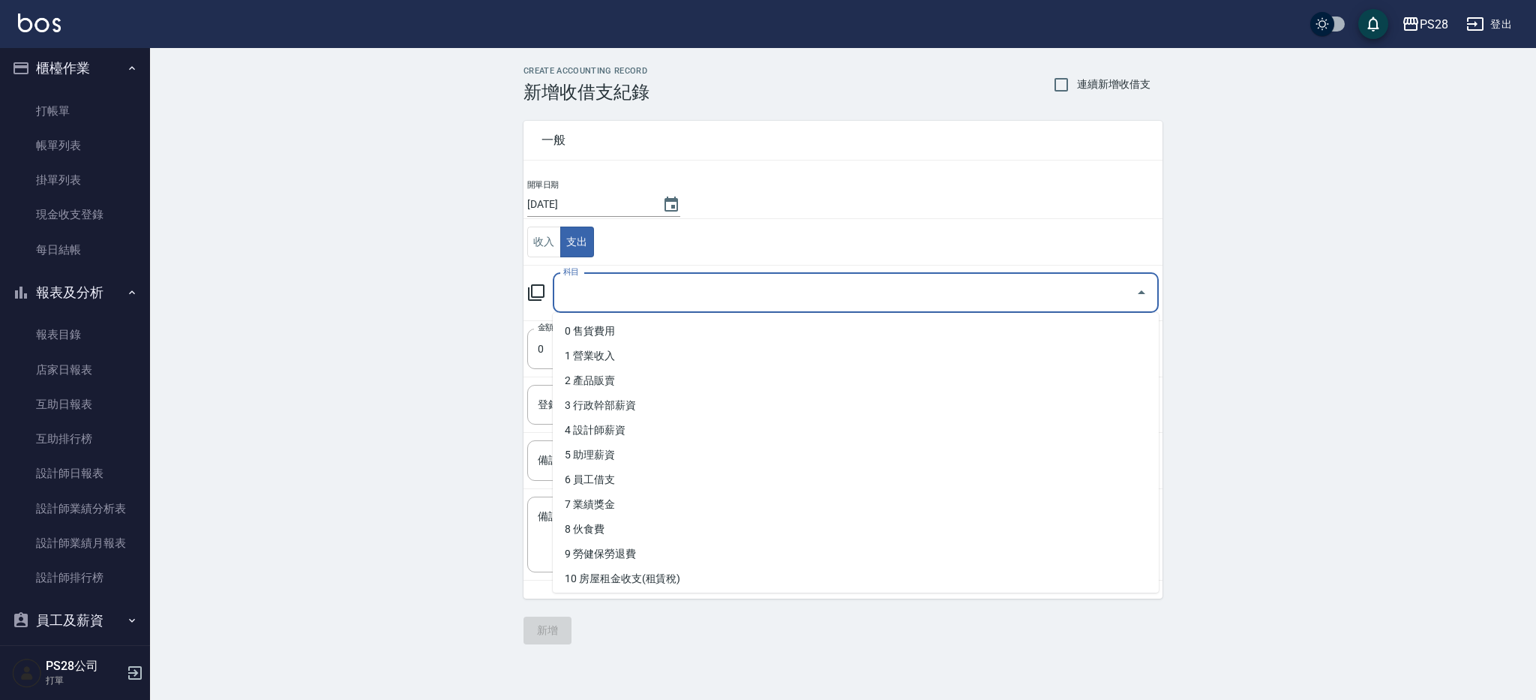
click at [615, 289] on input "科目" at bounding box center [844, 293] width 570 height 26
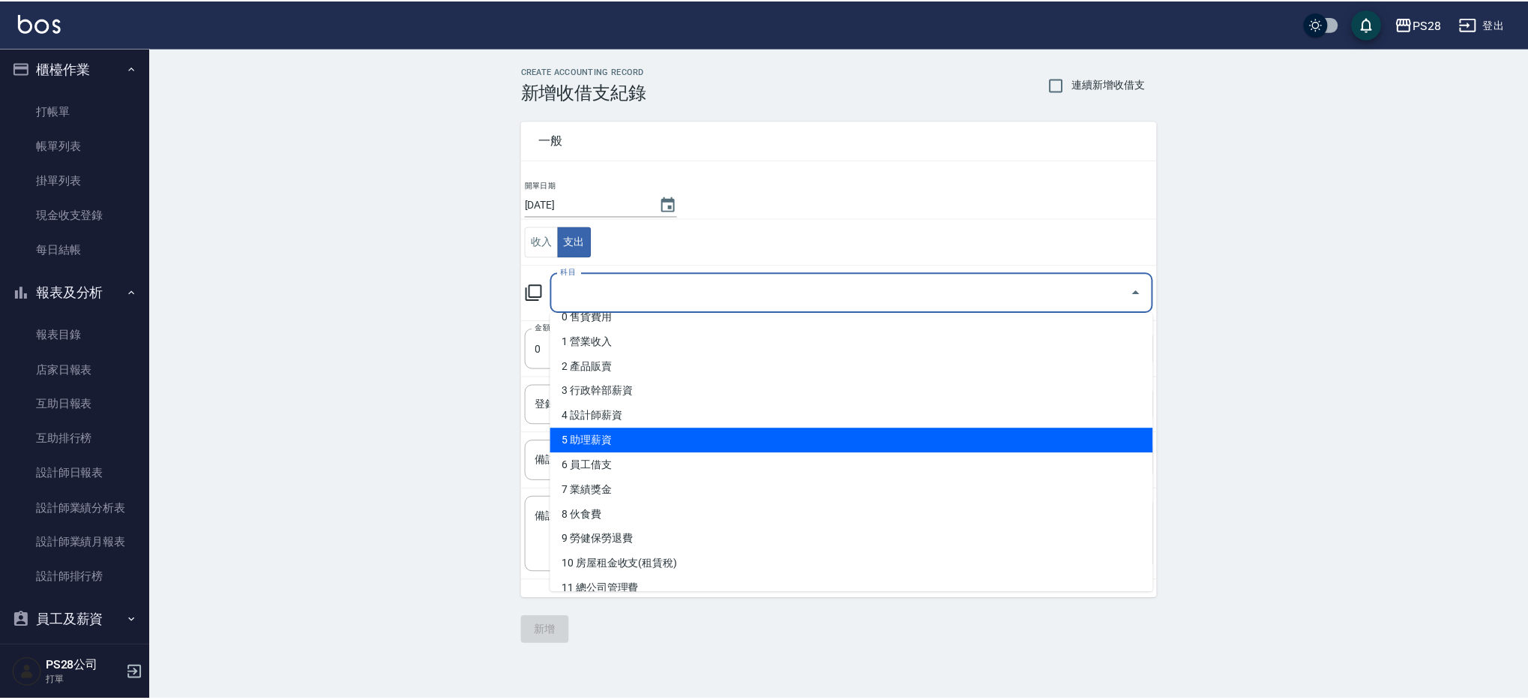
scroll to position [16, 0]
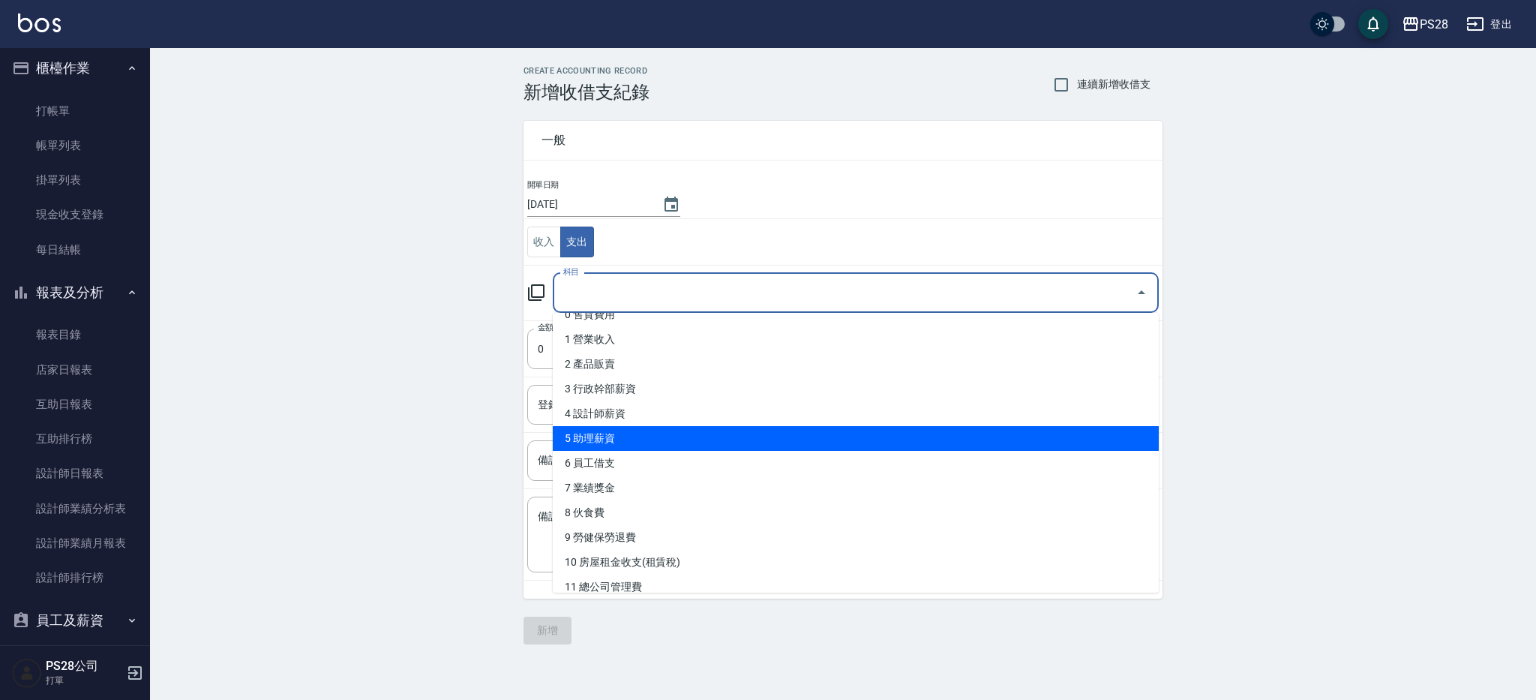
click at [620, 440] on li "5 助理薪資" at bounding box center [856, 438] width 606 height 25
type input "5 助理薪資"
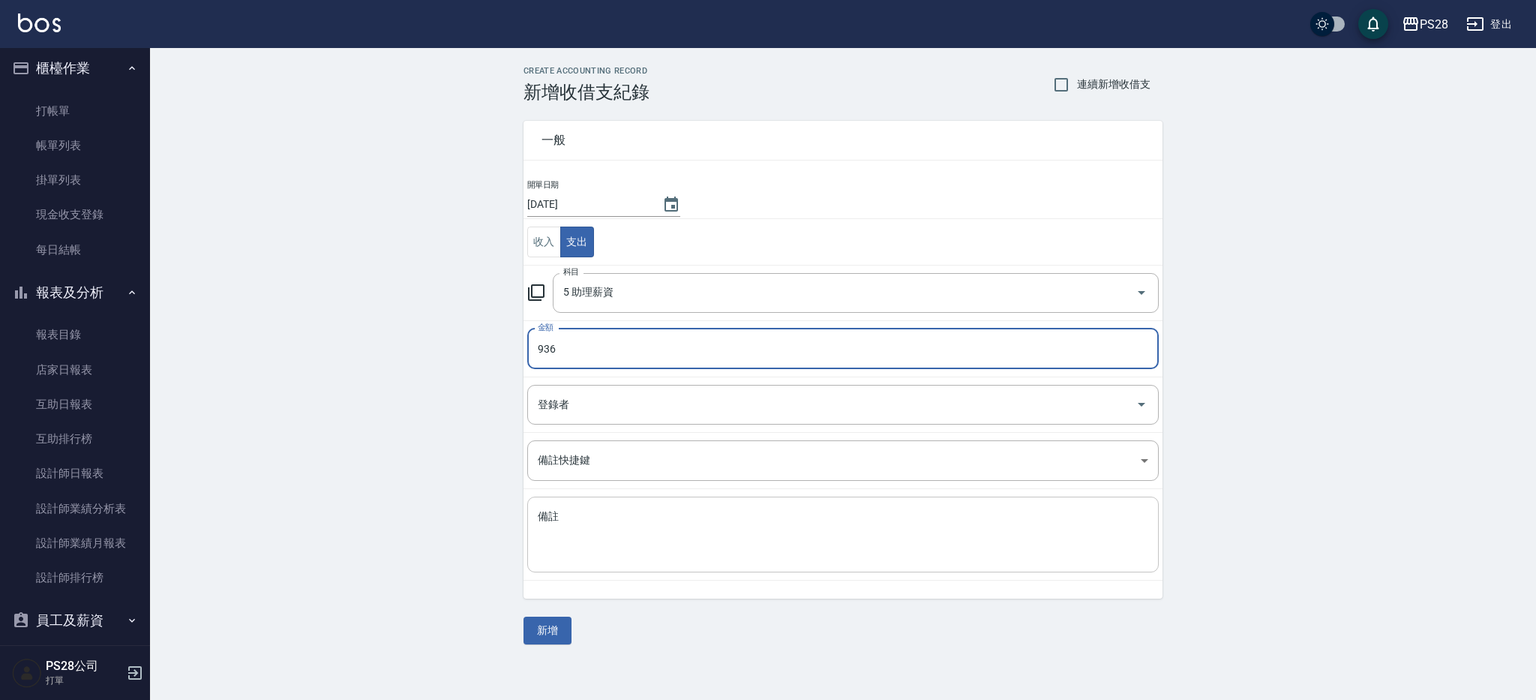
type input "936"
click at [669, 551] on textarea "備註" at bounding box center [843, 534] width 610 height 51
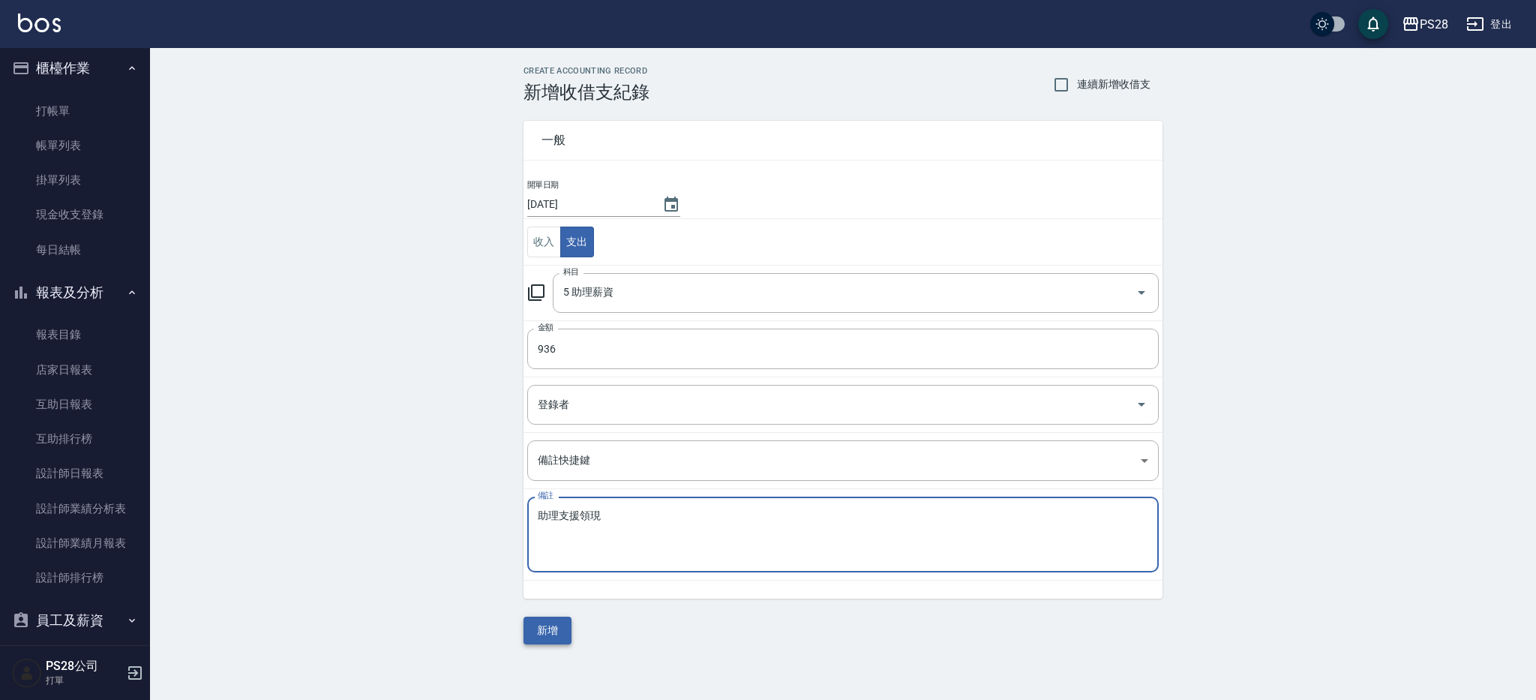
type textarea "助理支援領現"
click at [549, 631] on button "新增" at bounding box center [547, 630] width 48 height 28
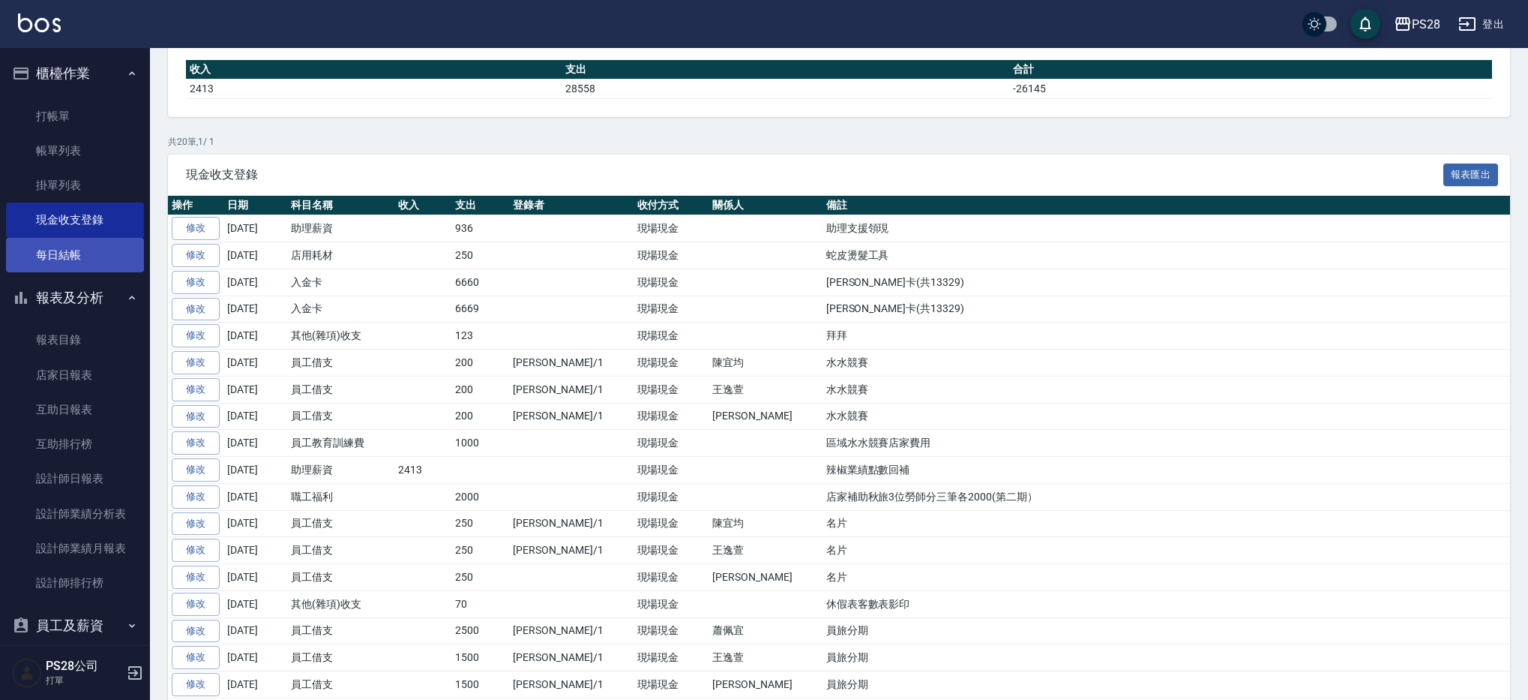
click at [58, 250] on link "每日結帳" at bounding box center [75, 255] width 138 height 34
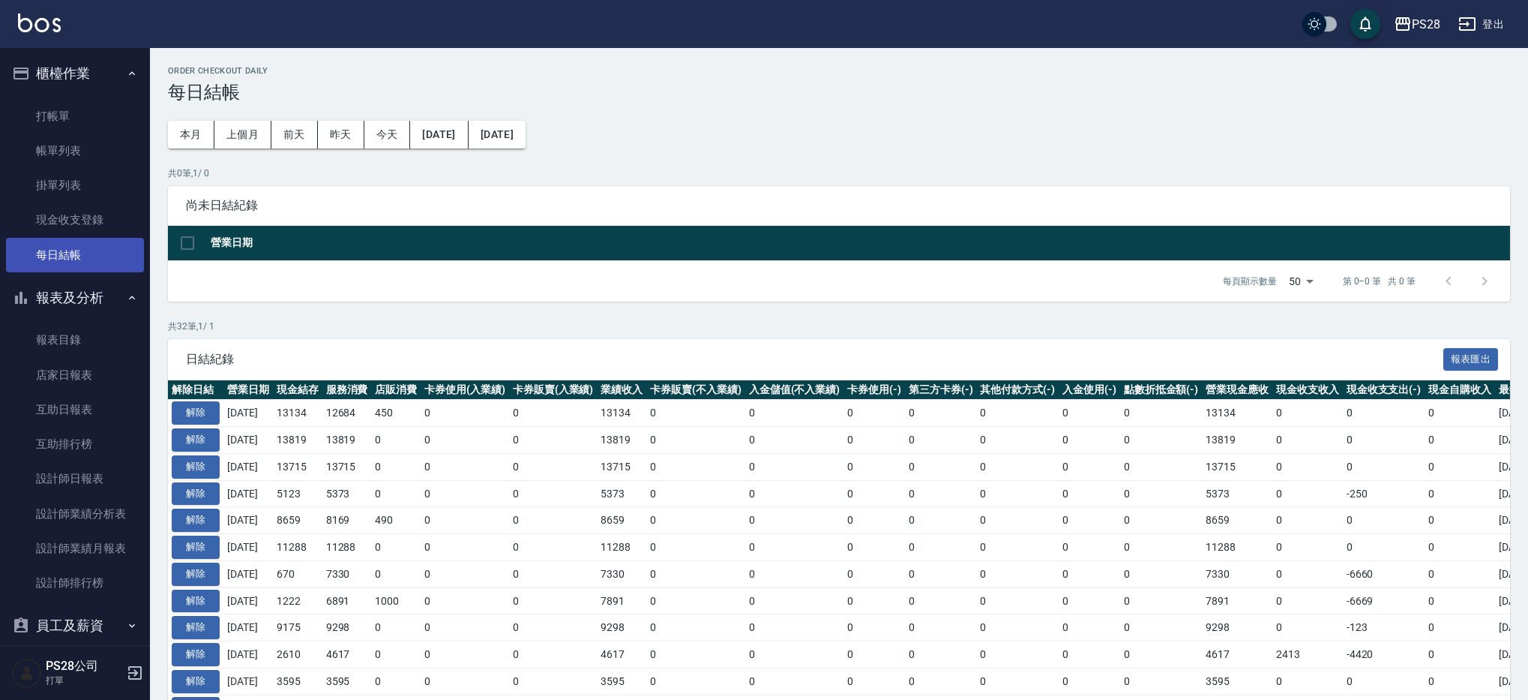
scroll to position [4, 0]
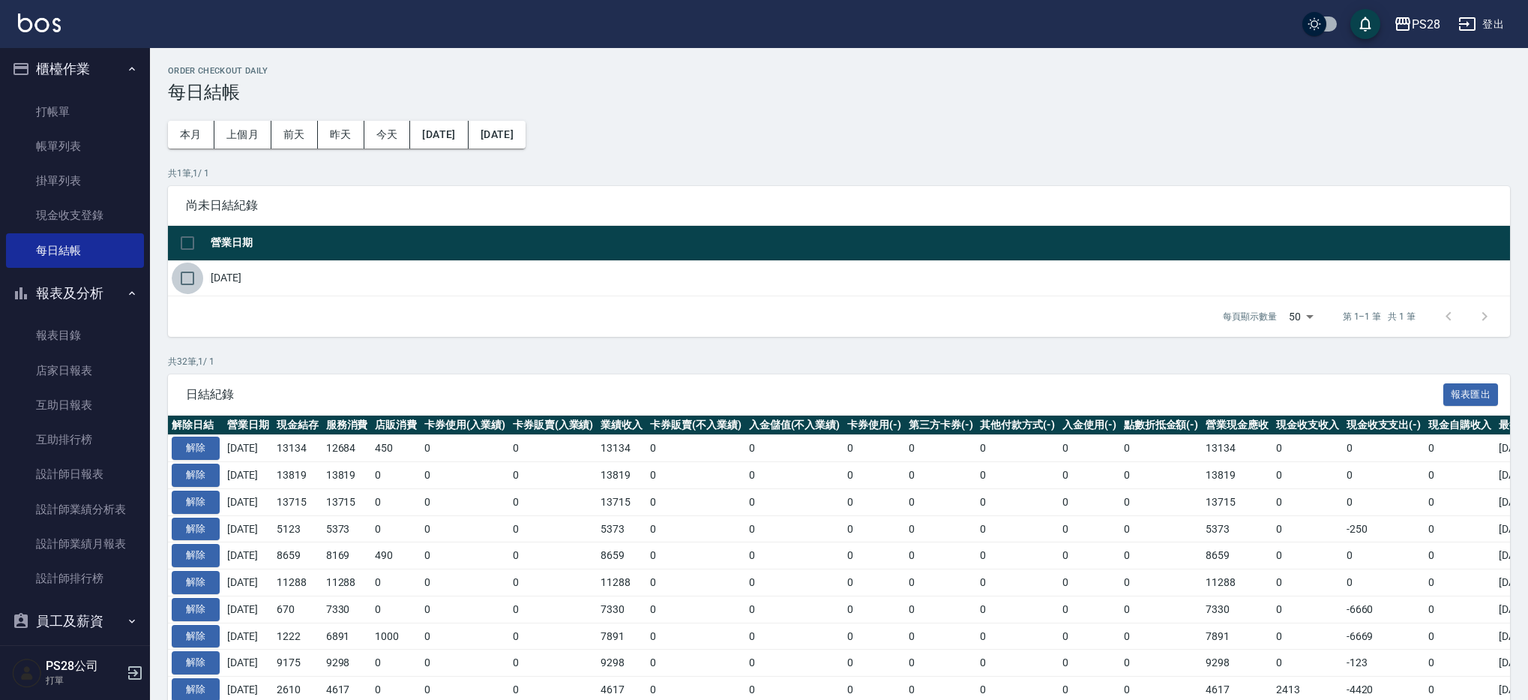
click at [189, 277] on input "checkbox" at bounding box center [187, 277] width 31 height 31
checkbox input "true"
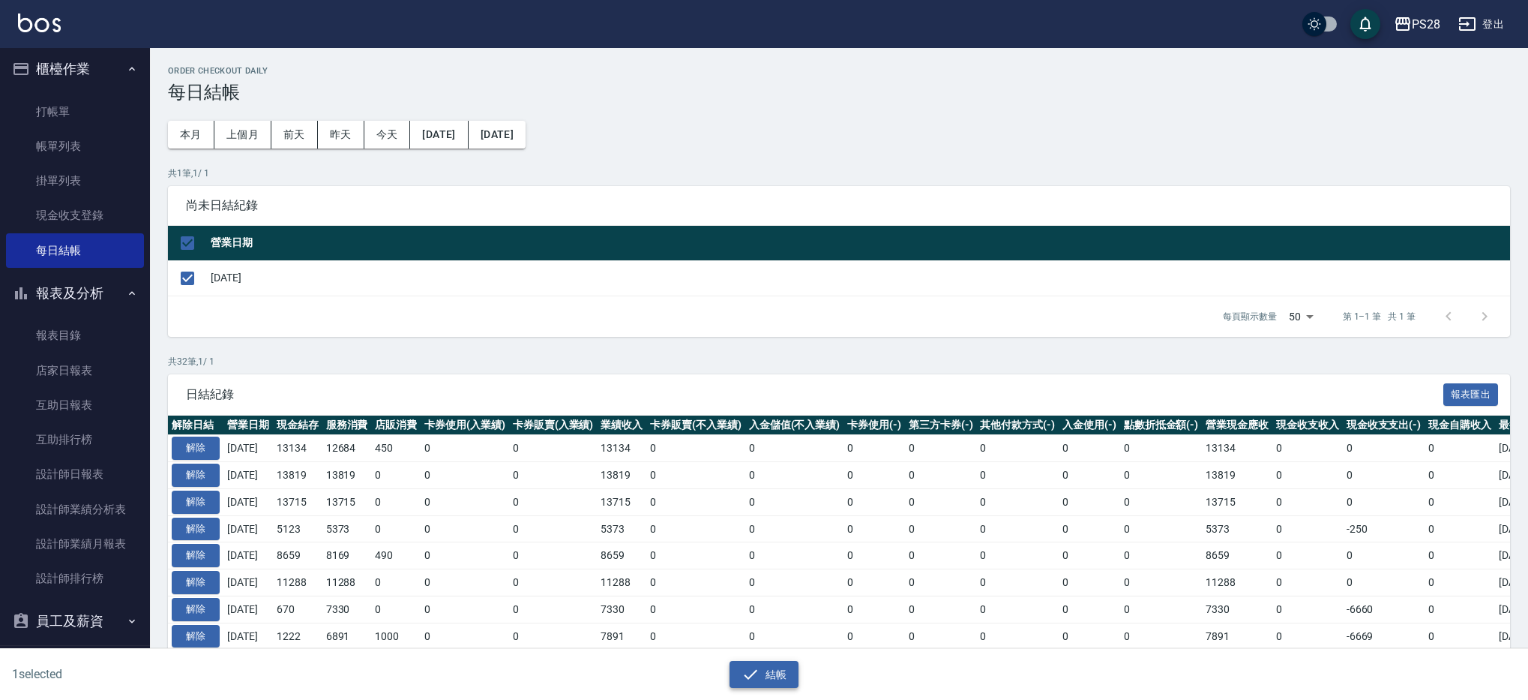
click at [786, 665] on button "結帳" at bounding box center [765, 675] width 70 height 28
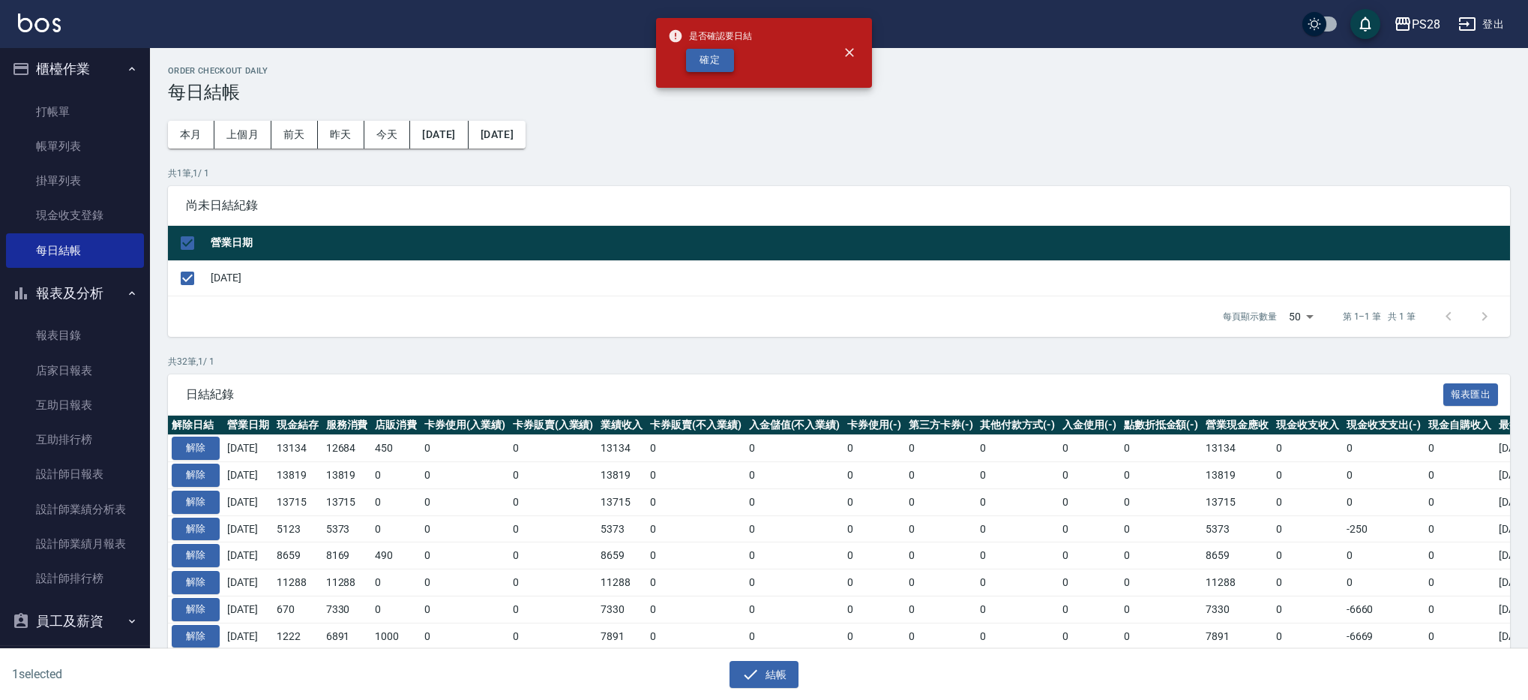
click at [698, 55] on button "確定" at bounding box center [710, 60] width 48 height 23
checkbox input "false"
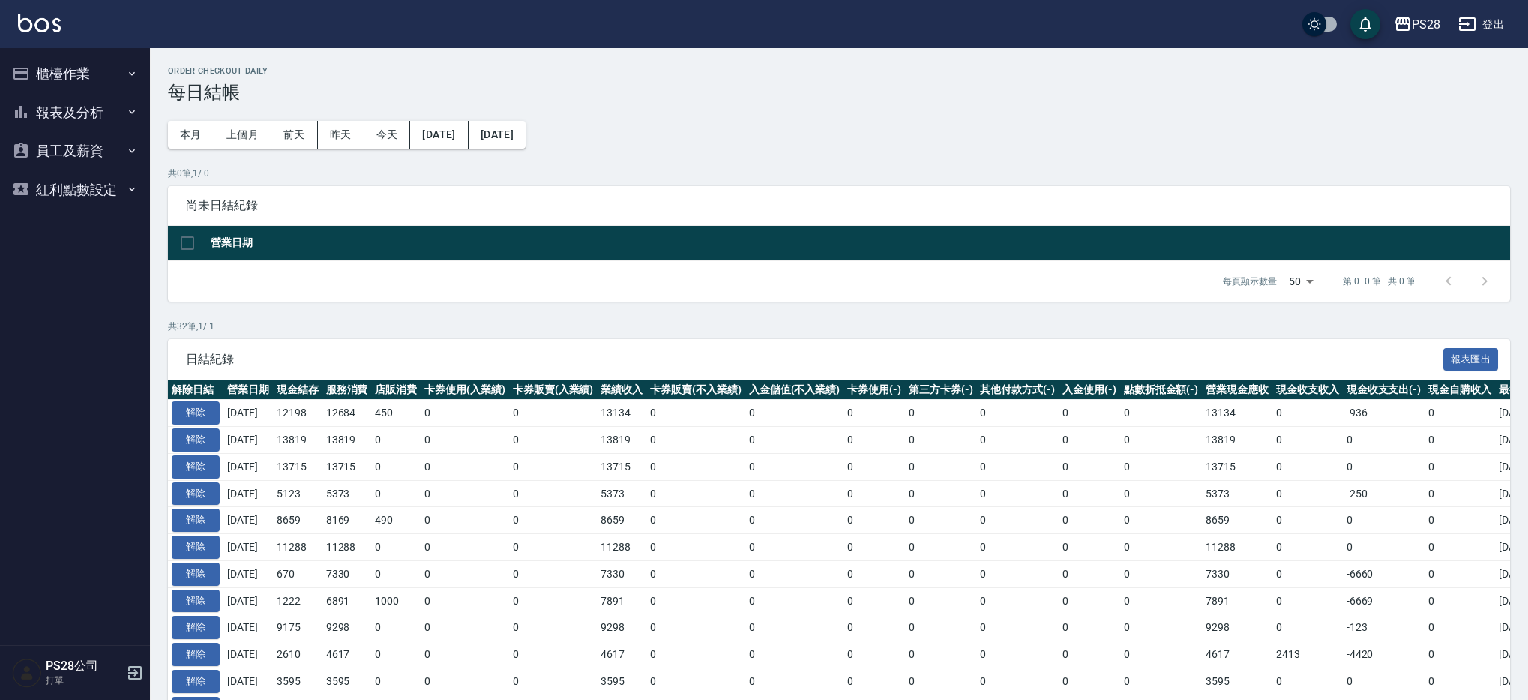
click at [91, 112] on button "報表及分析" at bounding box center [75, 112] width 138 height 39
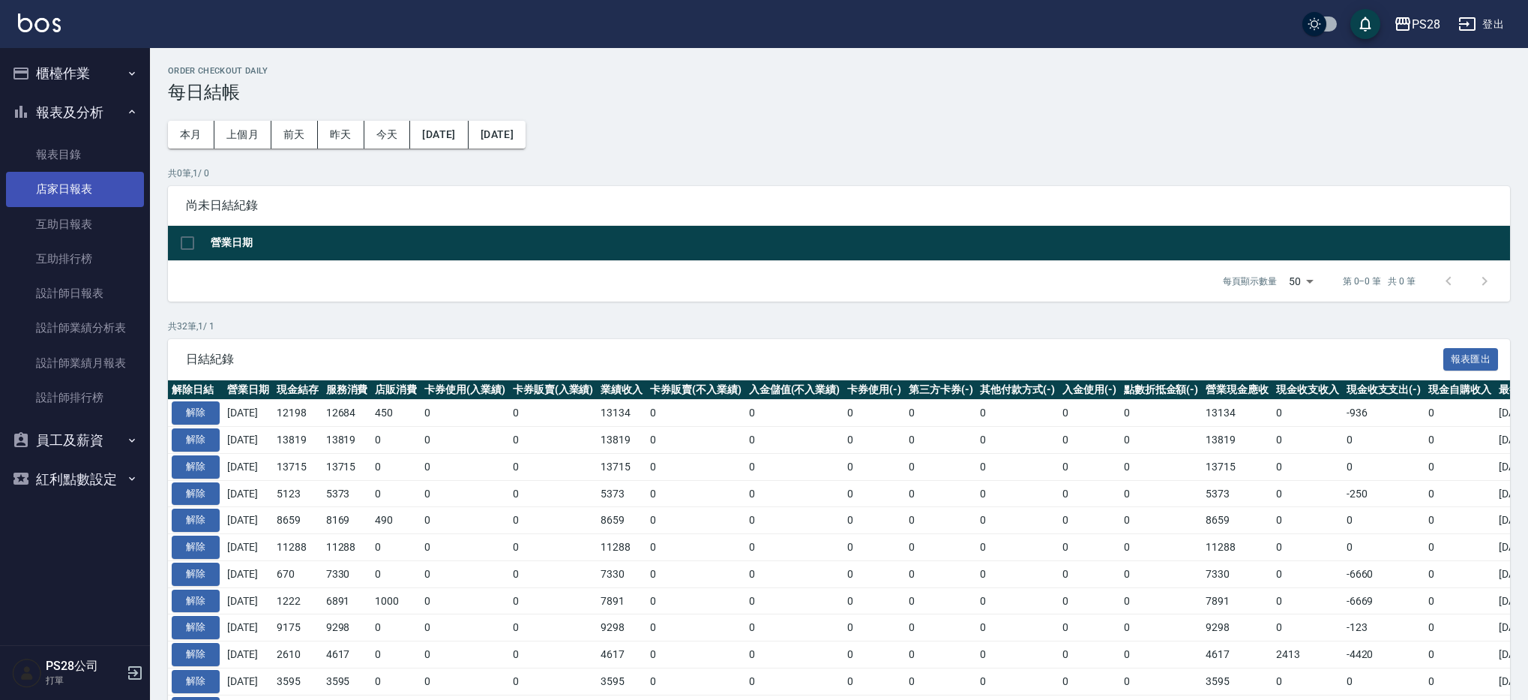
click at [117, 198] on link "店家日報表" at bounding box center [75, 189] width 138 height 34
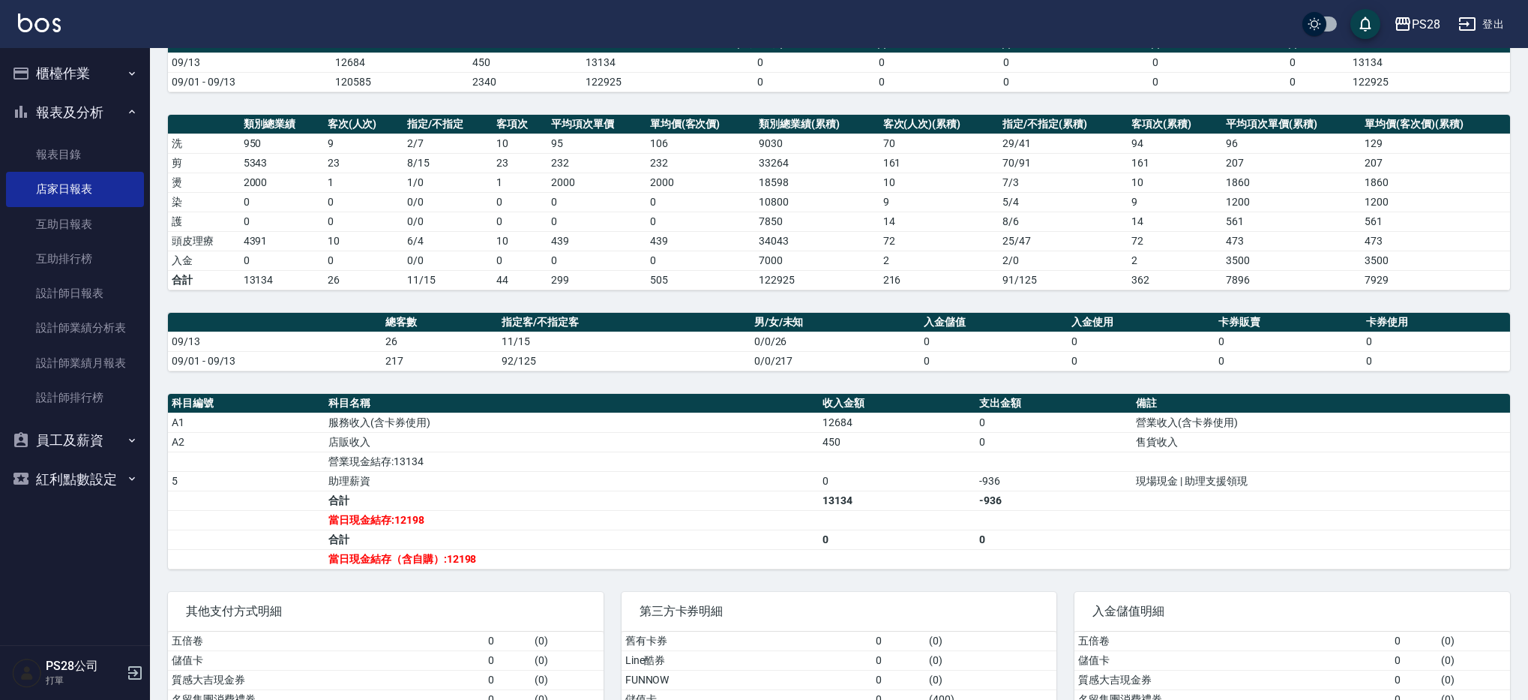
scroll to position [213, 0]
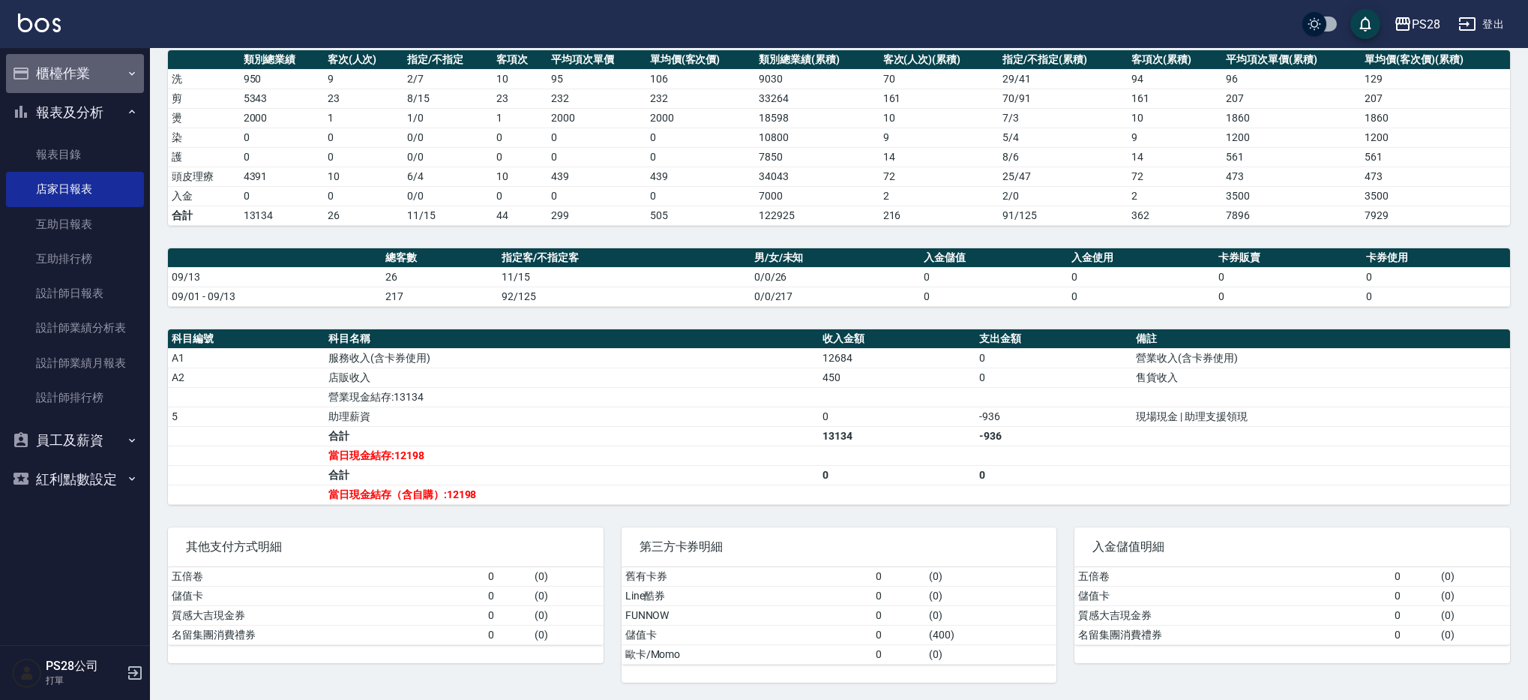
click at [81, 73] on button "櫃檯作業" at bounding box center [75, 73] width 138 height 39
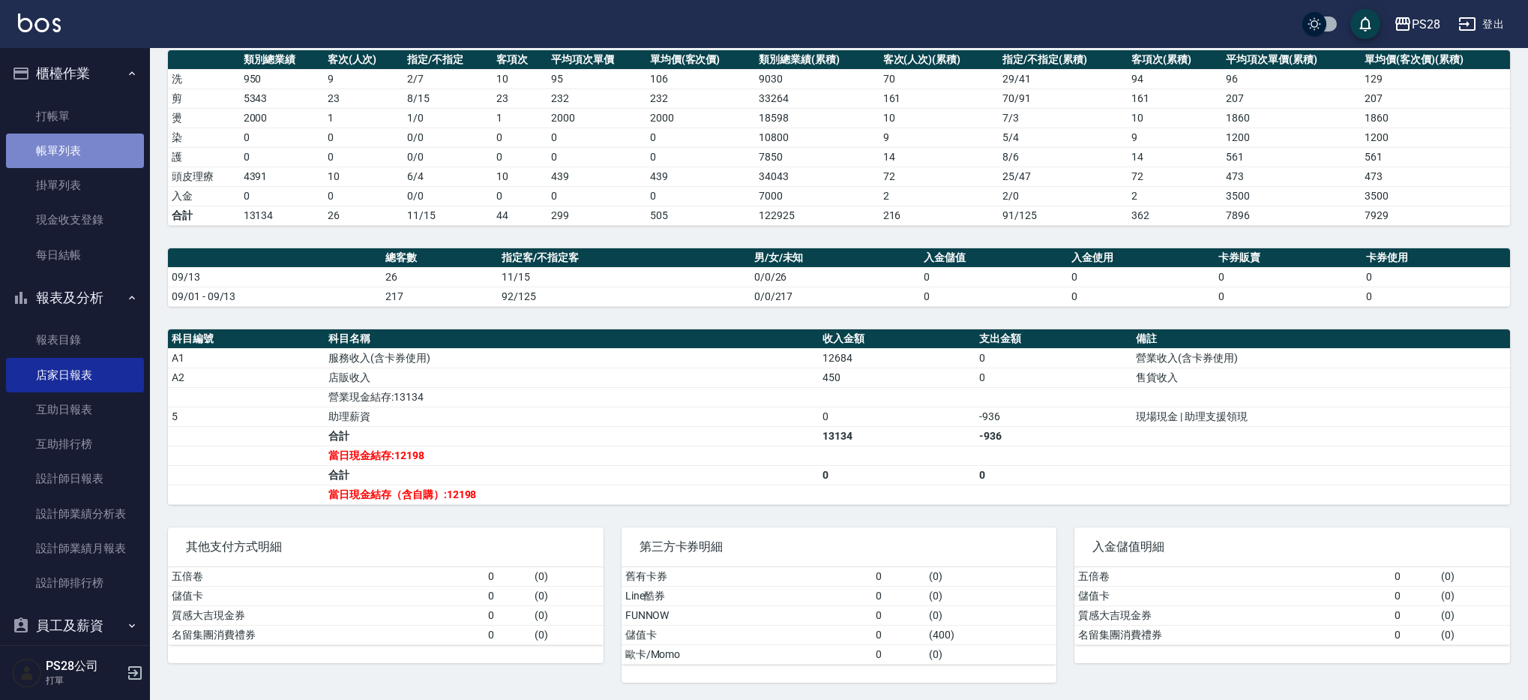
click at [79, 161] on link "帳單列表" at bounding box center [75, 150] width 138 height 34
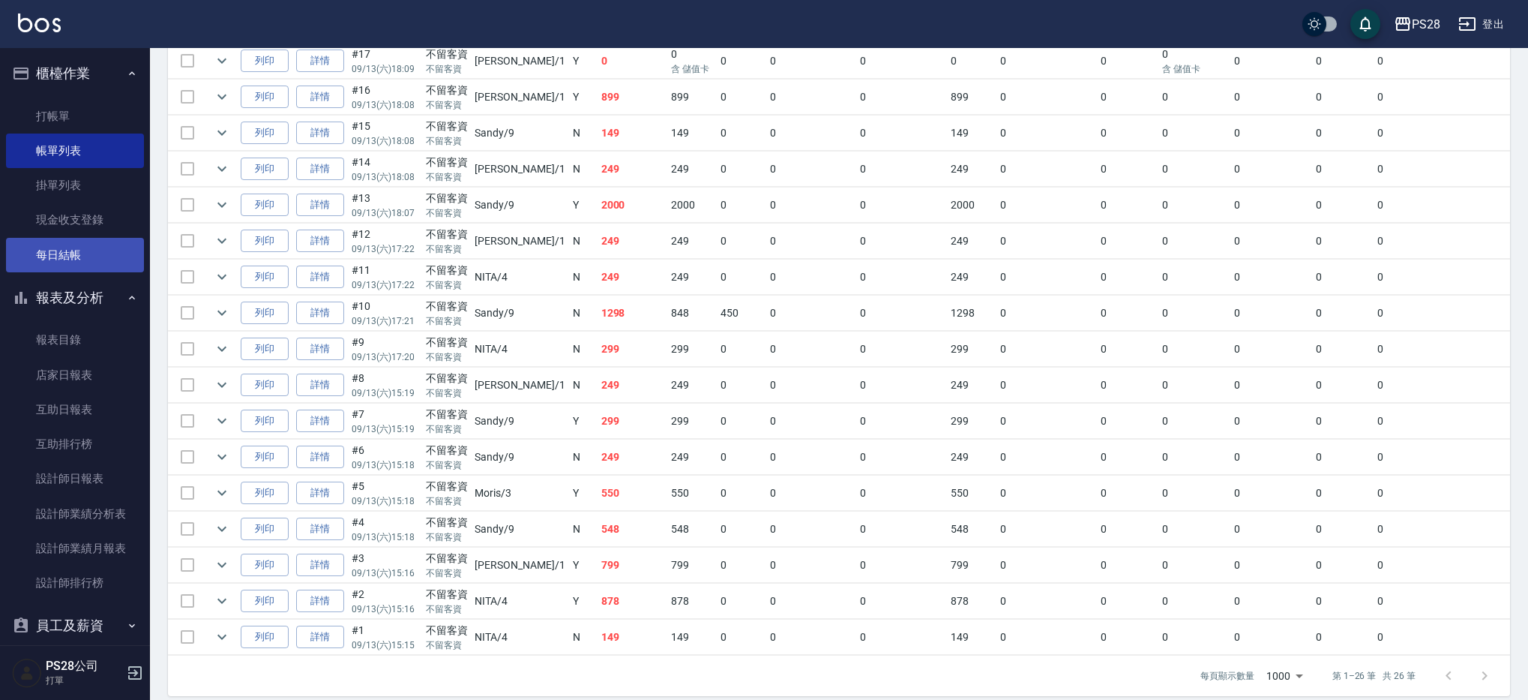
scroll to position [730, 0]
click at [59, 250] on link "每日結帳" at bounding box center [75, 255] width 138 height 34
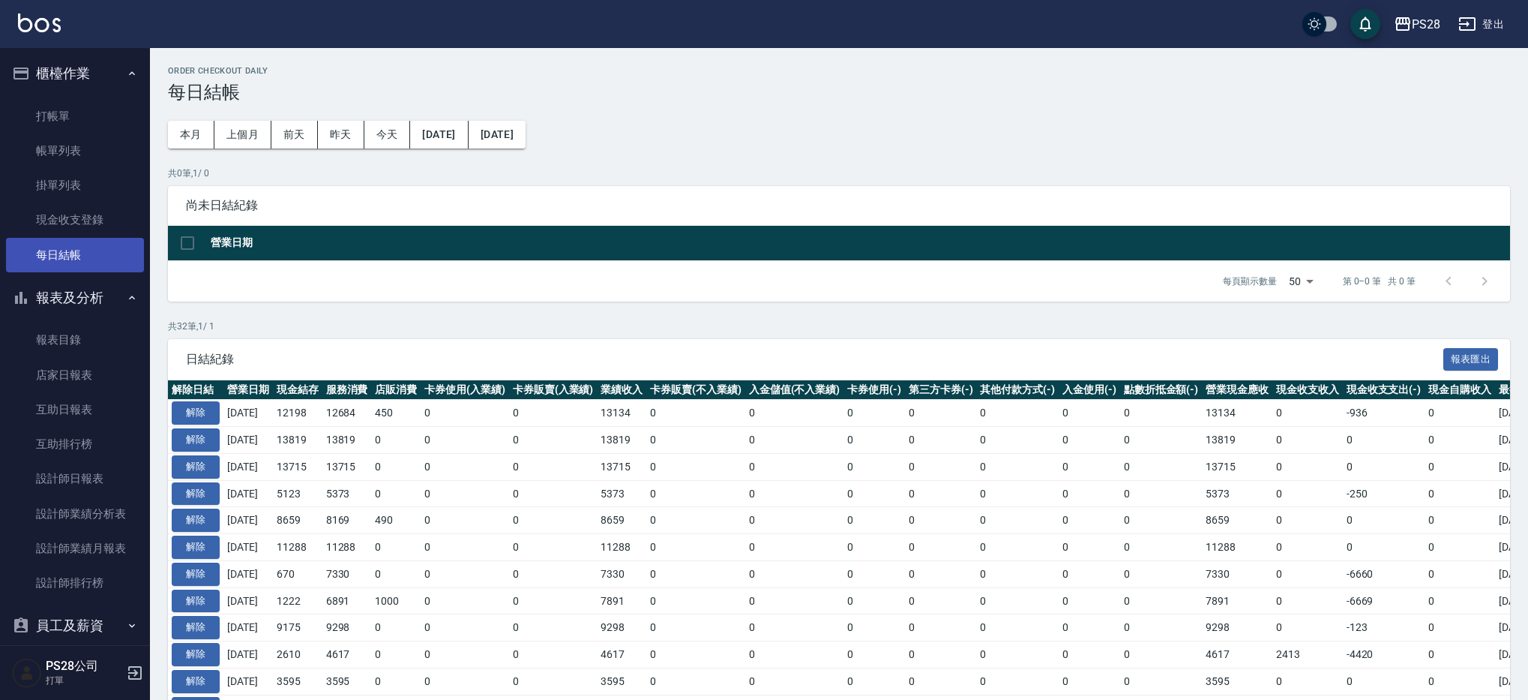
scroll to position [4, 0]
click at [184, 406] on button "解除" at bounding box center [196, 412] width 48 height 23
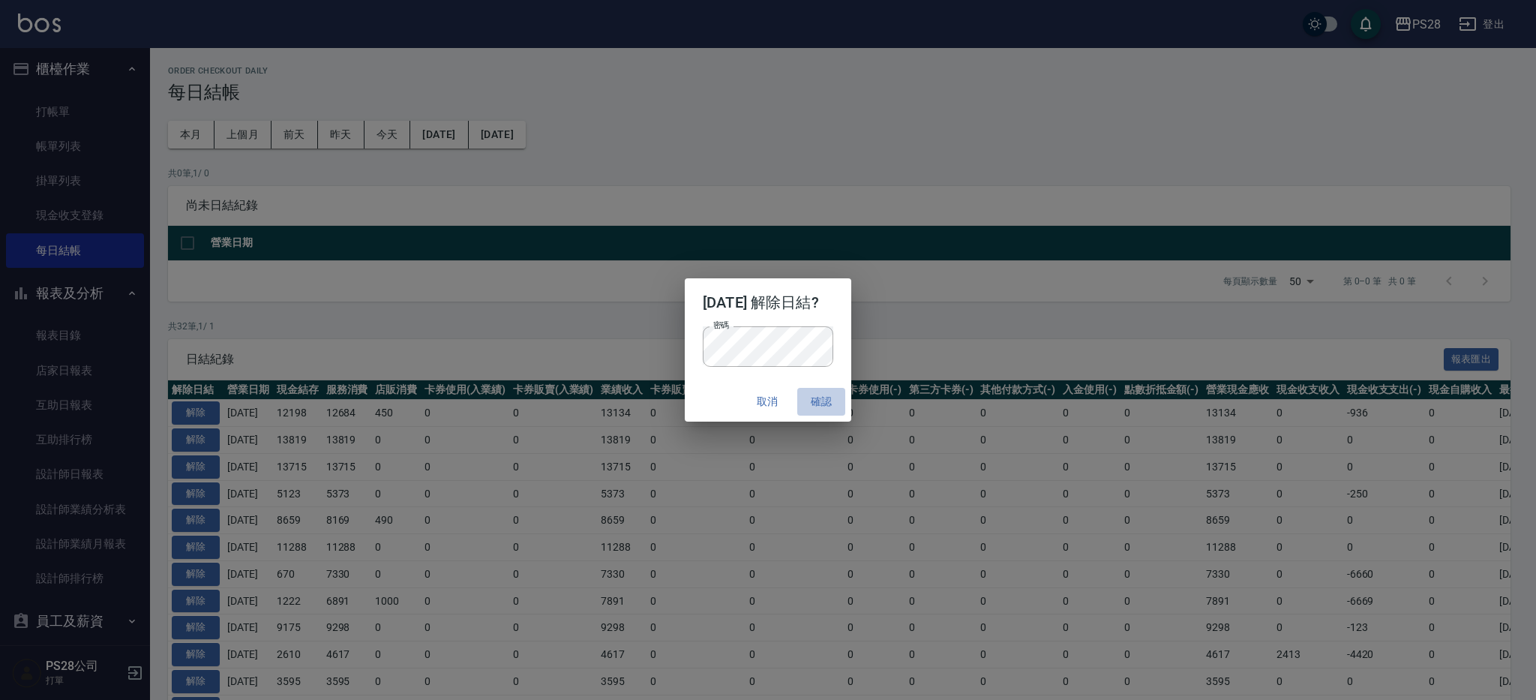
click at [841, 397] on button "確認" at bounding box center [821, 402] width 48 height 28
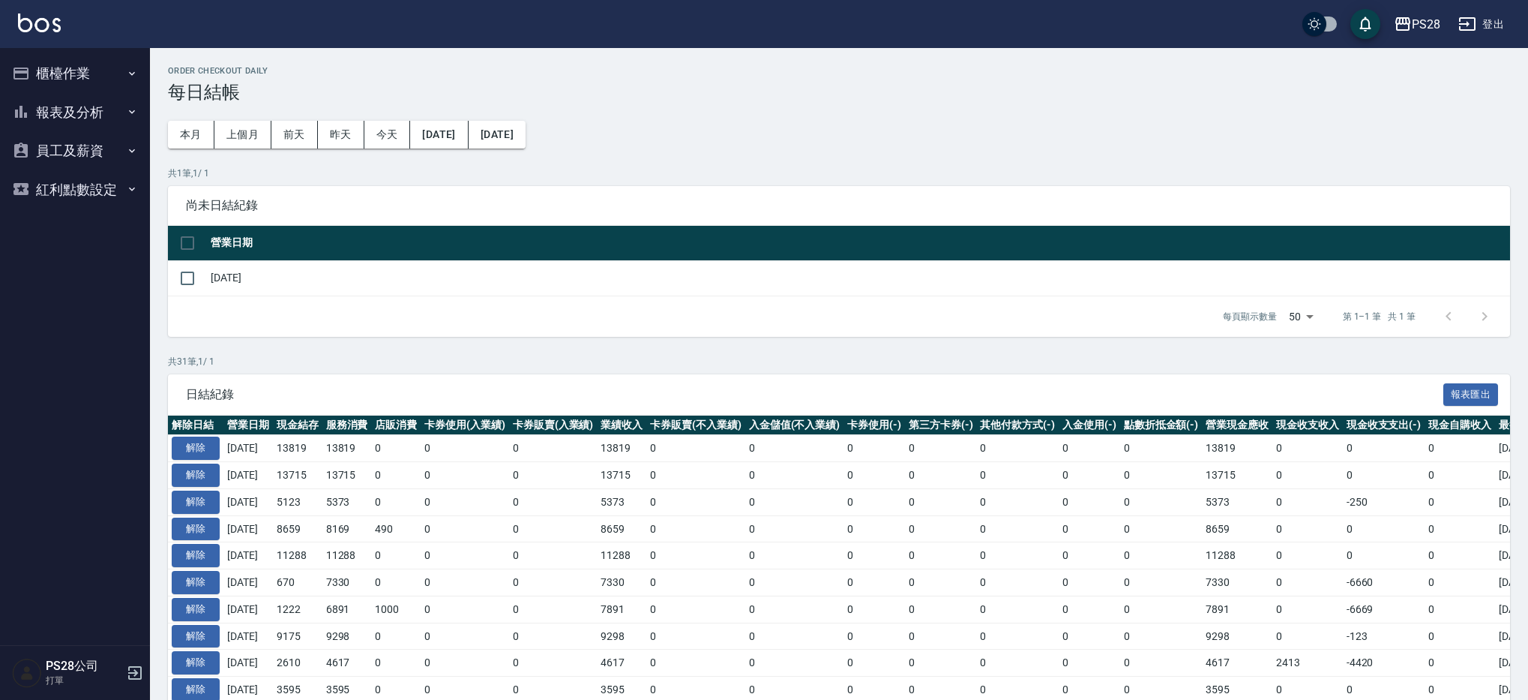
click at [103, 75] on button "櫃檯作業" at bounding box center [75, 73] width 138 height 39
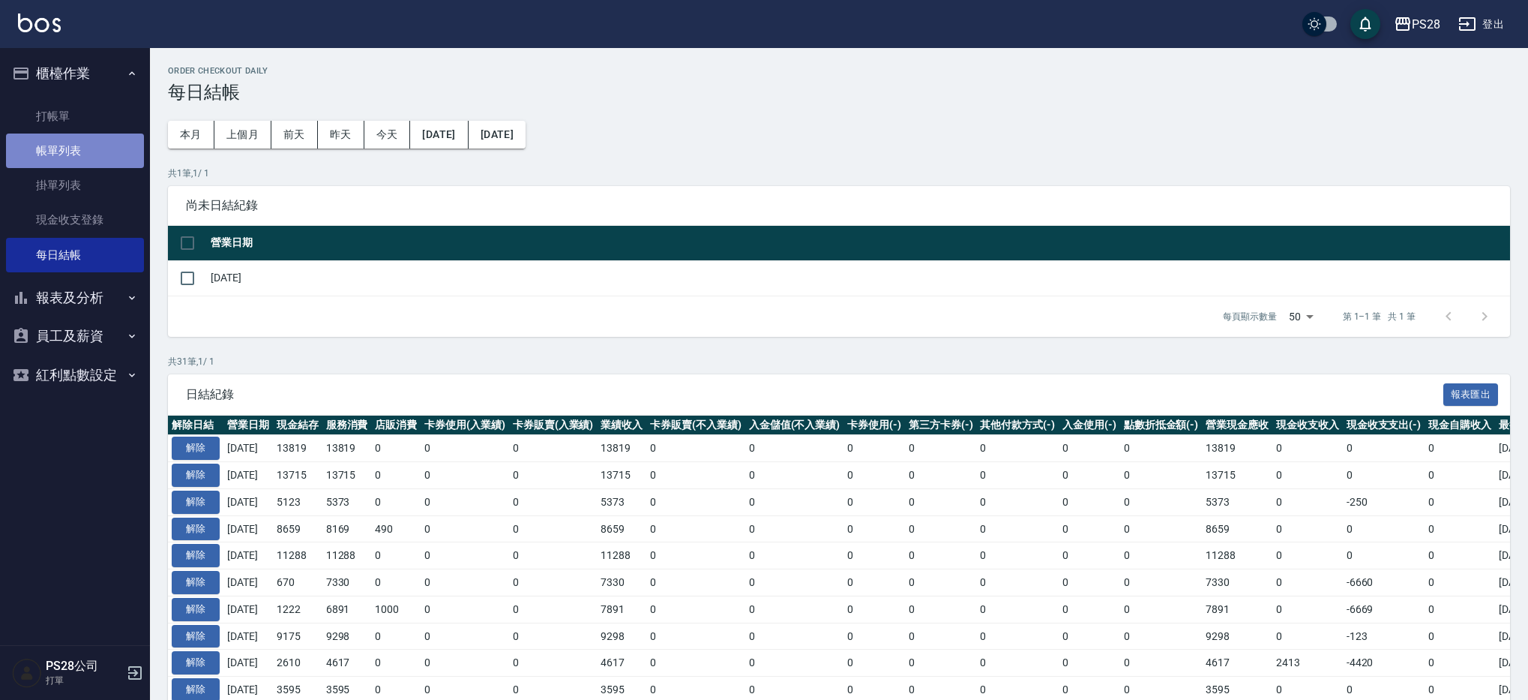
click at [91, 148] on link "帳單列表" at bounding box center [75, 150] width 138 height 34
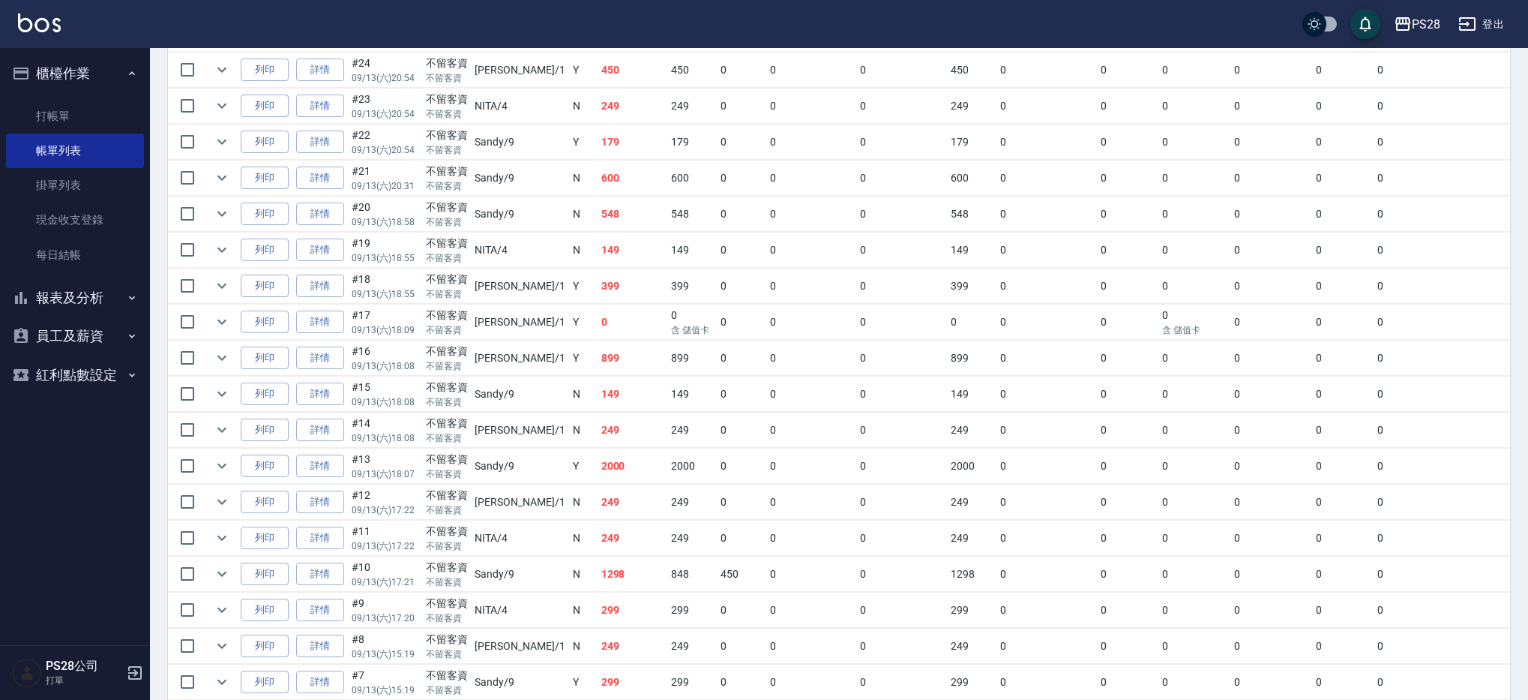
scroll to position [746, 0]
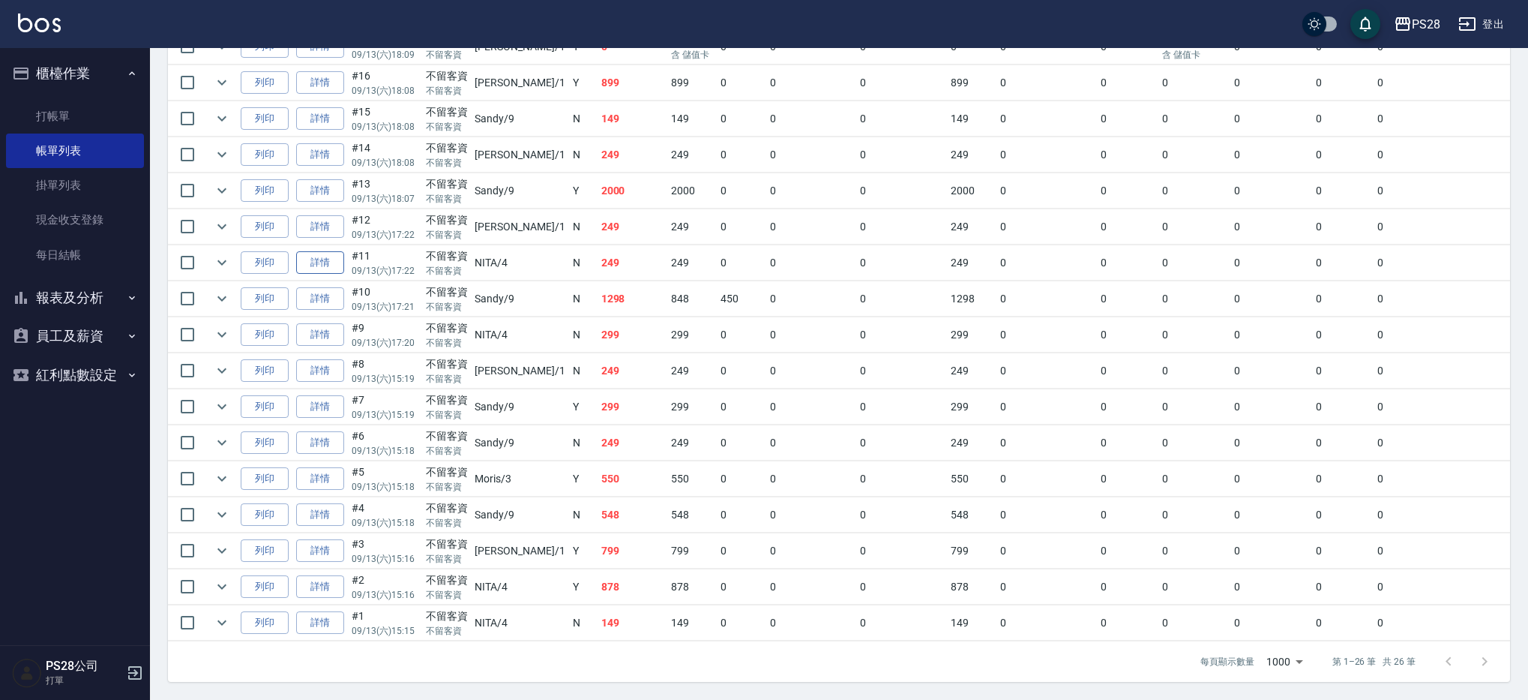
click at [331, 266] on link "詳情" at bounding box center [320, 262] width 48 height 23
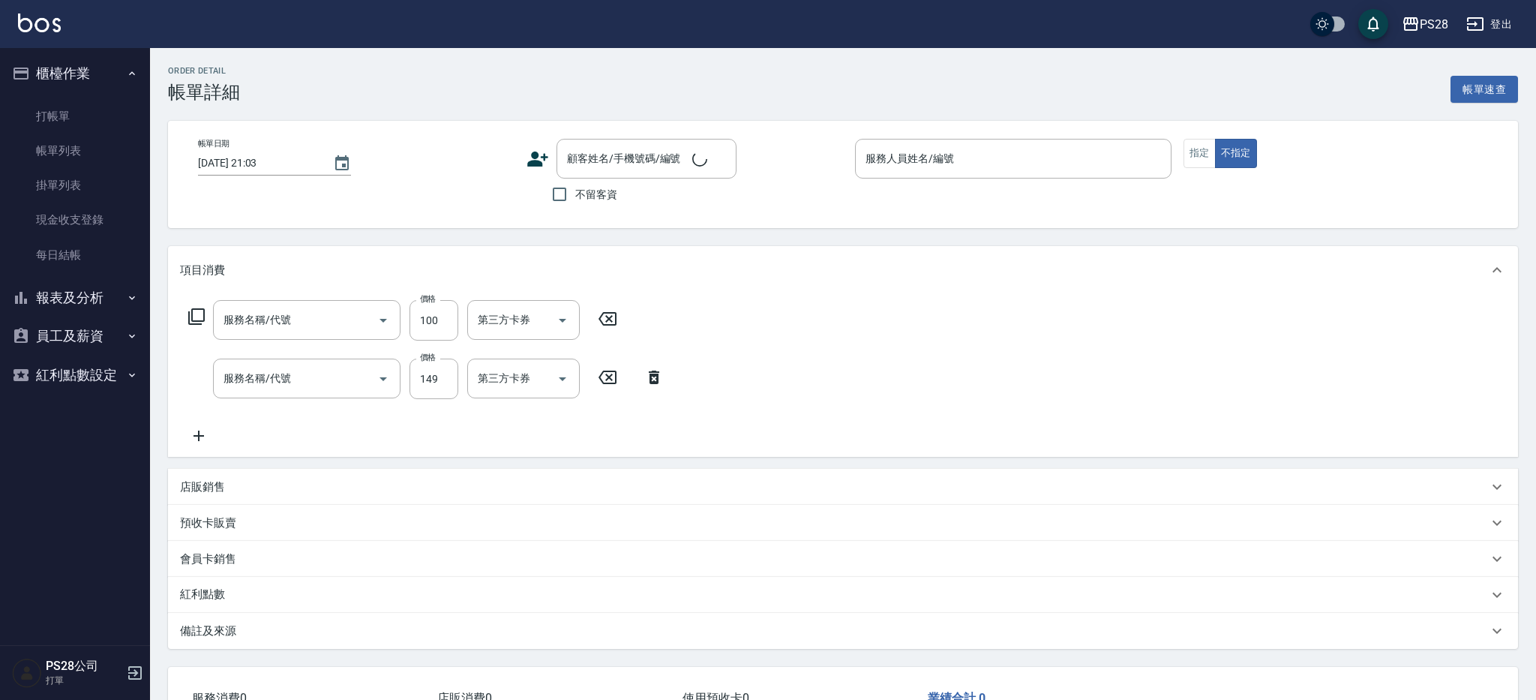
type input "2025/09/13 17:22"
checkbox input "true"
type input "NITA-4"
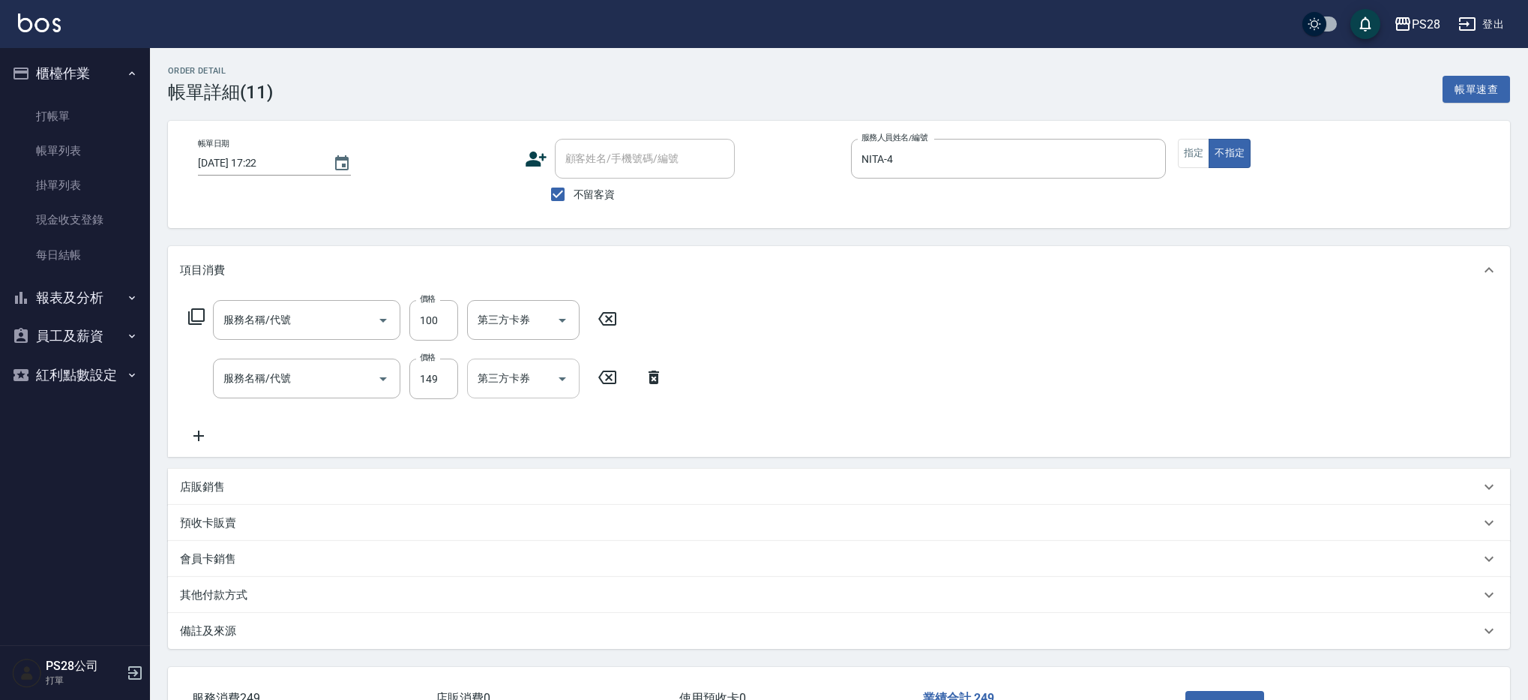
type input "洗髮(100)"
type input "單剪(250)"
click at [202, 432] on icon at bounding box center [198, 436] width 37 height 18
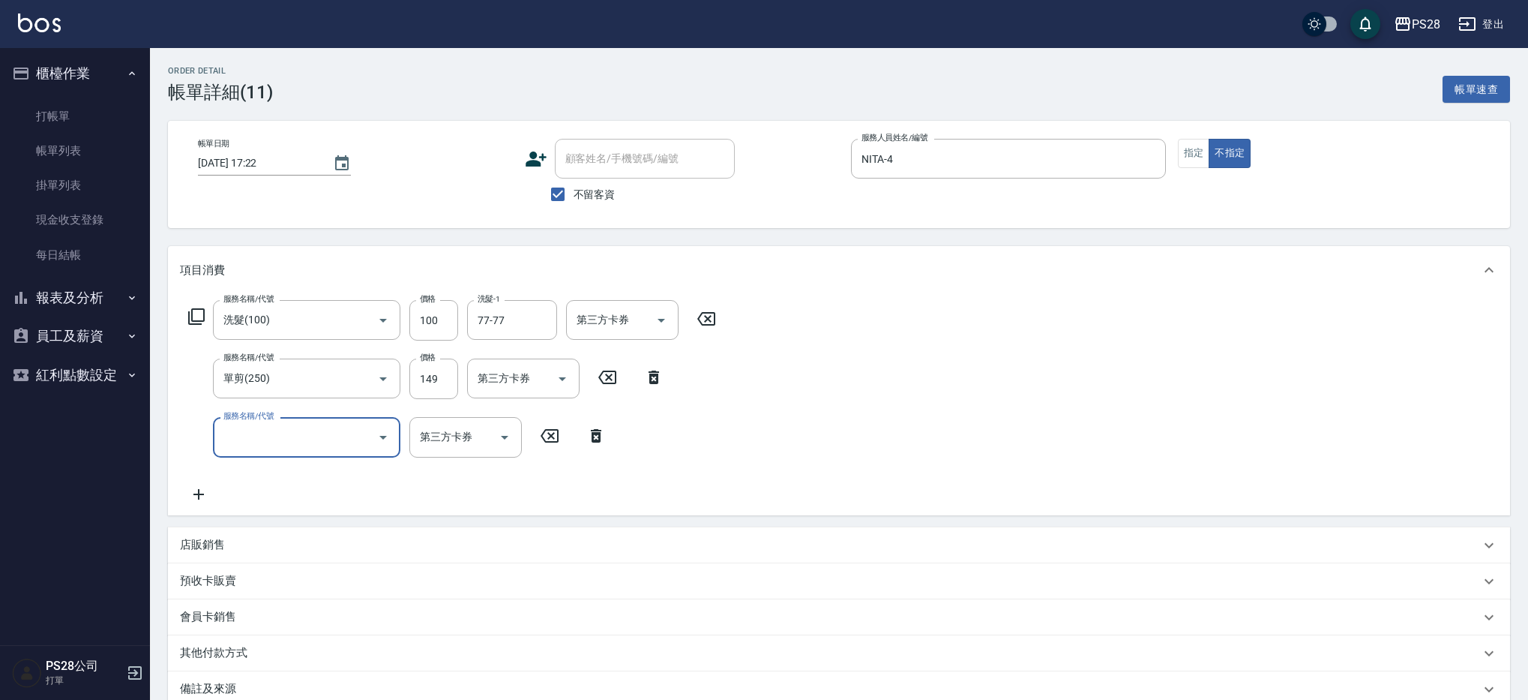
click at [273, 432] on input "服務名稱/代號" at bounding box center [295, 437] width 151 height 26
type input "天天瞬護(410)"
type input "100"
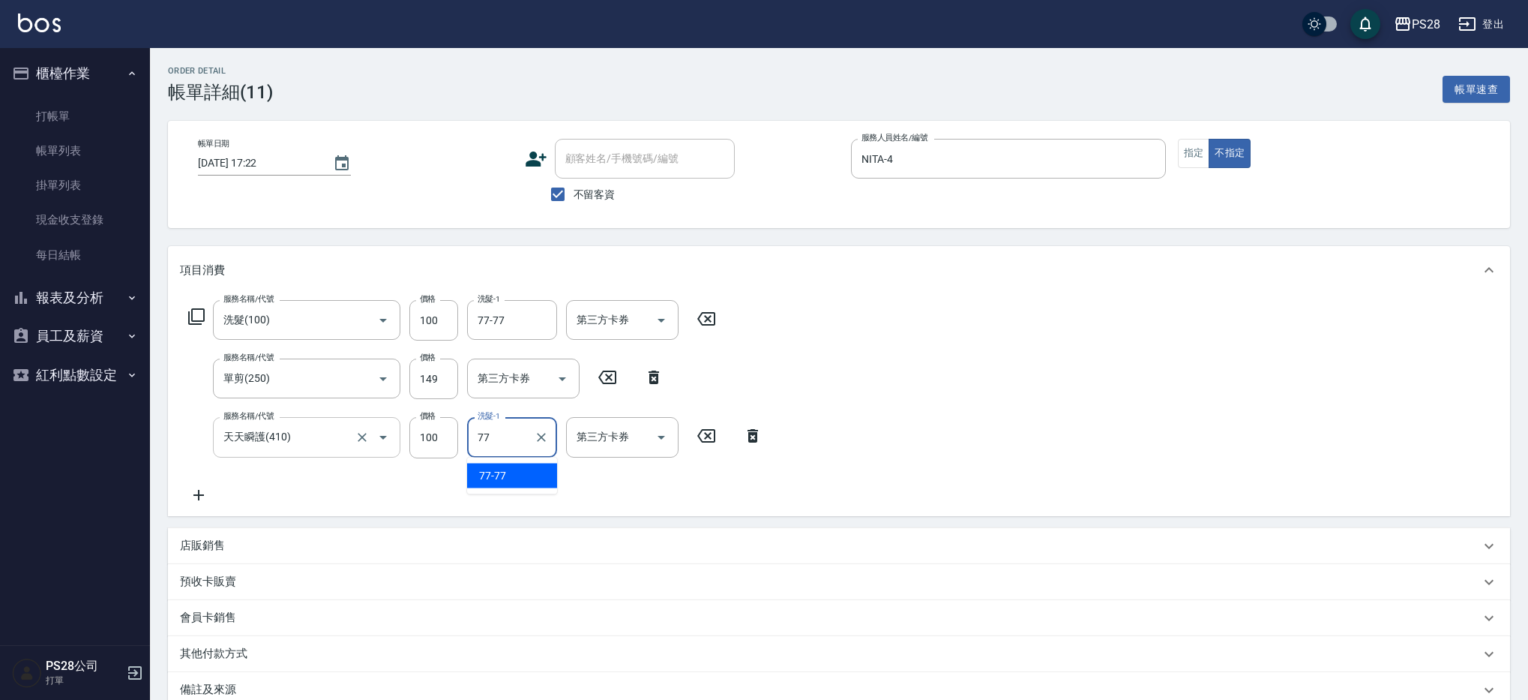
type input "77-77"
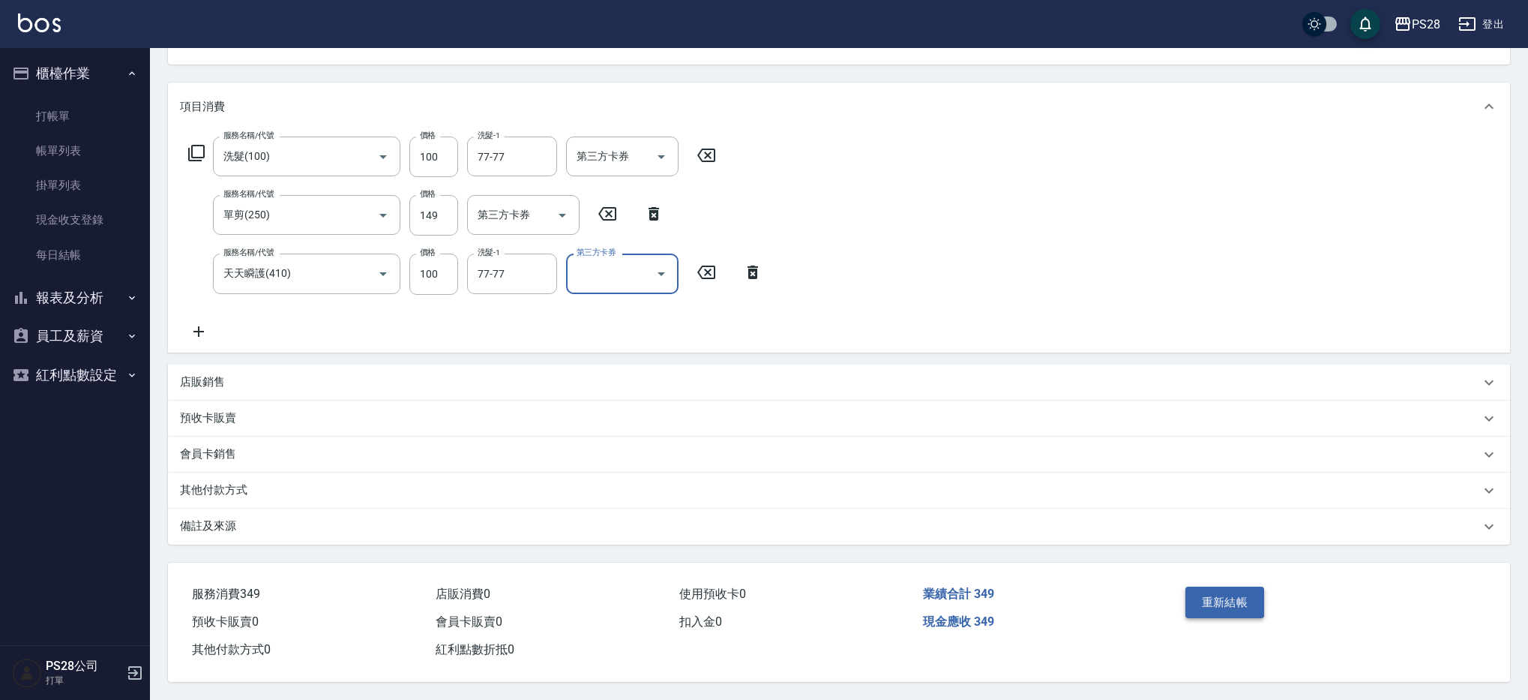
click at [1224, 596] on button "重新結帳" at bounding box center [1224, 601] width 79 height 31
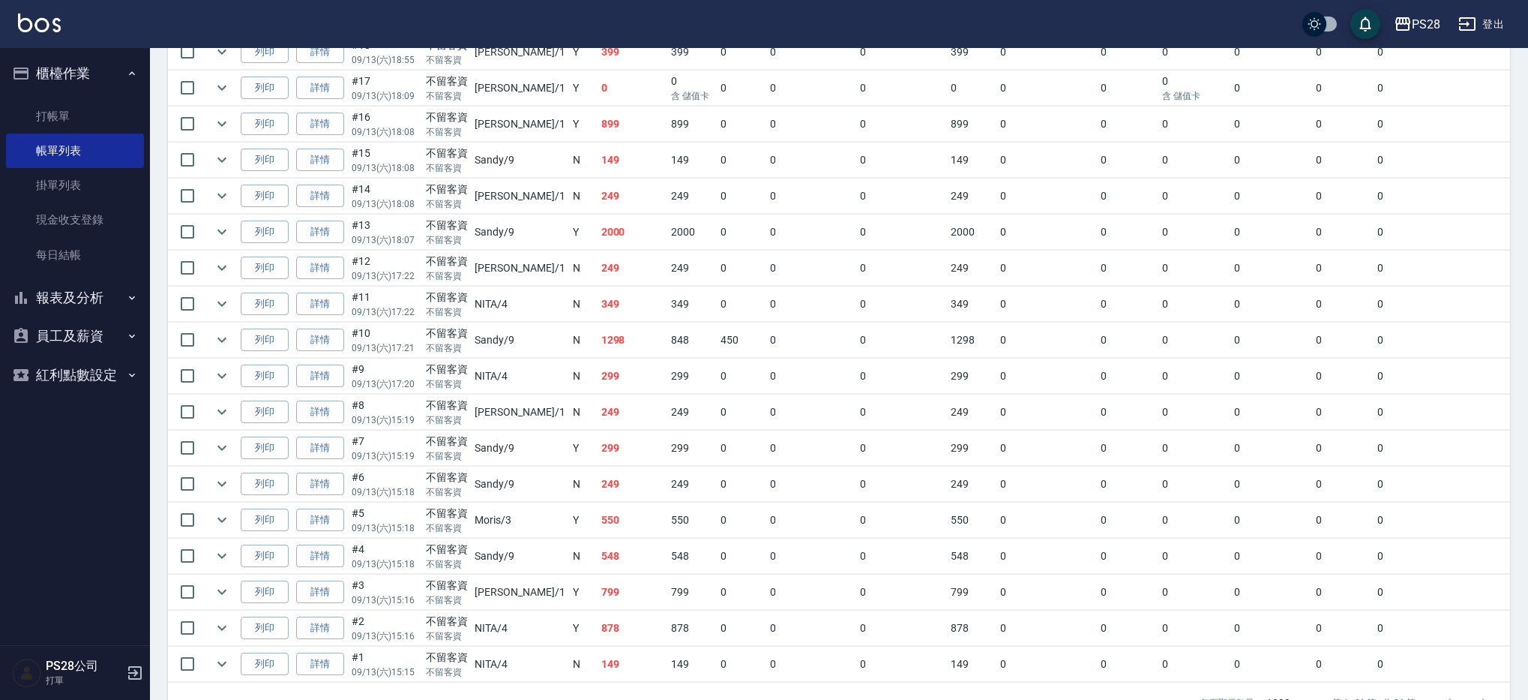
scroll to position [703, 0]
drag, startPoint x: 227, startPoint y: 299, endPoint x: 624, endPoint y: 289, distance: 396.7
click at [227, 299] on icon "expand row" at bounding box center [222, 305] width 18 height 18
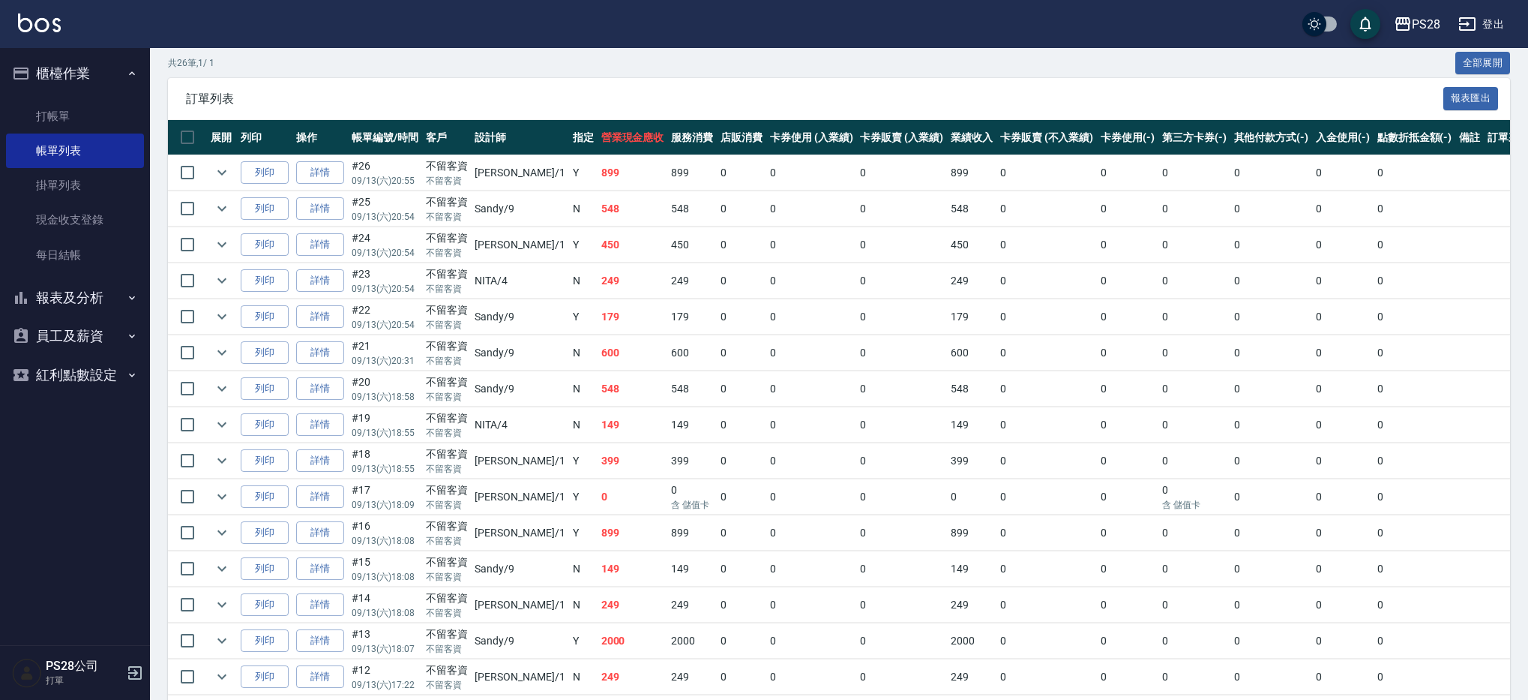
scroll to position [295, 0]
click at [64, 267] on link "每日結帳" at bounding box center [75, 255] width 138 height 34
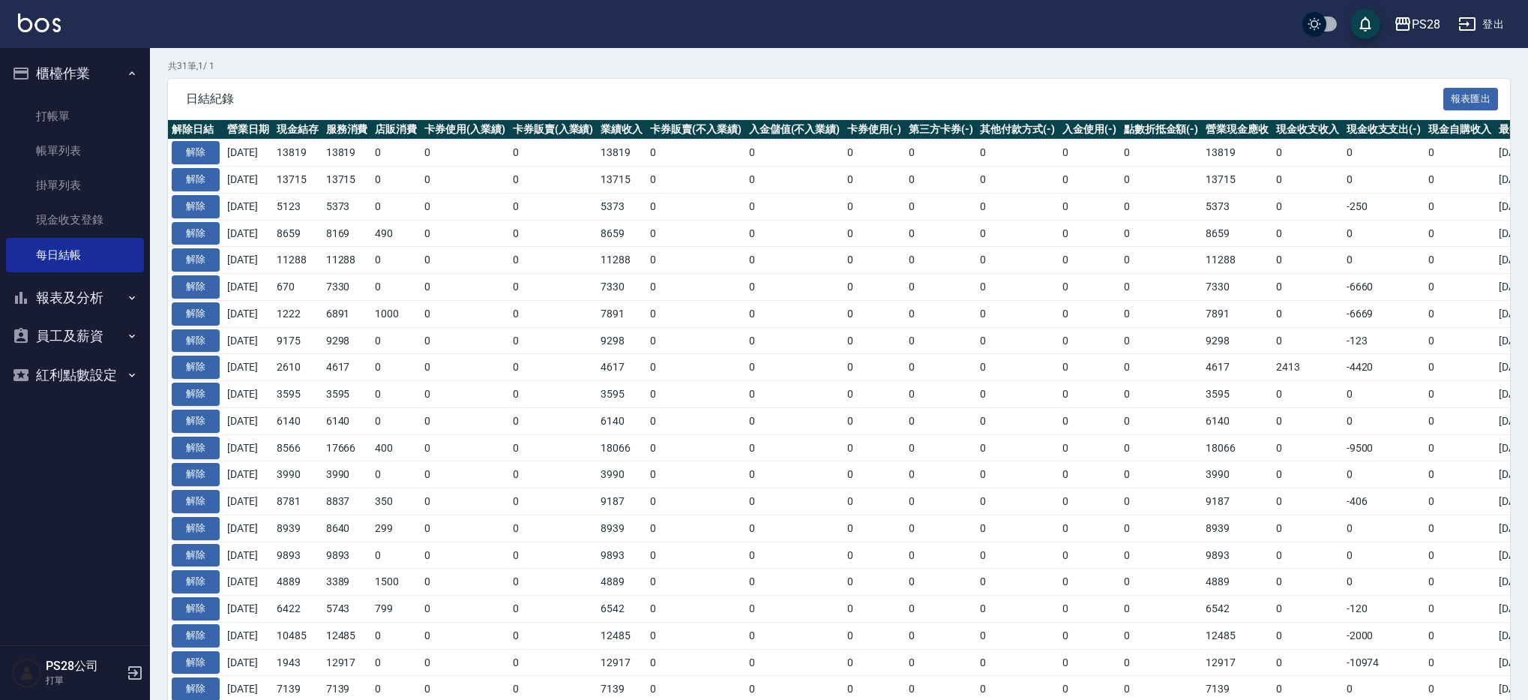
scroll to position [1, 0]
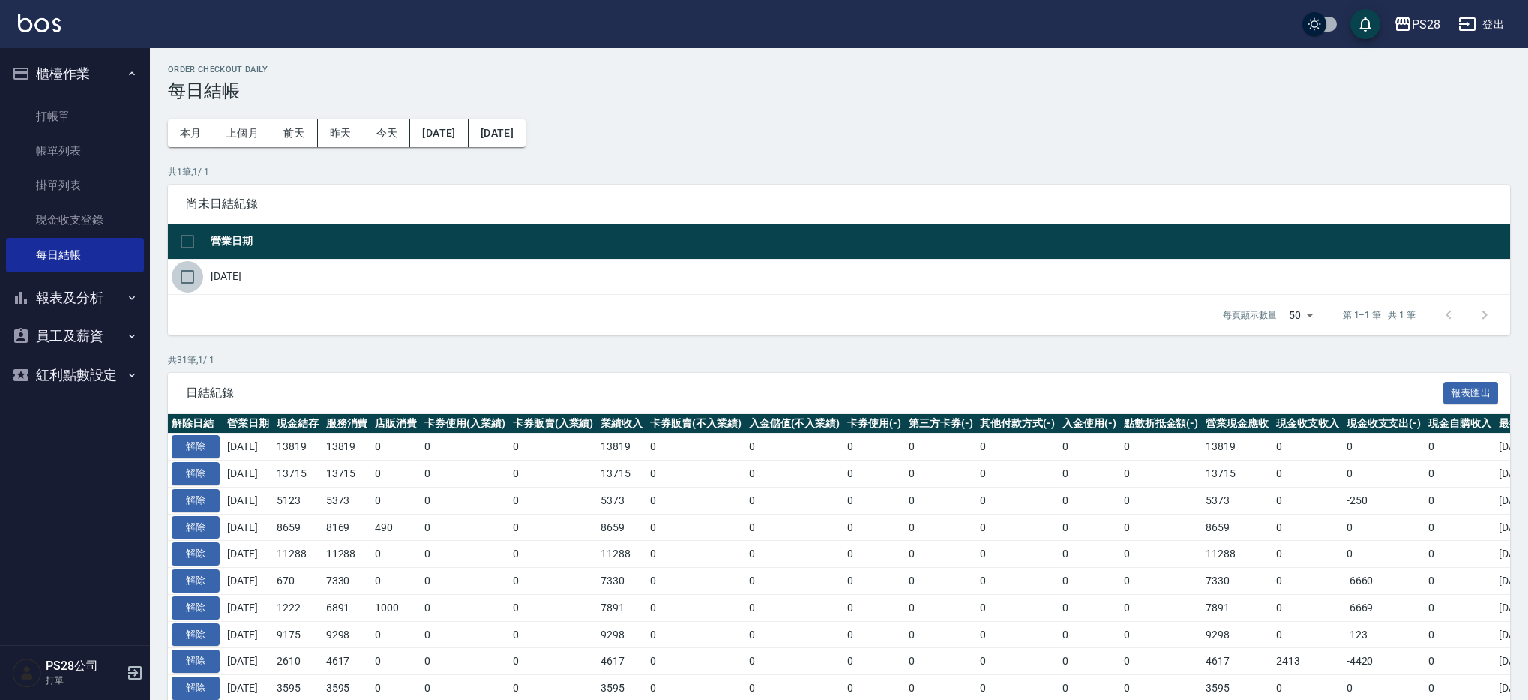
click at [195, 283] on input "checkbox" at bounding box center [187, 276] width 31 height 31
checkbox input "true"
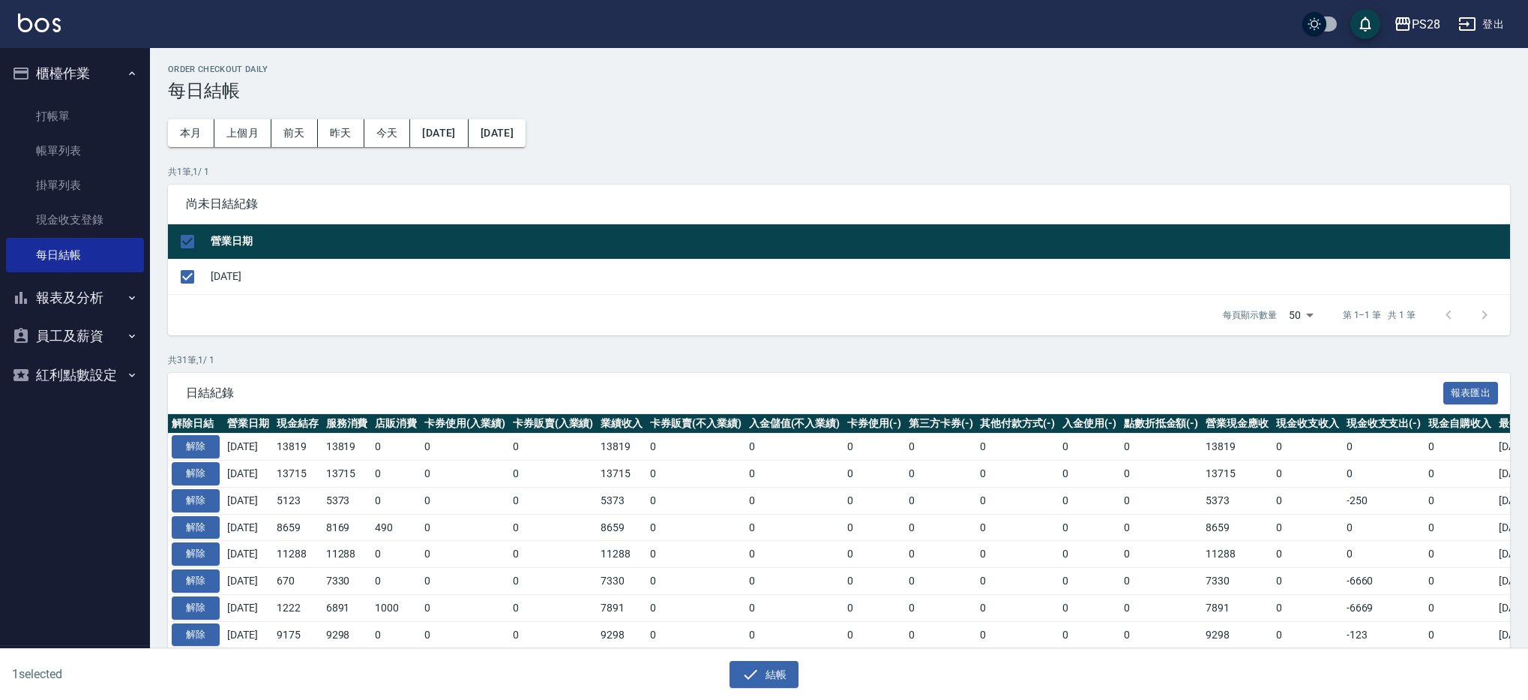
drag, startPoint x: 784, startPoint y: 679, endPoint x: 798, endPoint y: 265, distance: 413.3
click at [784, 679] on button "結帳" at bounding box center [765, 675] width 70 height 28
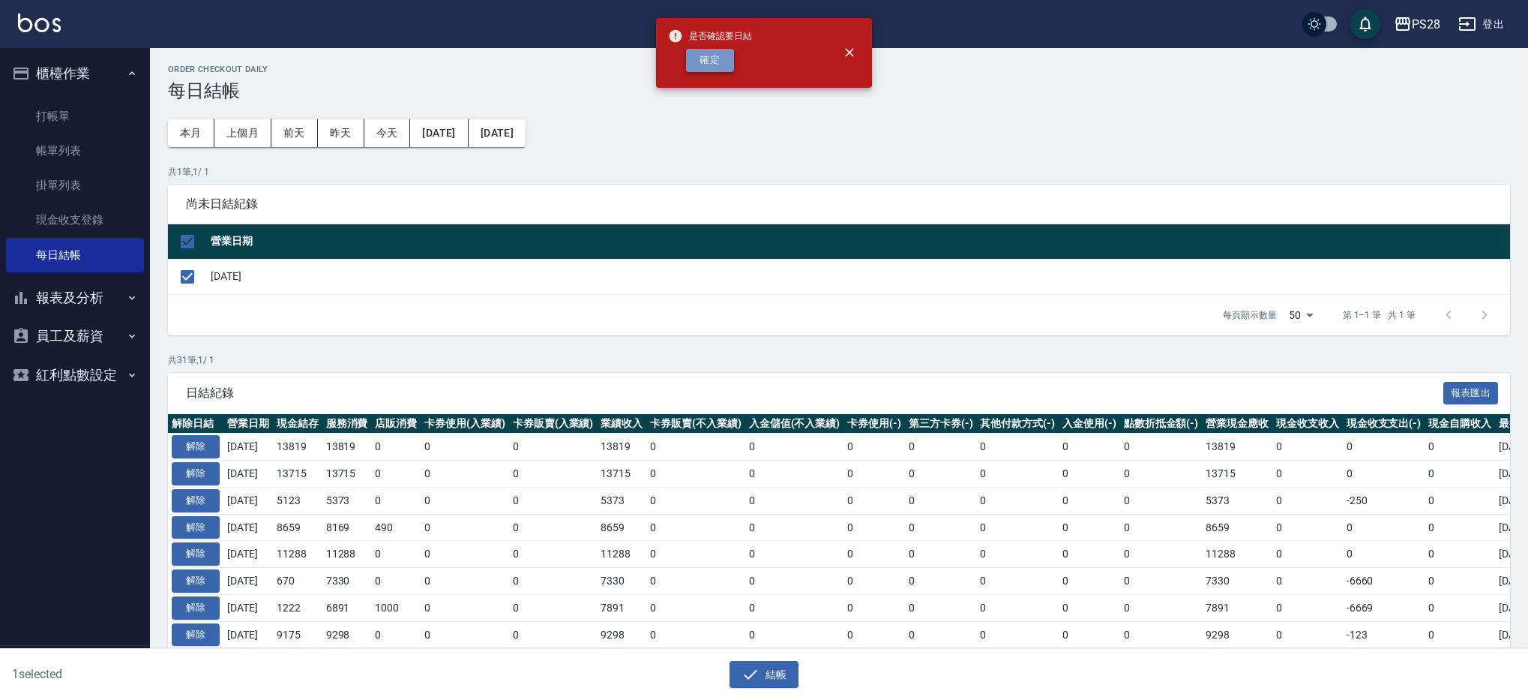
click at [725, 65] on button "確定" at bounding box center [710, 60] width 48 height 23
checkbox input "false"
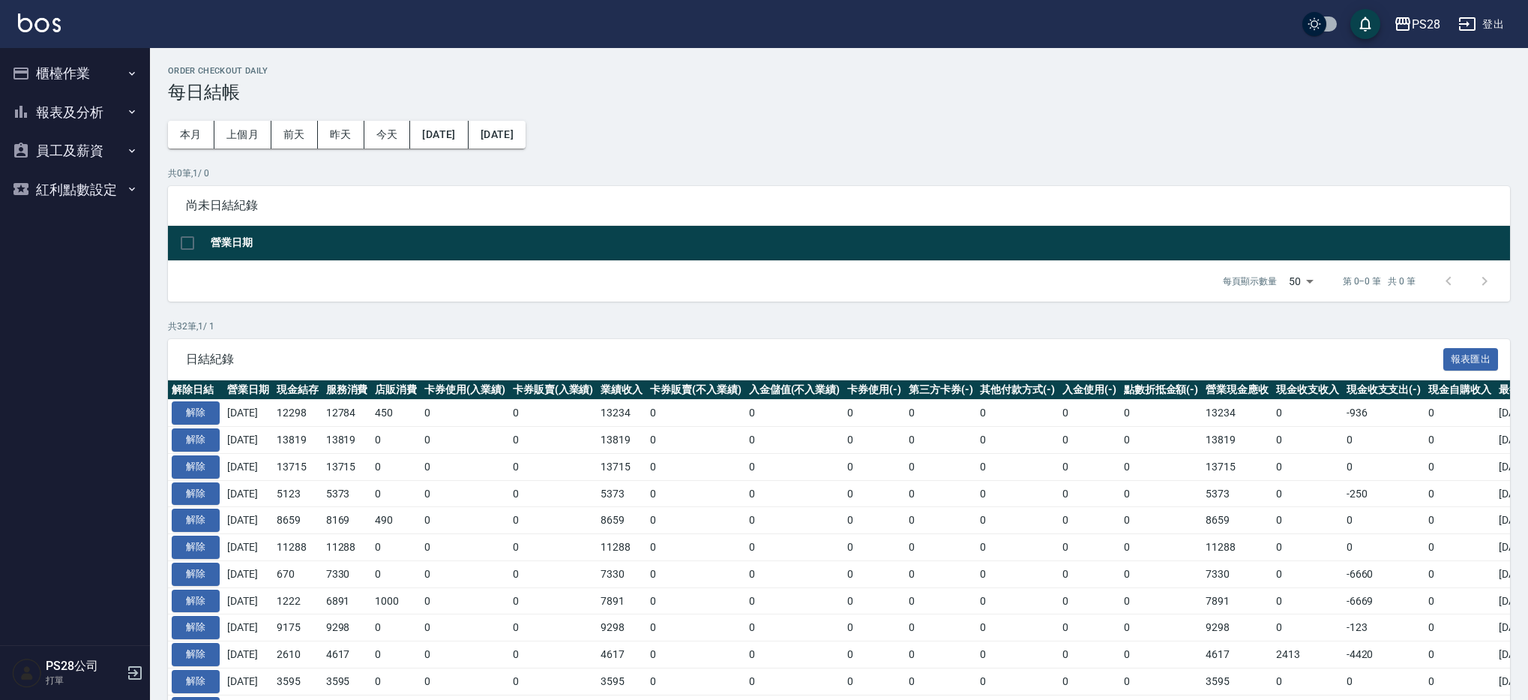
scroll to position [1, 0]
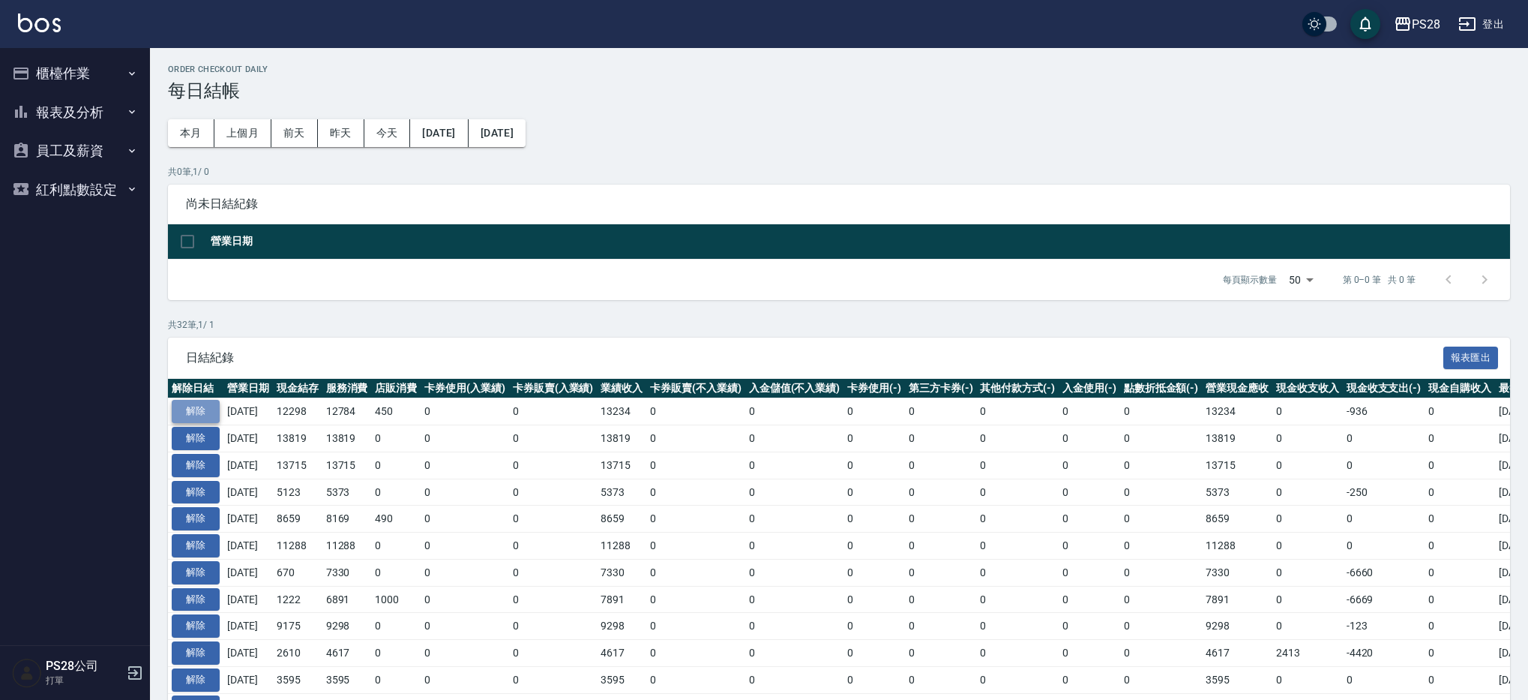
click at [206, 408] on button "解除" at bounding box center [196, 411] width 48 height 23
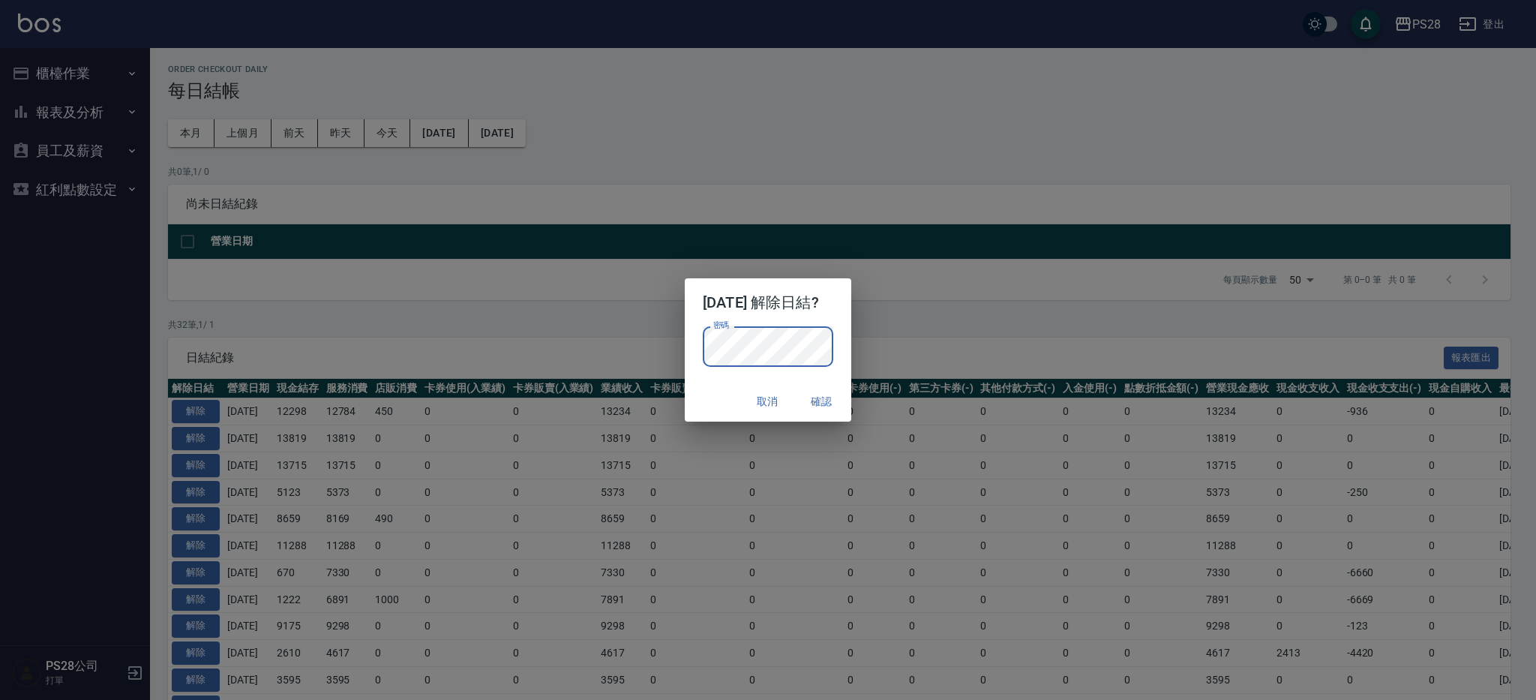
click at [845, 408] on button "確認" at bounding box center [821, 402] width 48 height 28
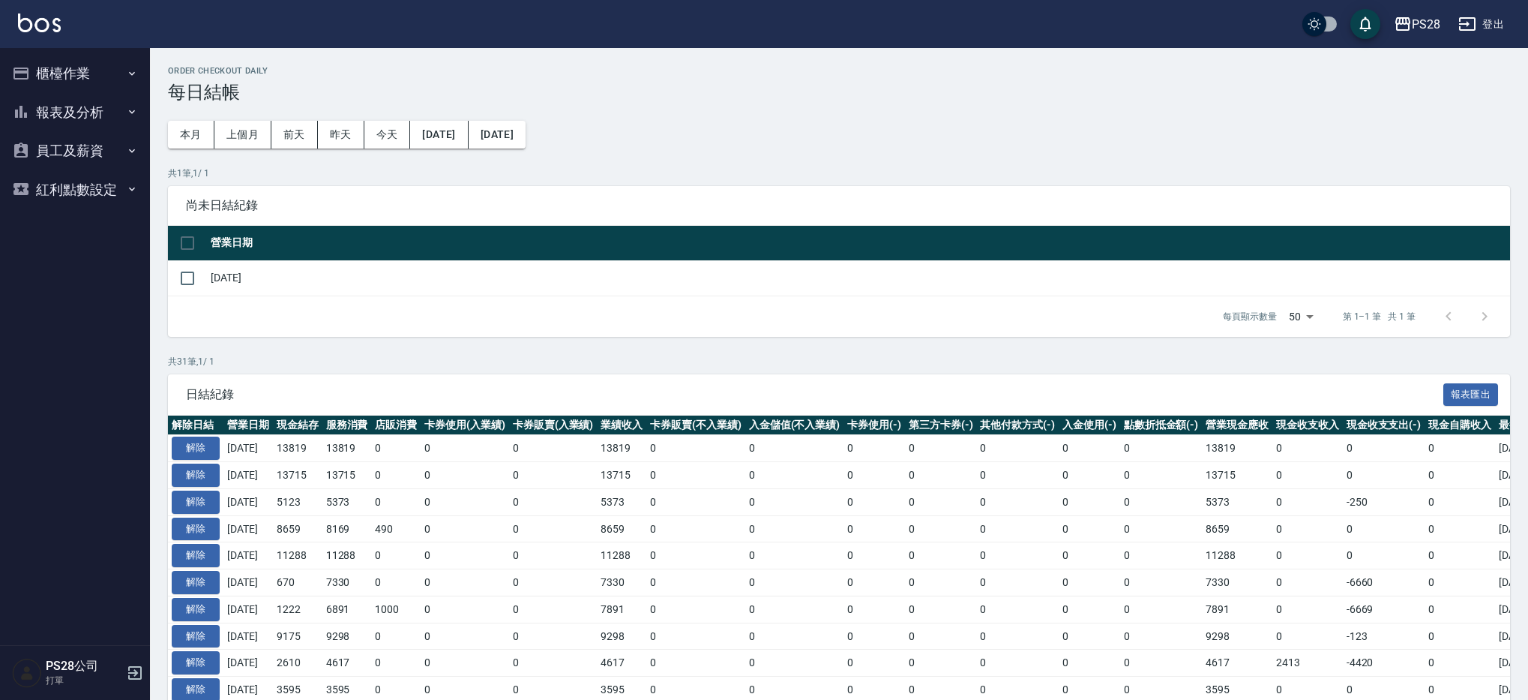
scroll to position [1, 0]
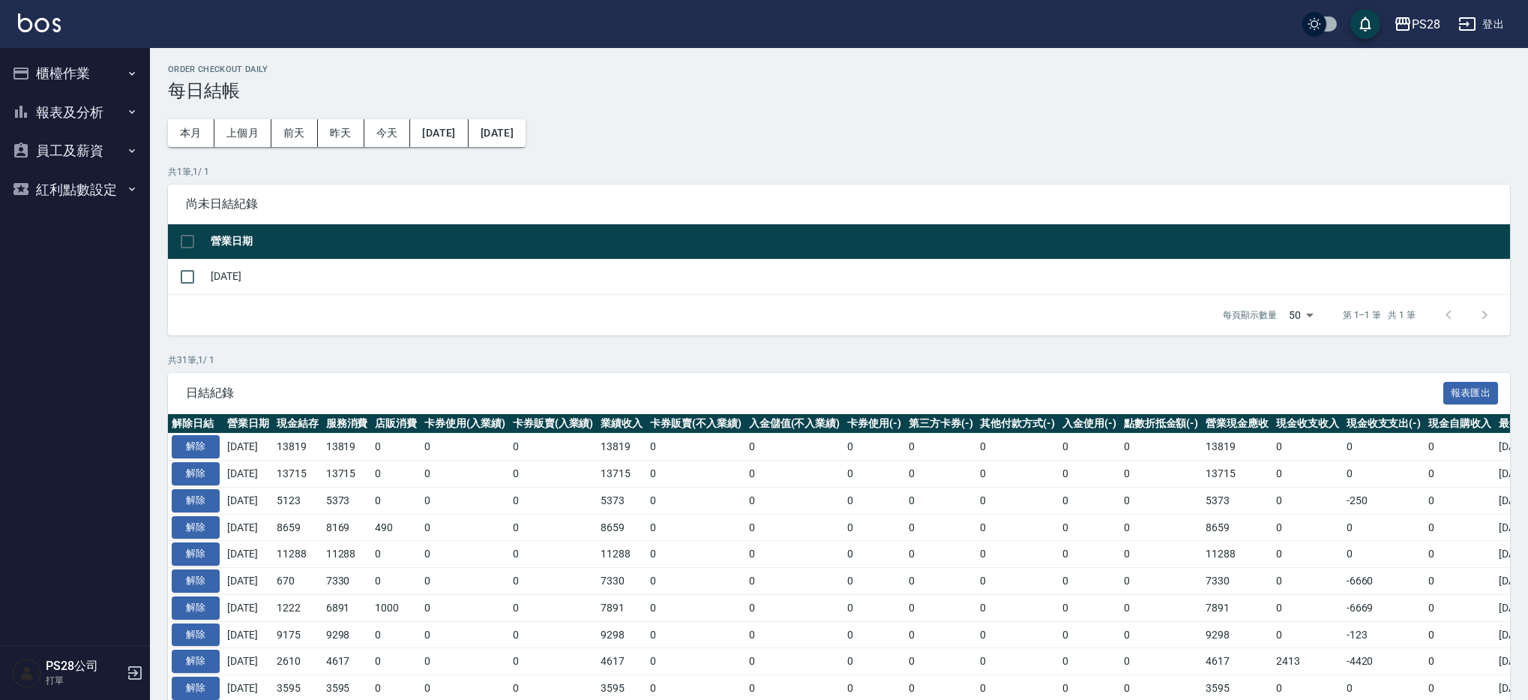
click at [87, 68] on button "櫃檯作業" at bounding box center [75, 73] width 138 height 39
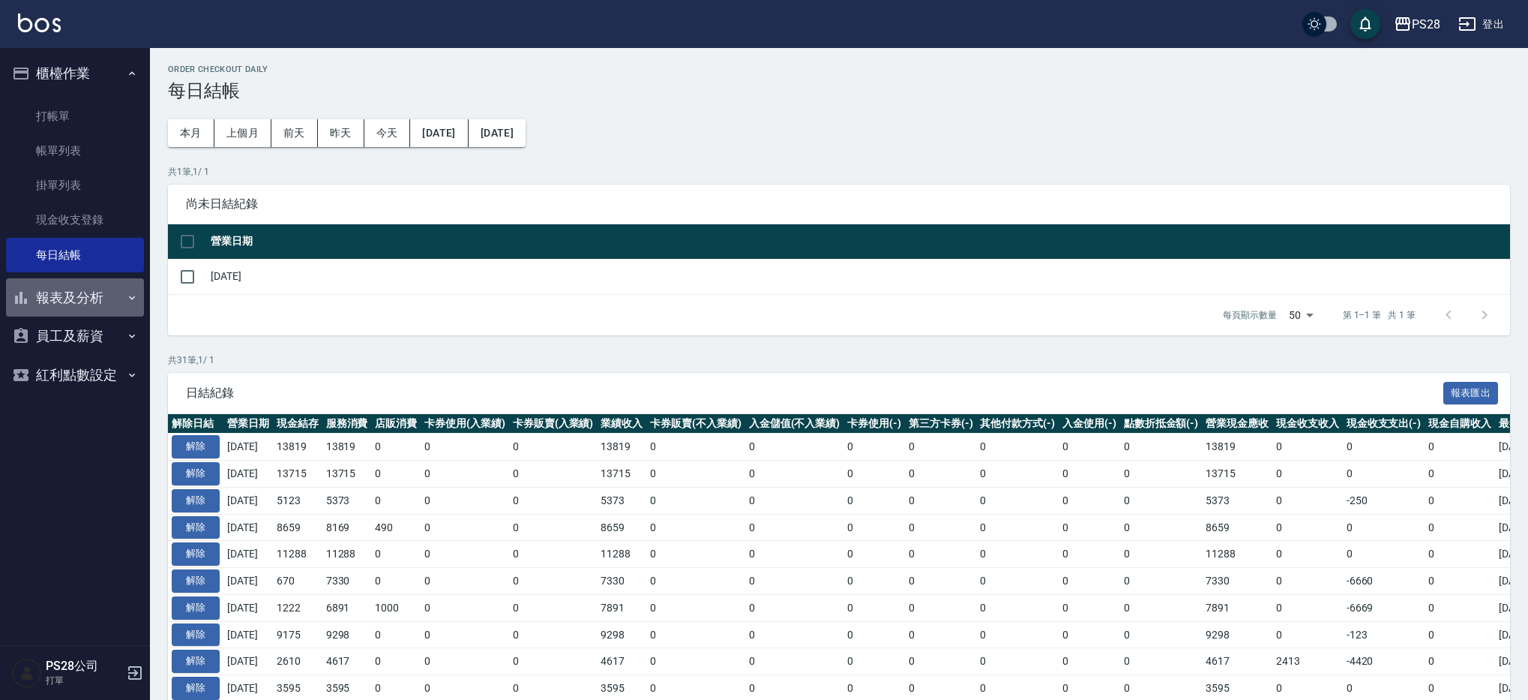
click at [94, 295] on button "報表及分析" at bounding box center [75, 297] width 138 height 39
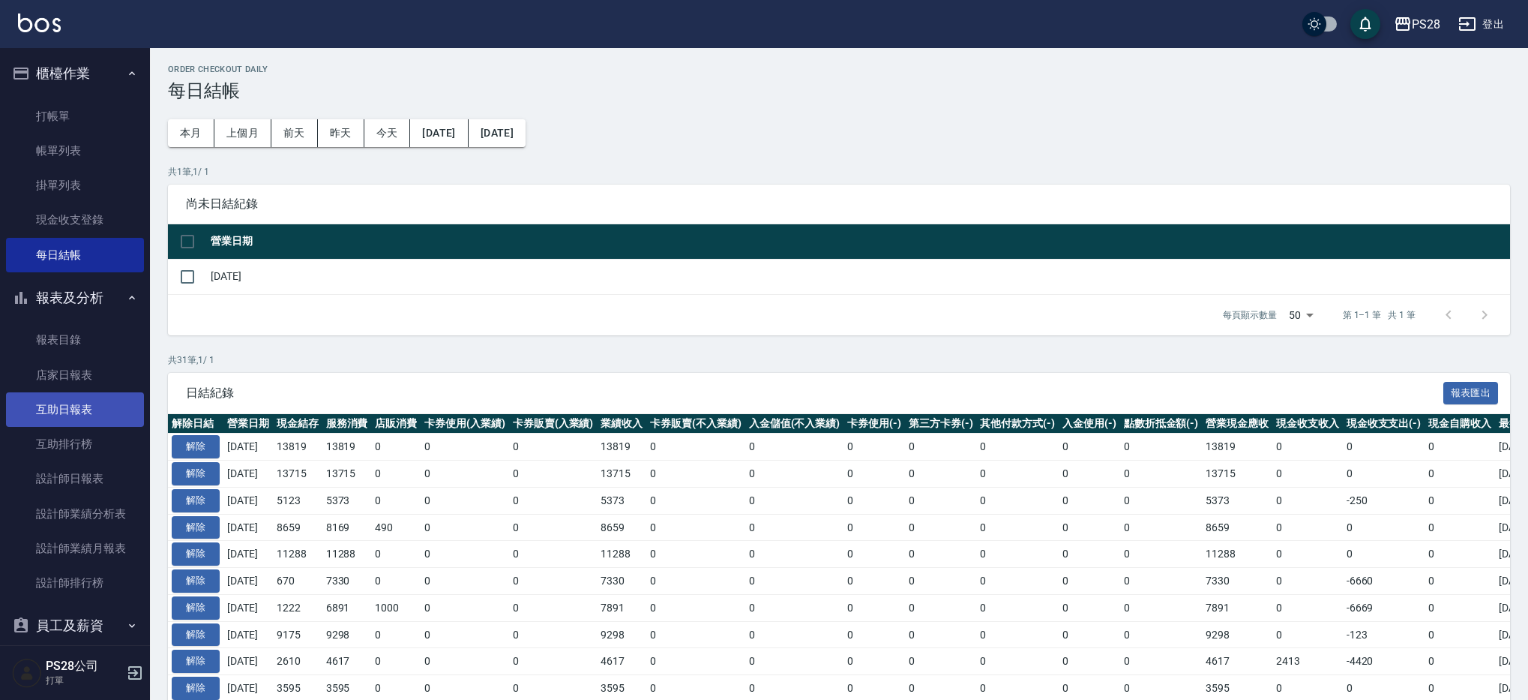
click at [87, 400] on link "互助日報表" at bounding box center [75, 409] width 138 height 34
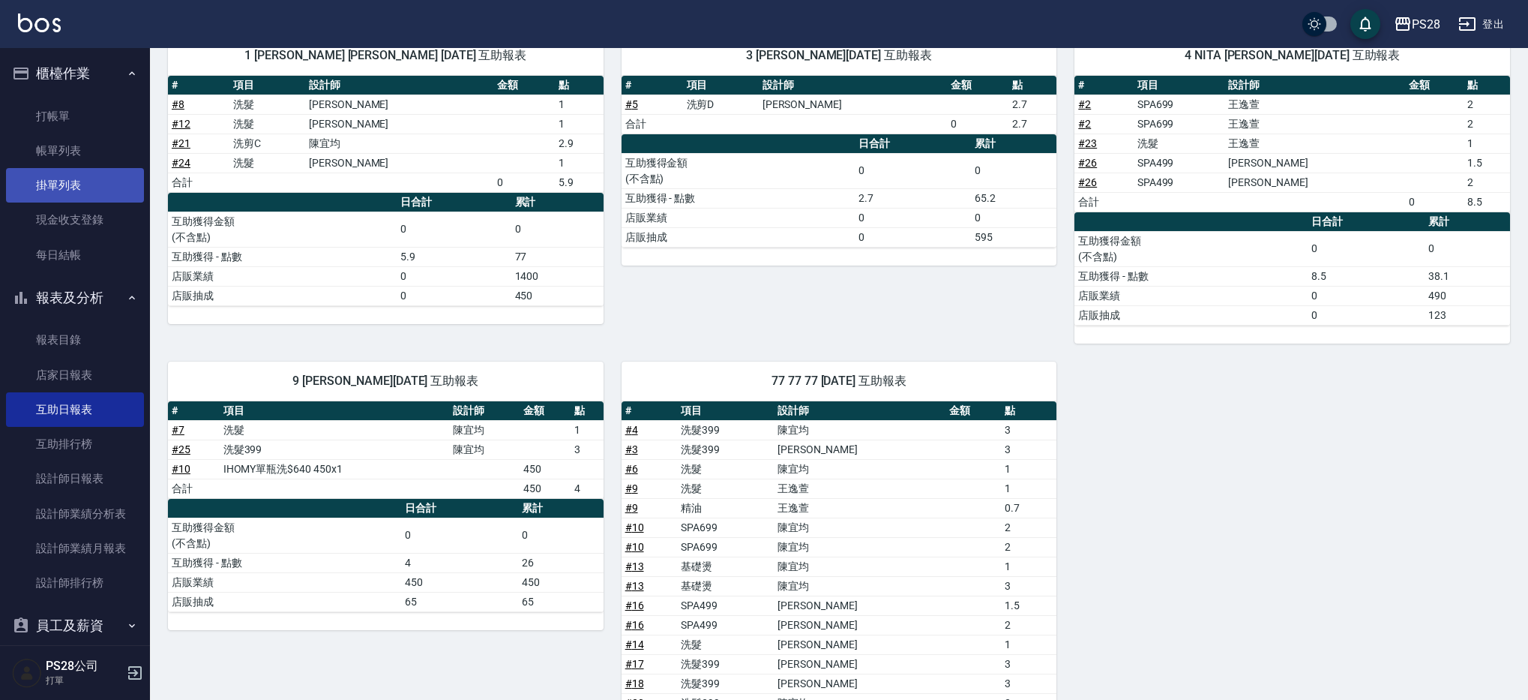
scroll to position [177, 0]
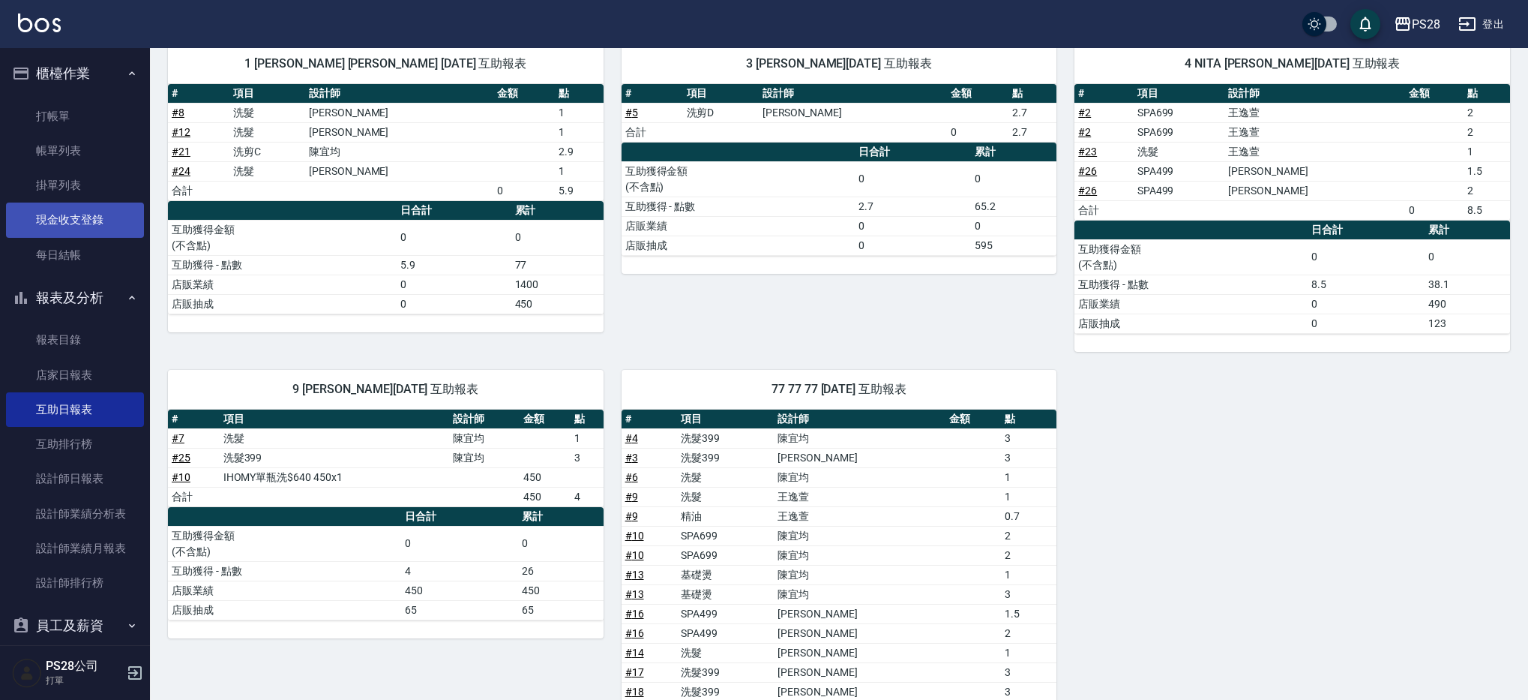
click at [77, 217] on link "現金收支登錄" at bounding box center [75, 219] width 138 height 34
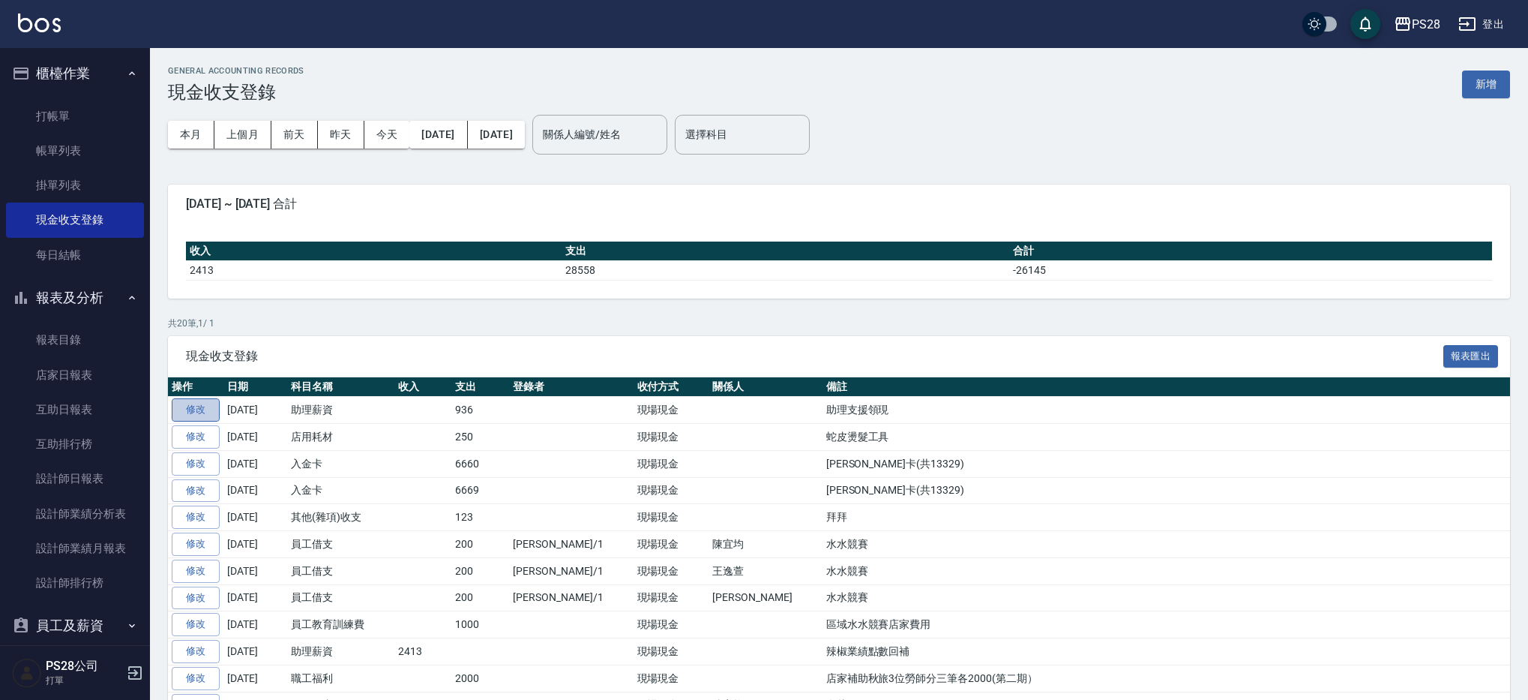
click at [193, 414] on link "修改" at bounding box center [196, 409] width 48 height 23
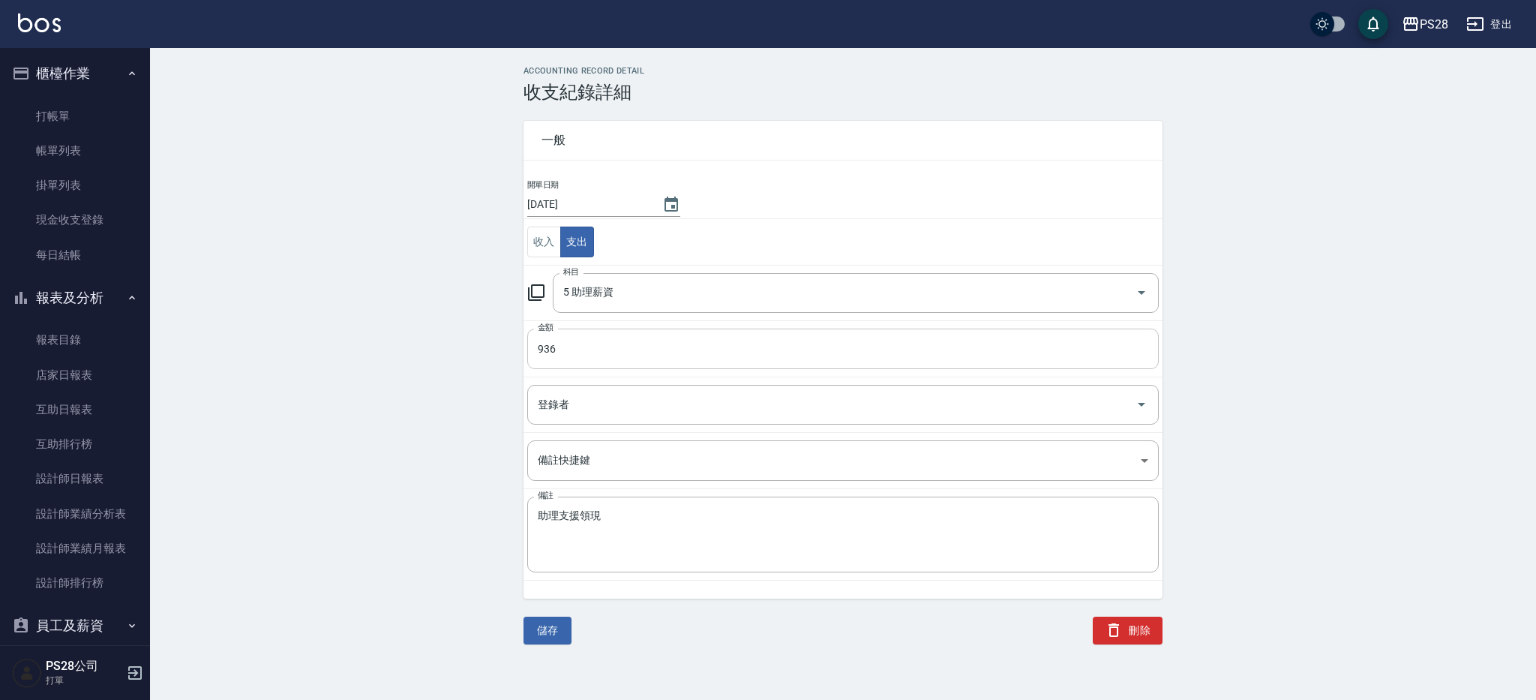
click at [558, 345] on input "936" at bounding box center [842, 348] width 631 height 40
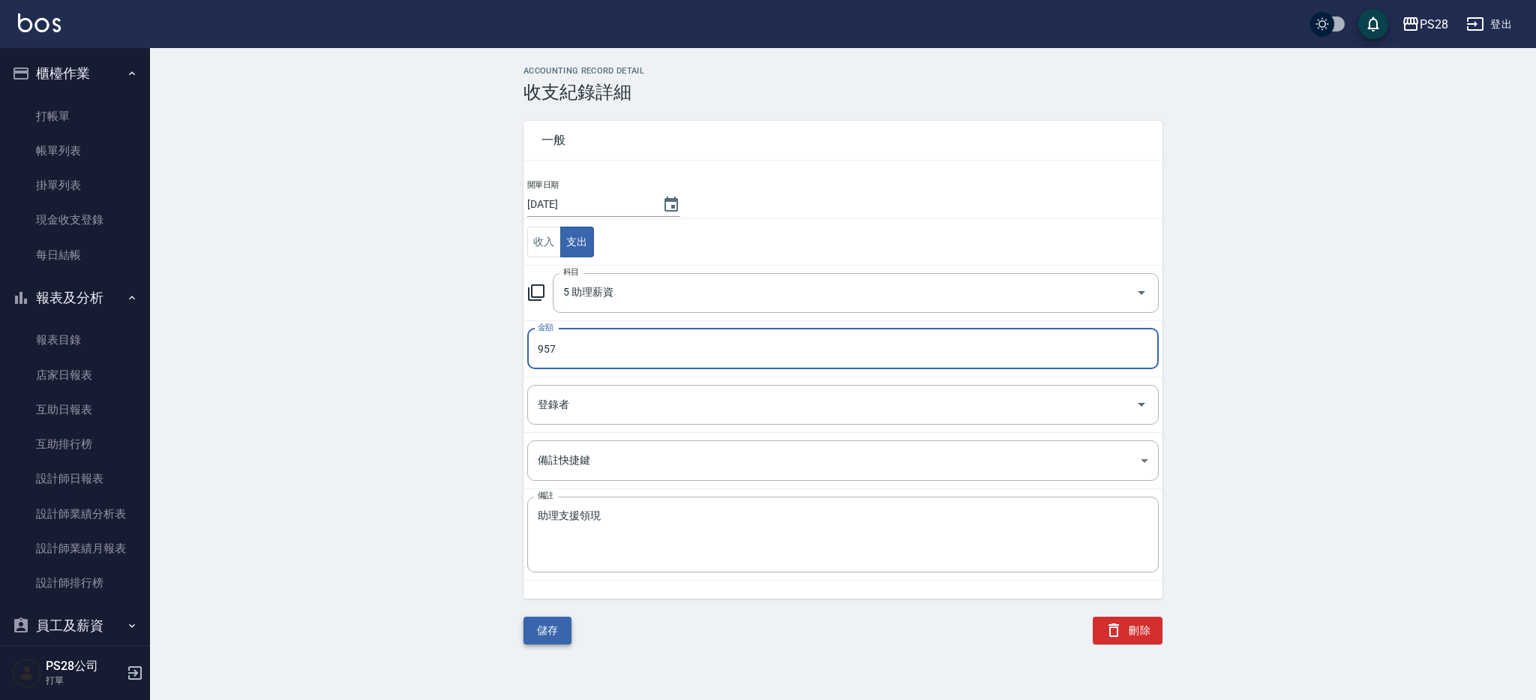
type input "957"
click at [550, 631] on button "儲存" at bounding box center [547, 630] width 48 height 28
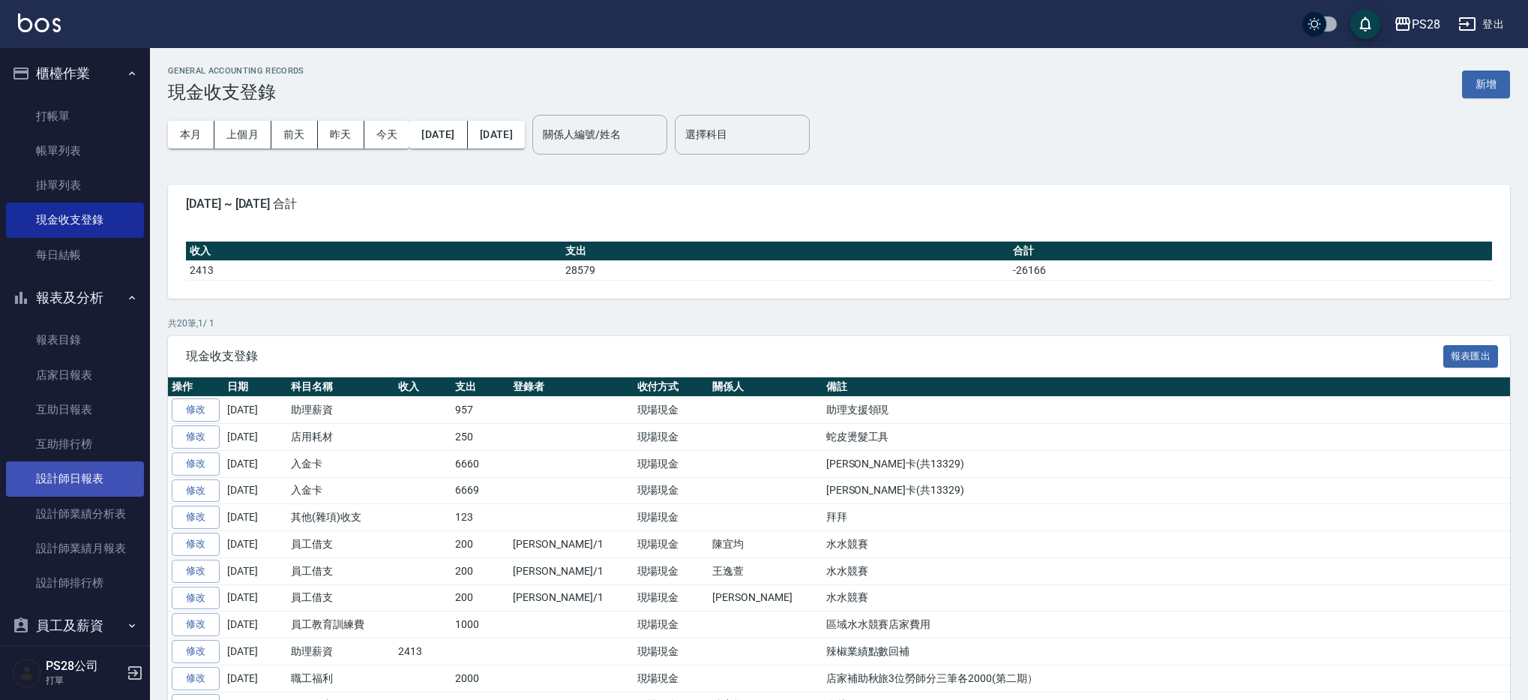
click at [106, 466] on link "設計師日報表" at bounding box center [75, 478] width 138 height 34
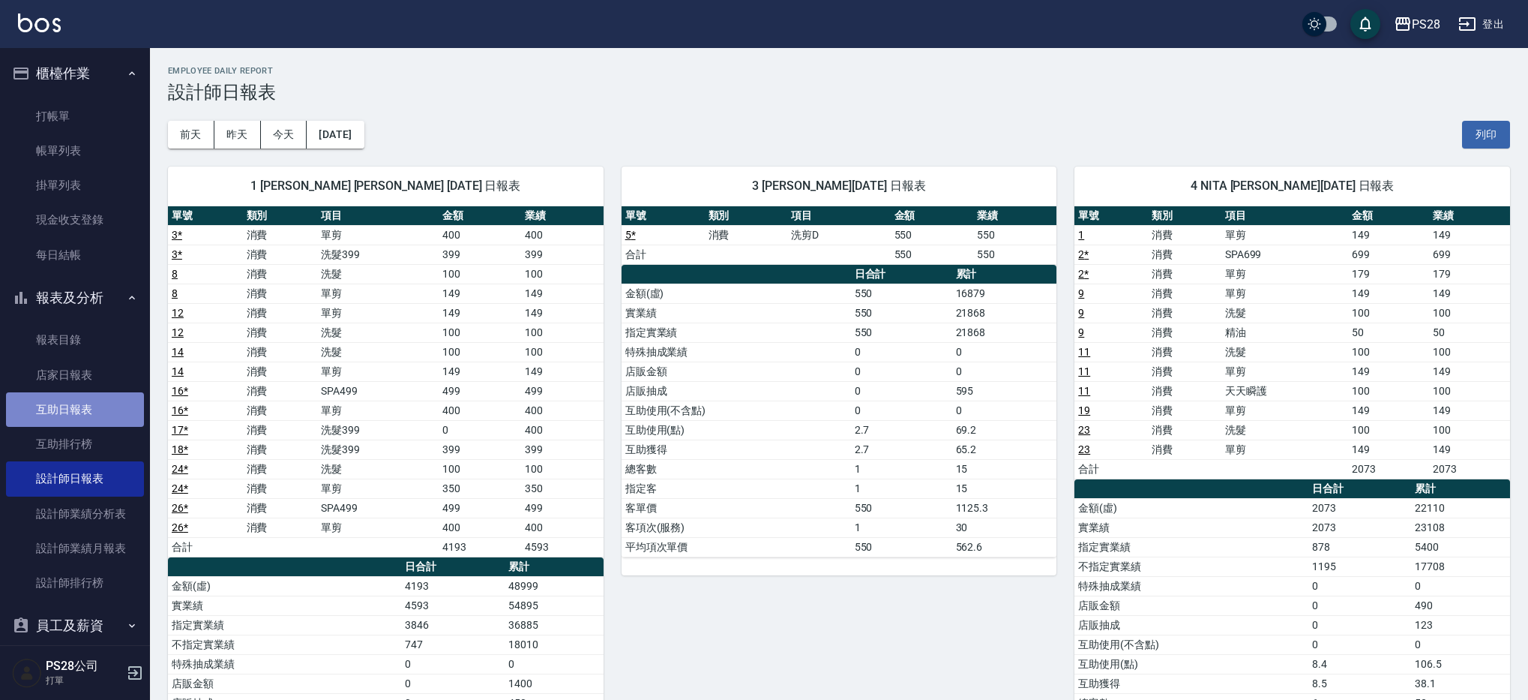
click at [106, 397] on link "互助日報表" at bounding box center [75, 409] width 138 height 34
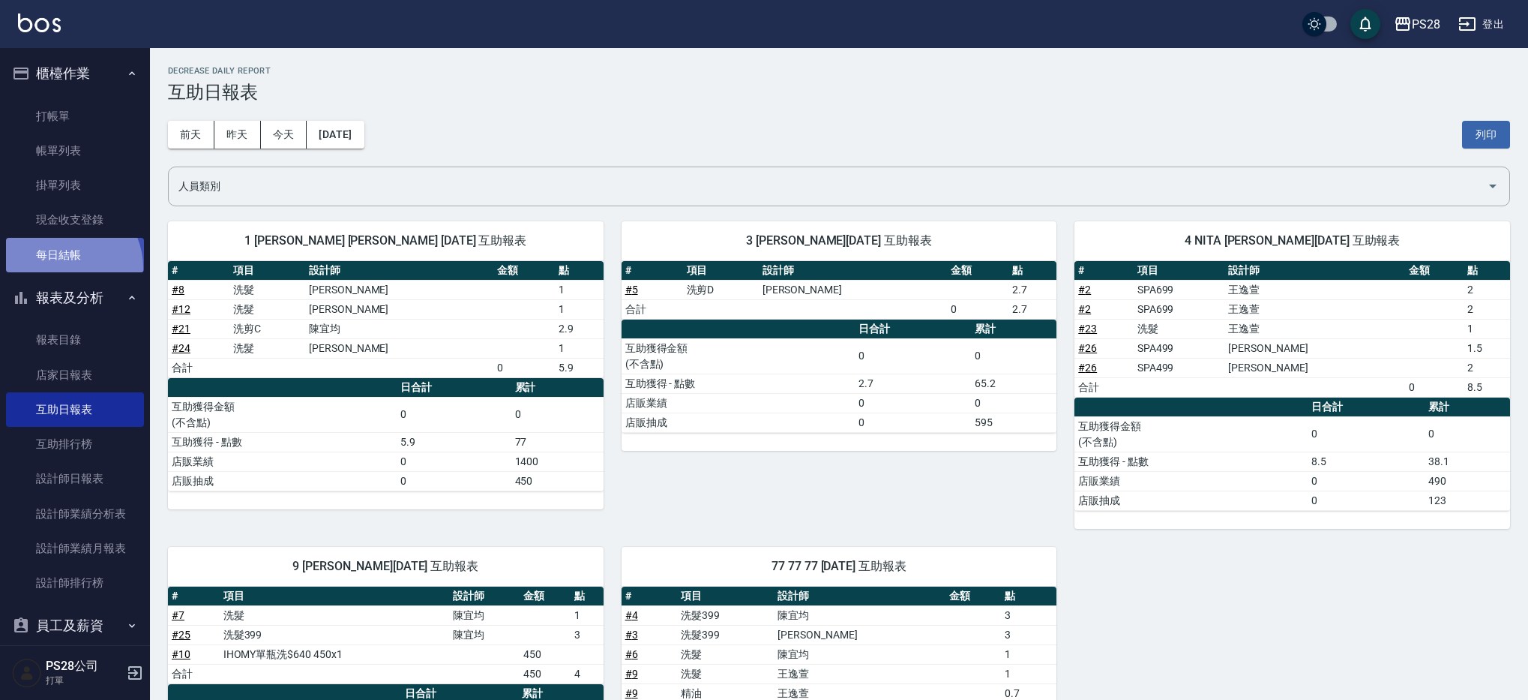
click at [66, 267] on link "每日結帳" at bounding box center [75, 255] width 138 height 34
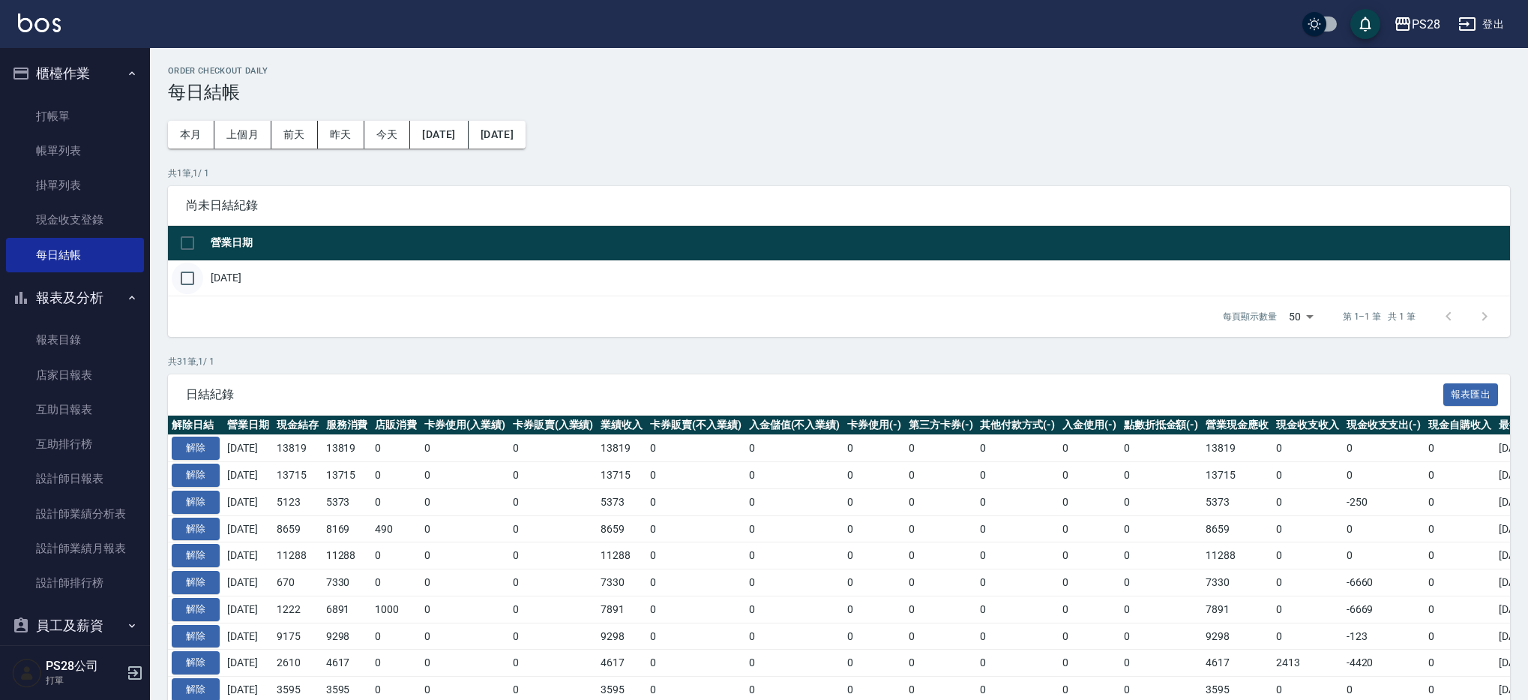
click at [176, 281] on input "checkbox" at bounding box center [187, 277] width 31 height 31
checkbox input "true"
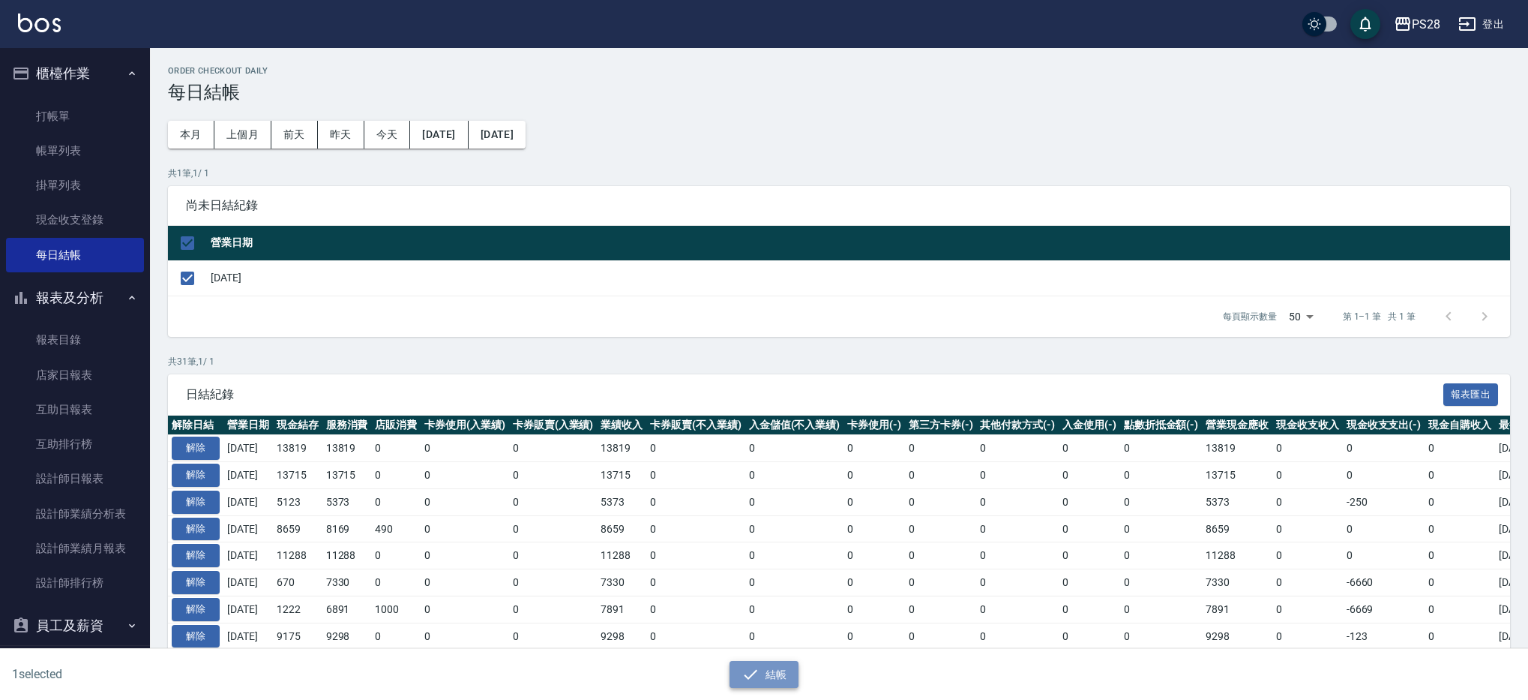
click at [742, 663] on button "結帳" at bounding box center [765, 675] width 70 height 28
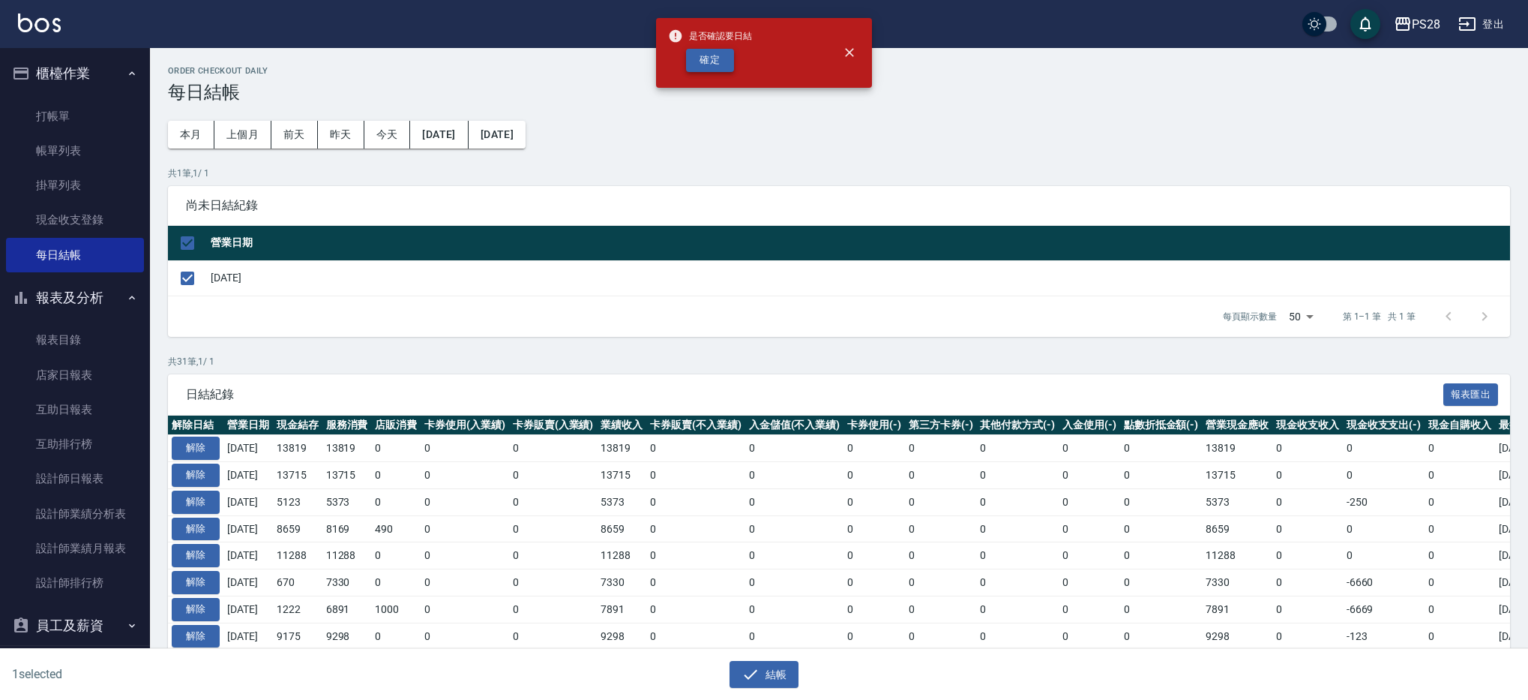
click at [719, 59] on button "確定" at bounding box center [710, 60] width 48 height 23
checkbox input "false"
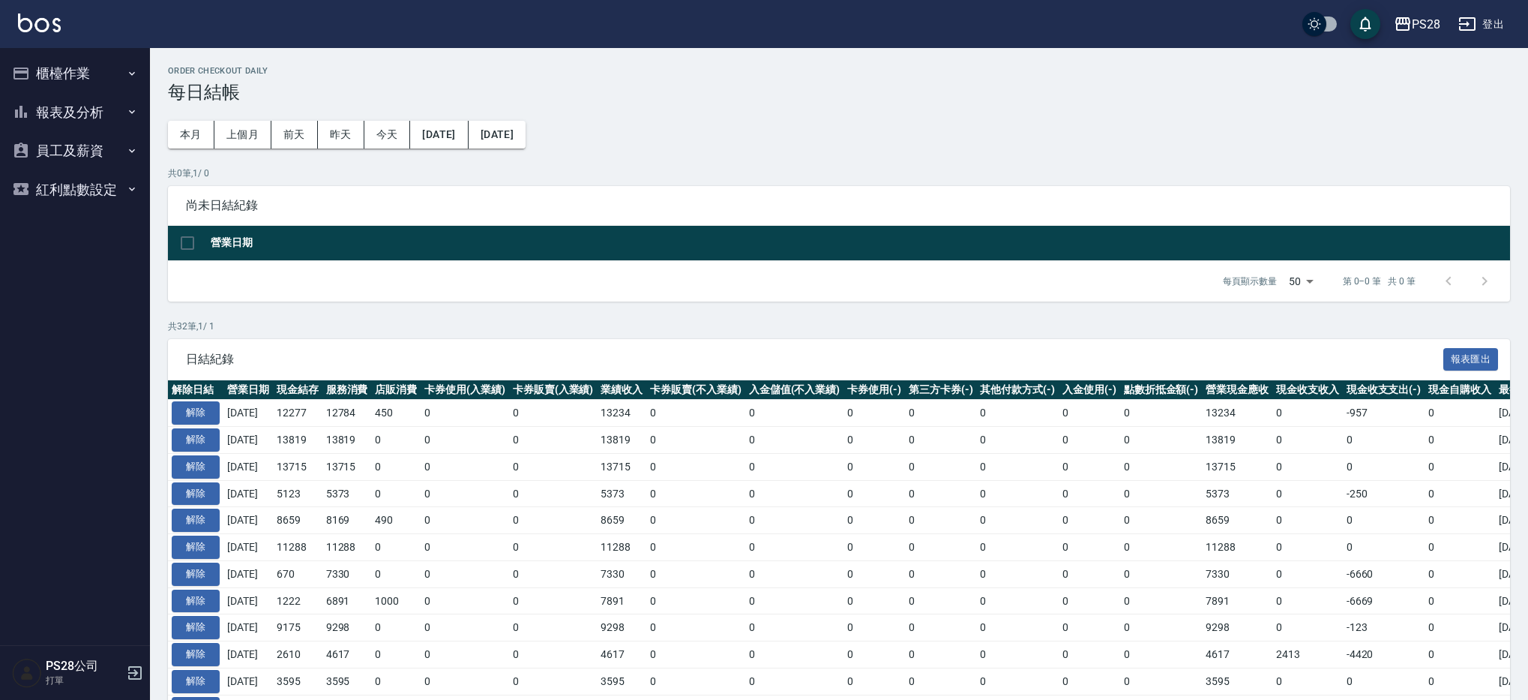
click at [56, 103] on button "報表及分析" at bounding box center [75, 112] width 138 height 39
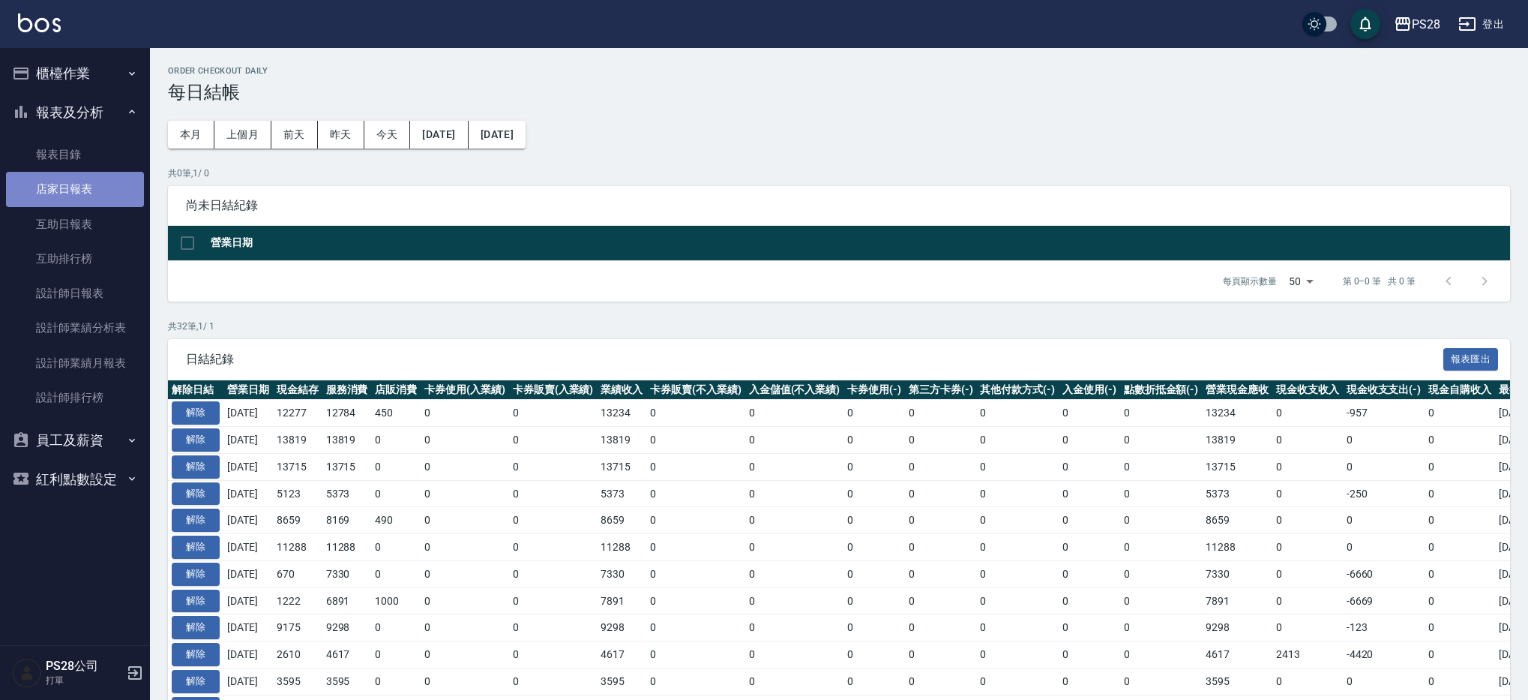
click at [97, 190] on link "店家日報表" at bounding box center [75, 189] width 138 height 34
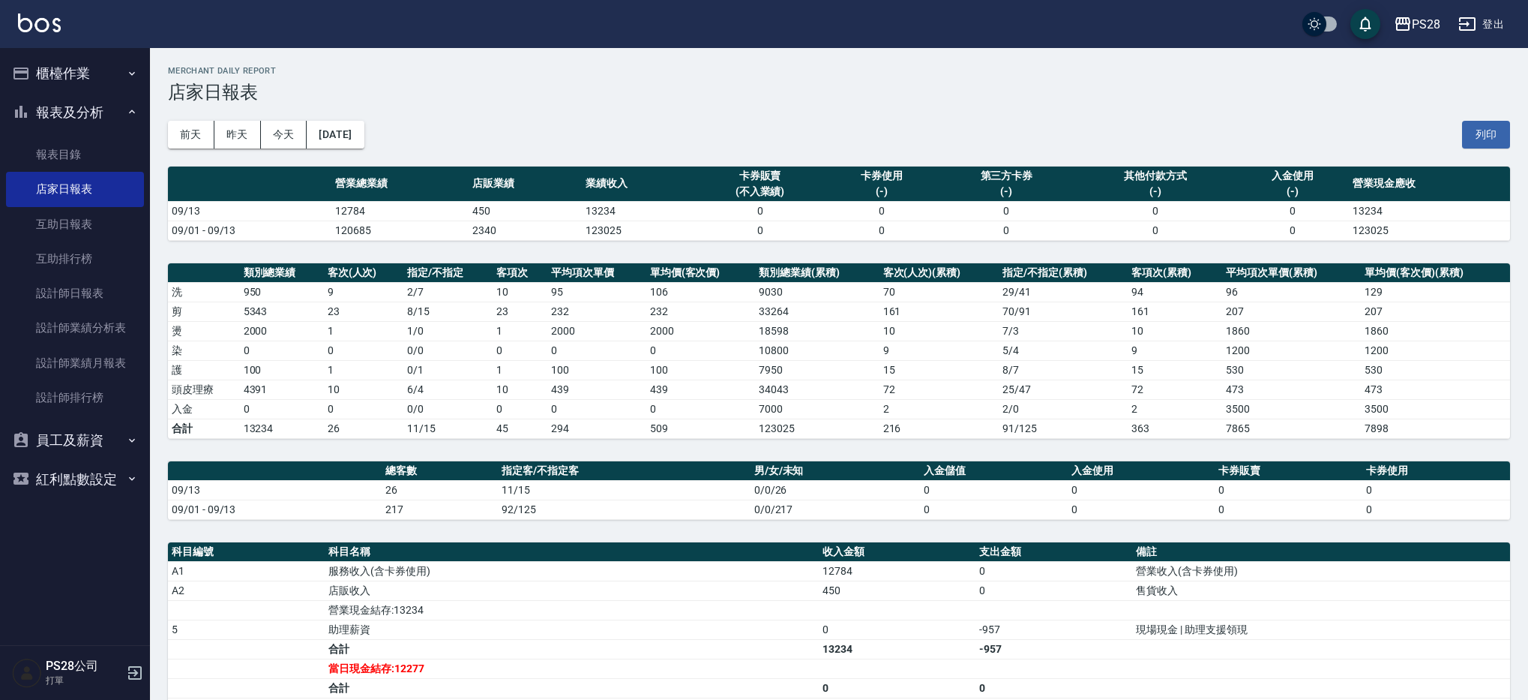
scroll to position [213, 0]
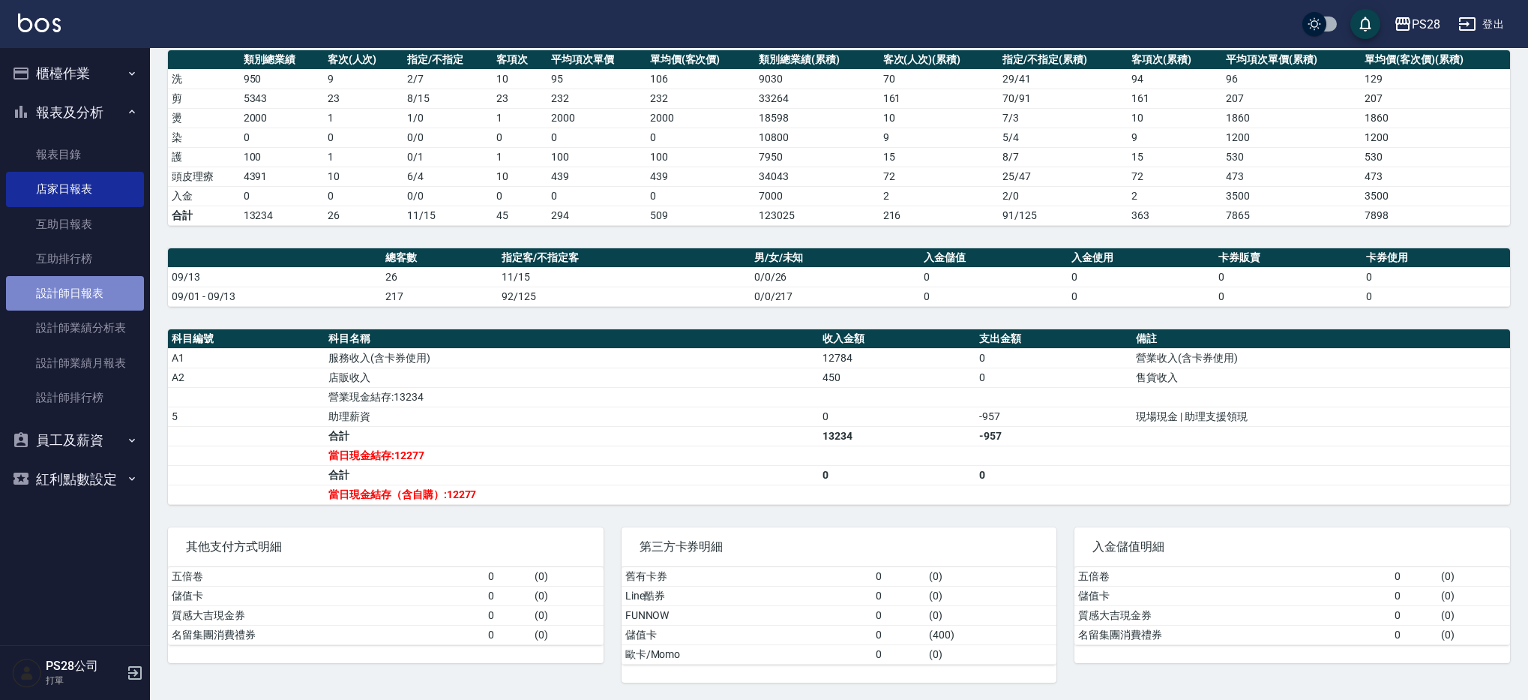
click at [85, 286] on link "設計師日報表" at bounding box center [75, 293] width 138 height 34
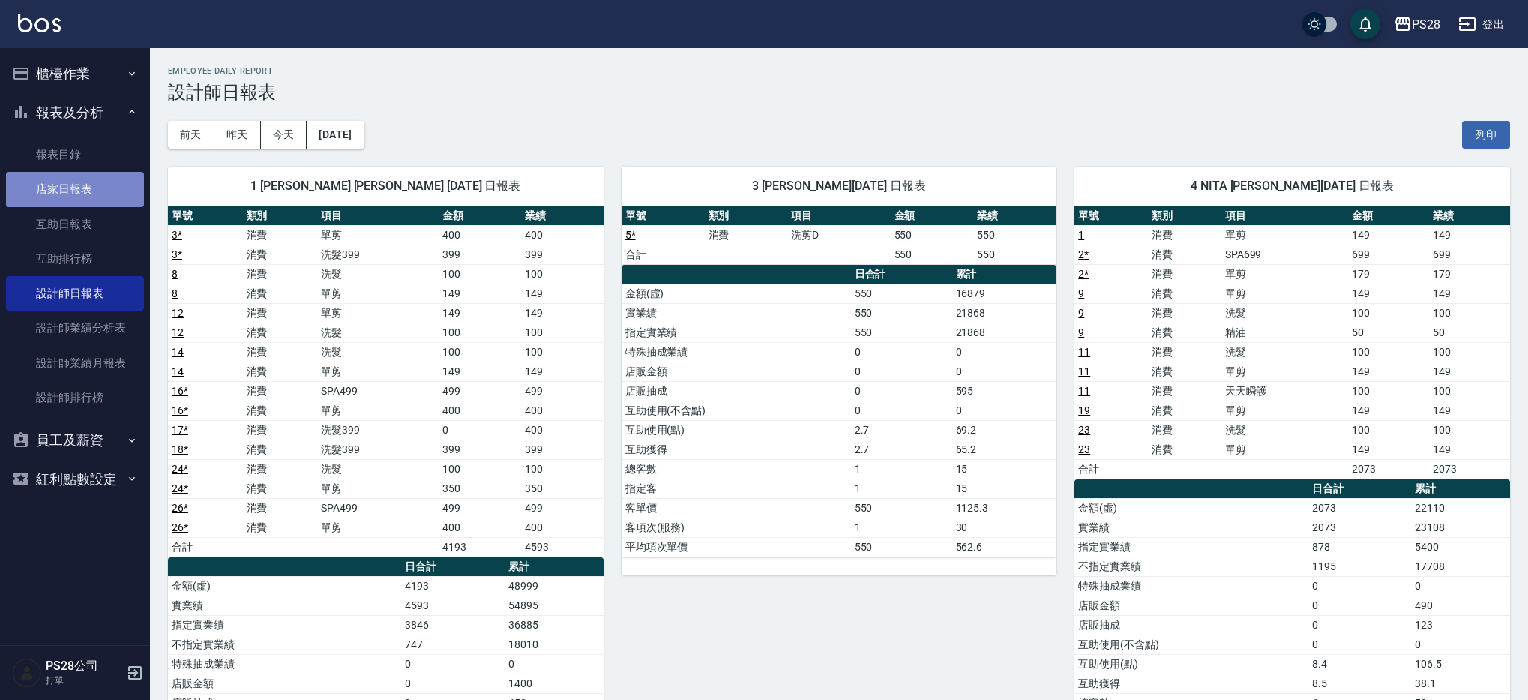
click at [100, 184] on link "店家日報表" at bounding box center [75, 189] width 138 height 34
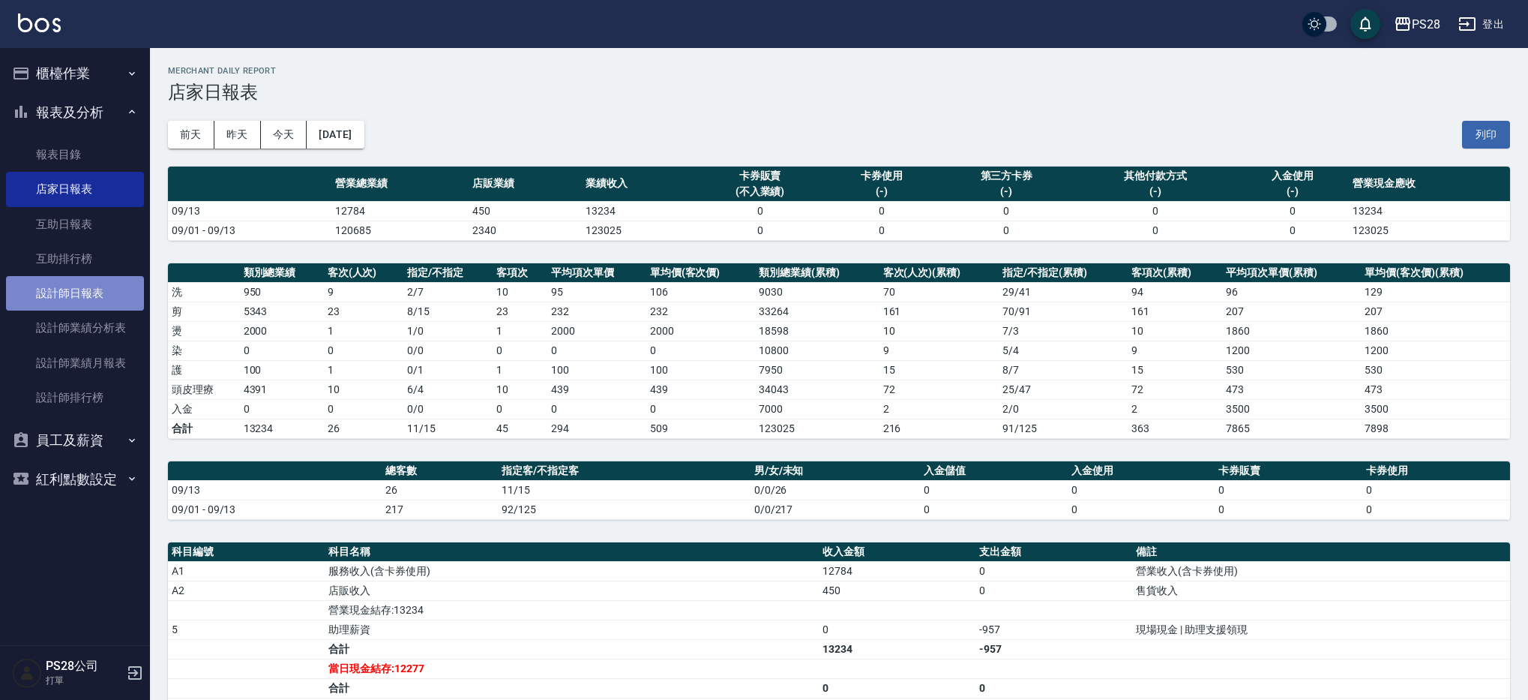
click at [88, 298] on link "設計師日報表" at bounding box center [75, 293] width 138 height 34
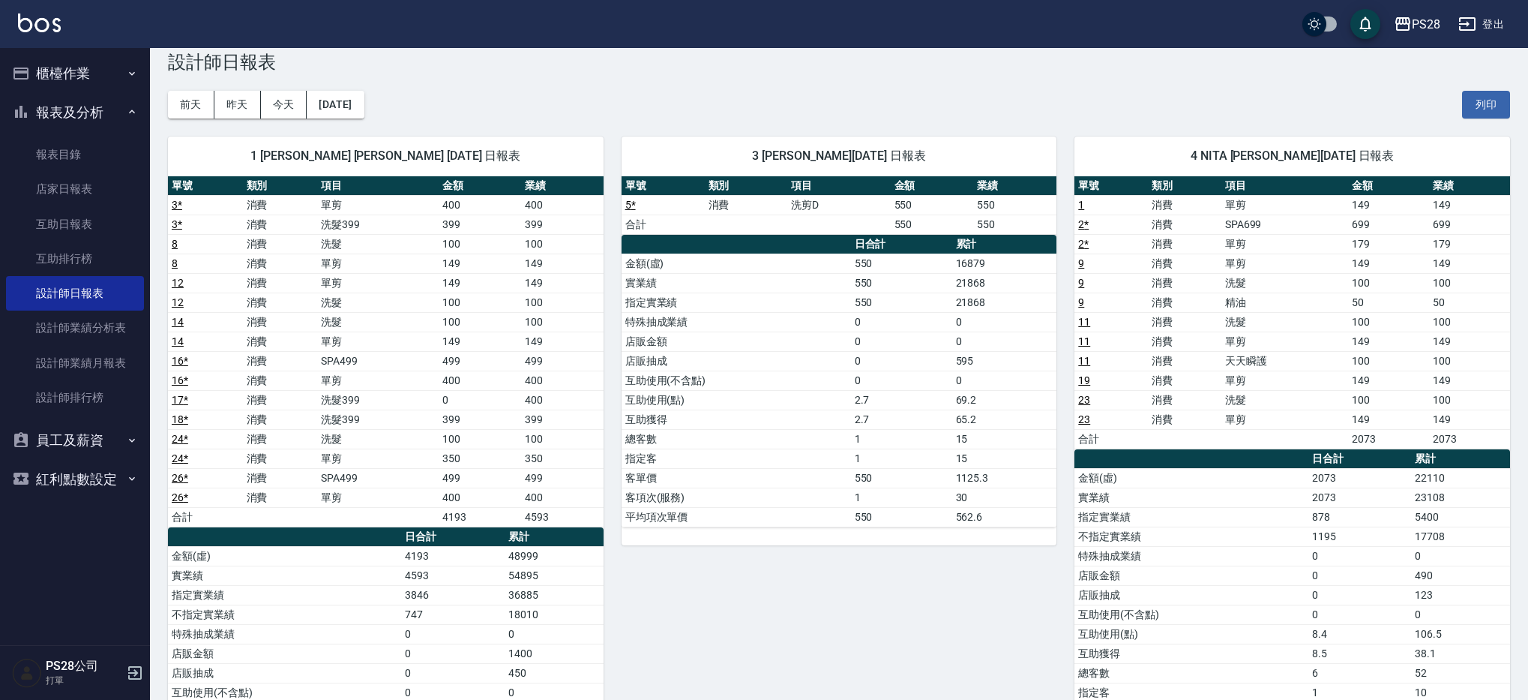
scroll to position [42, 0]
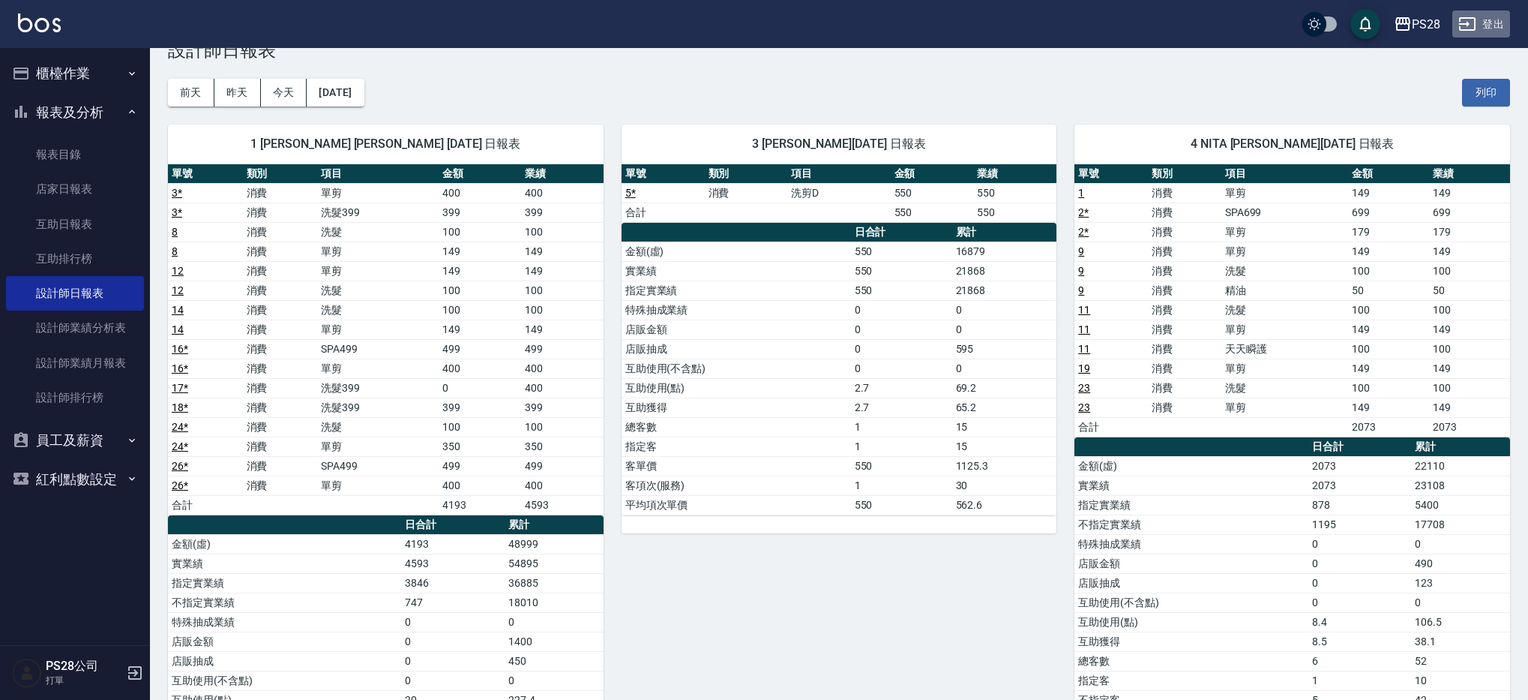
click at [1490, 24] on button "登出" at bounding box center [1481, 24] width 58 height 28
